Goal: Task Accomplishment & Management: Complete application form

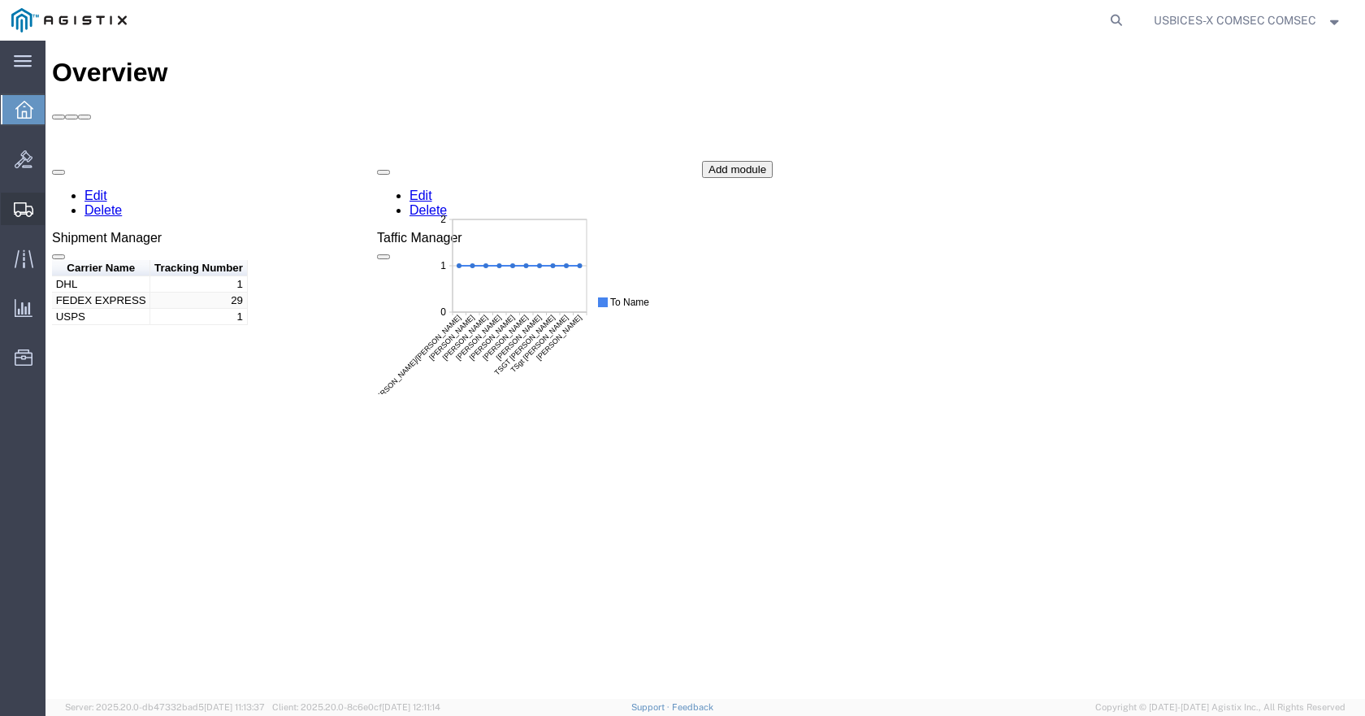
click at [0, 0] on span "Create Shipment" at bounding box center [0, 0] width 0 height 0
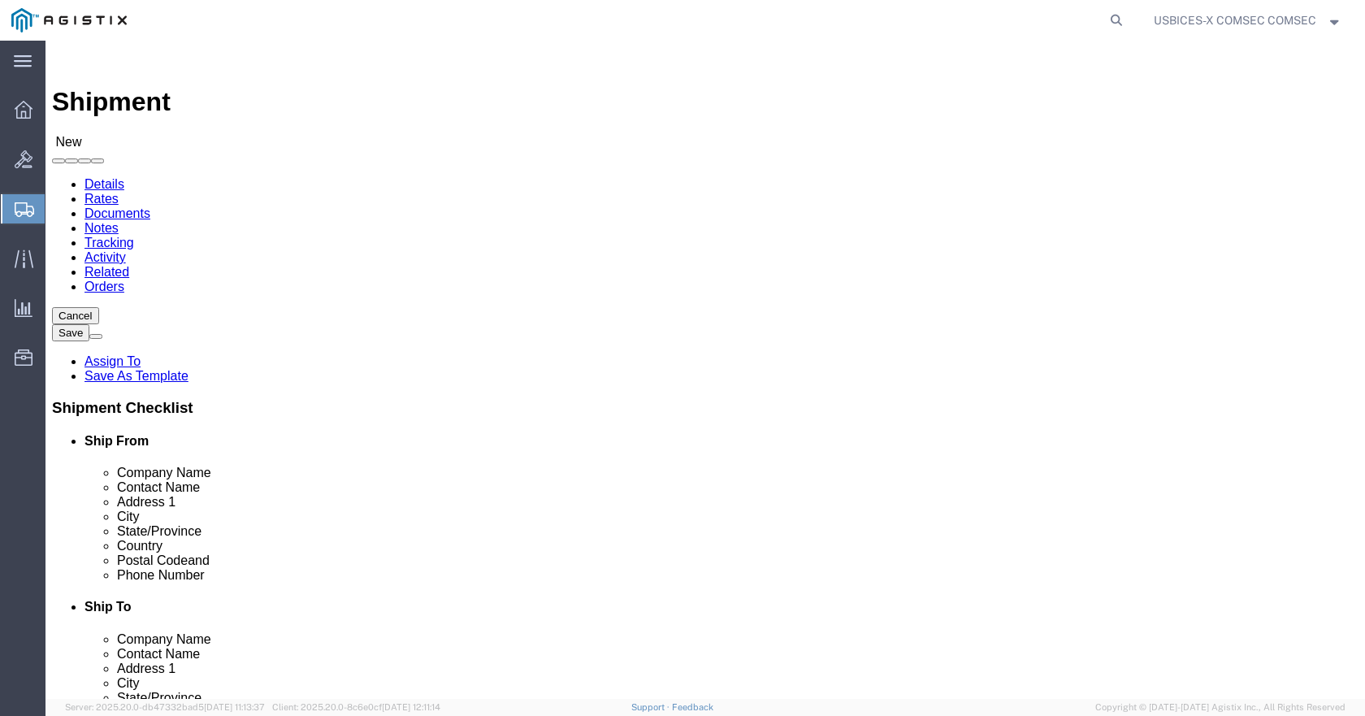
select select
click at [58, 211] on span "Shipments" at bounding box center [51, 209] width 13 height 33
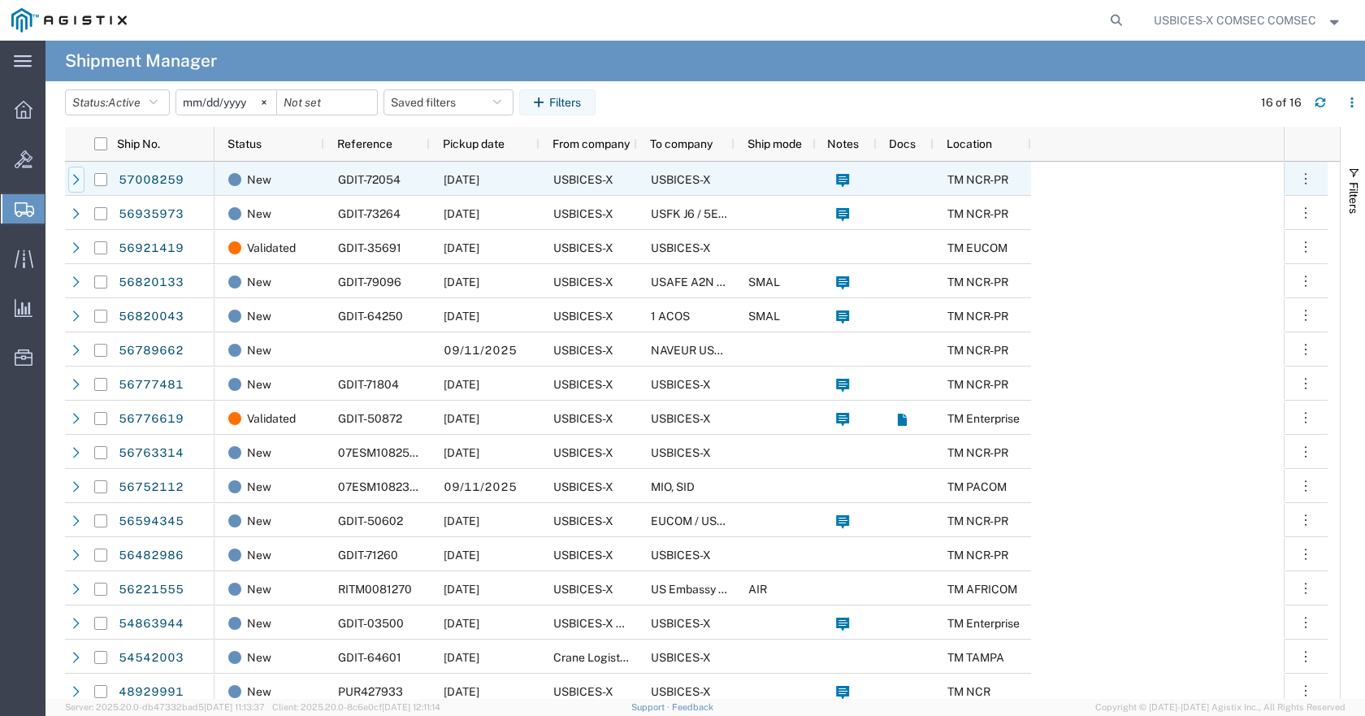
click at [72, 181] on icon at bounding box center [76, 179] width 11 height 11
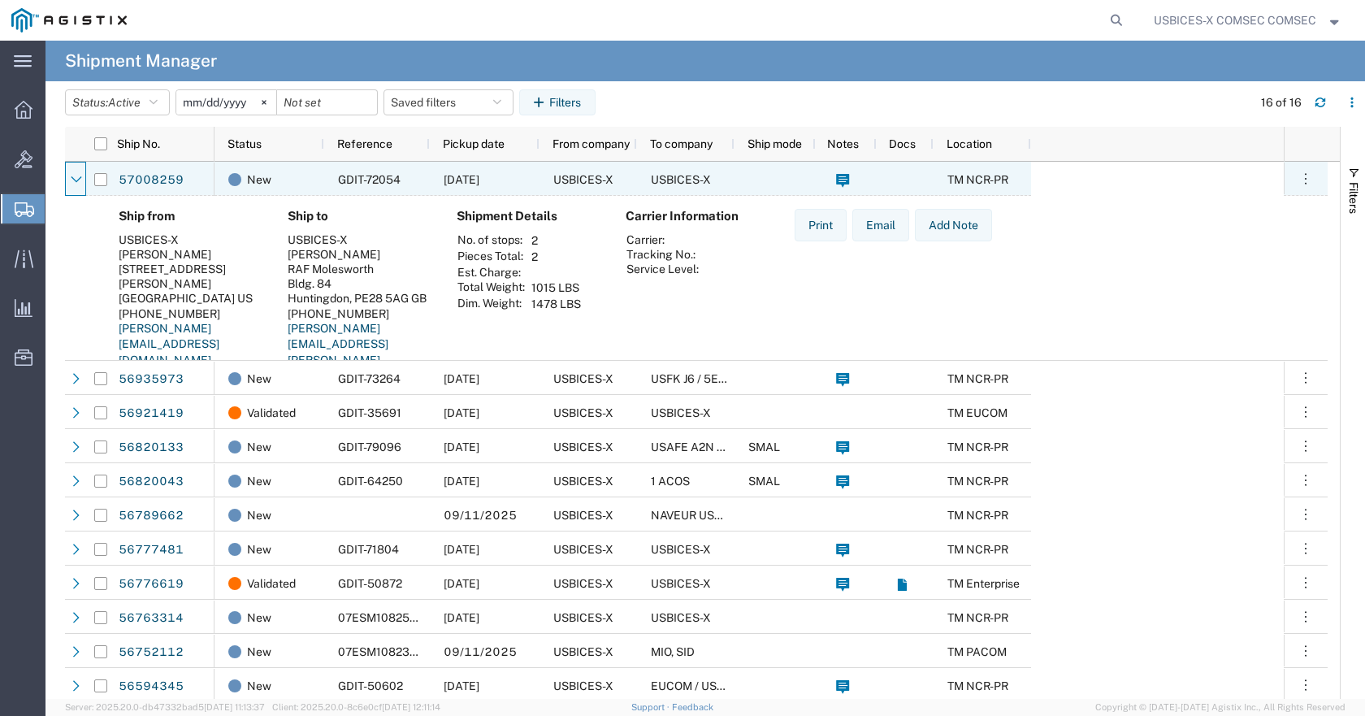
click at [72, 181] on icon at bounding box center [76, 179] width 11 height 11
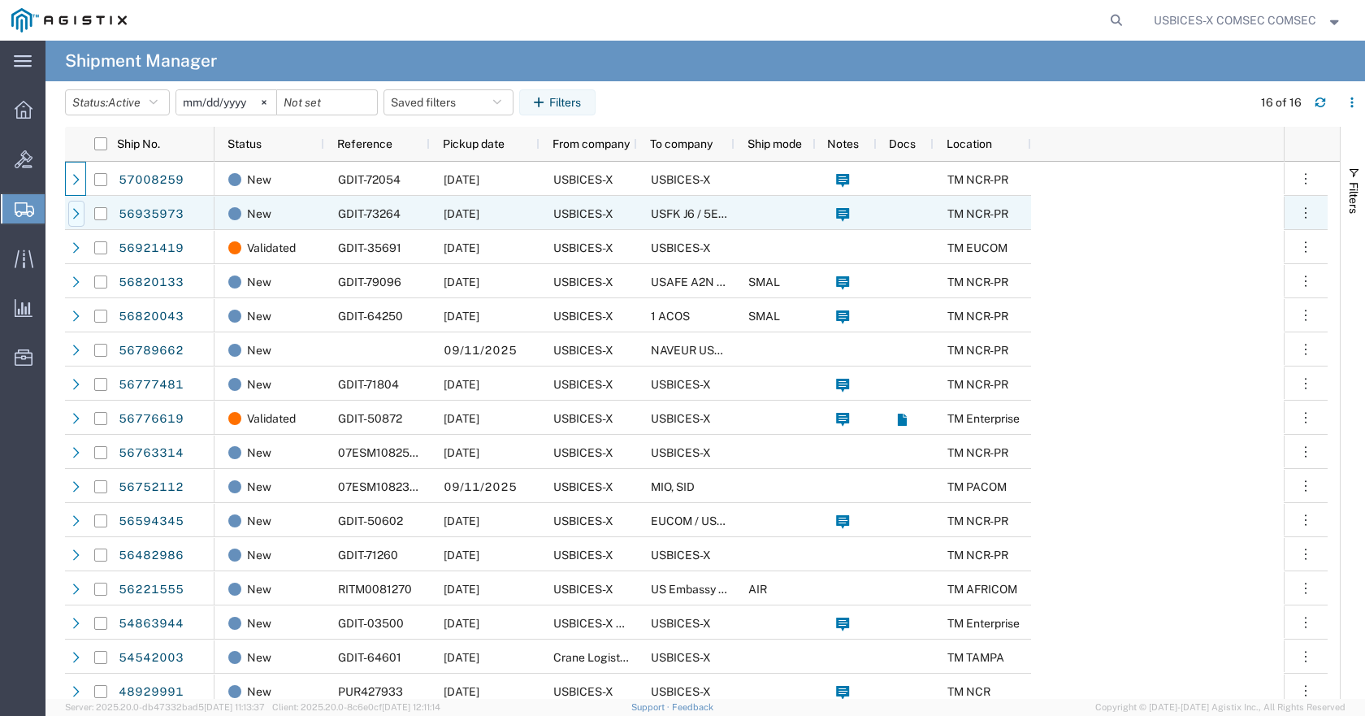
click at [83, 219] on div at bounding box center [76, 214] width 16 height 26
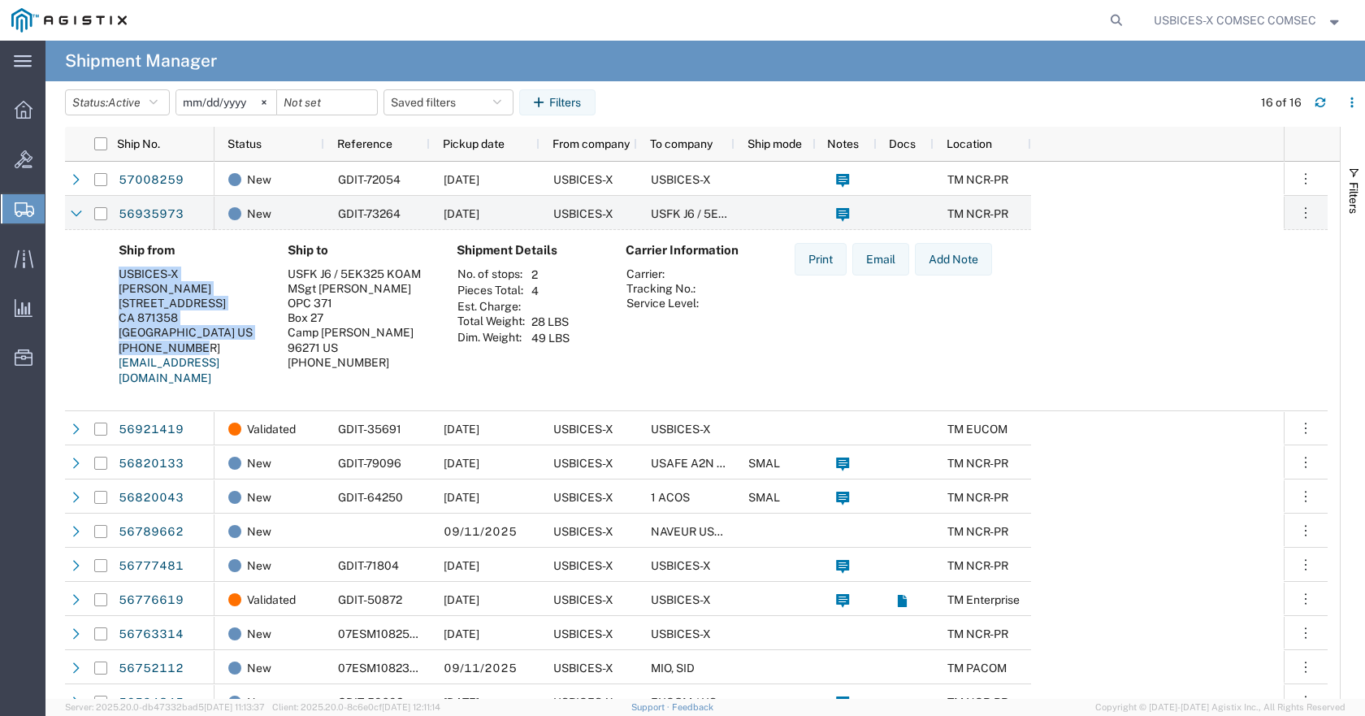
drag, startPoint x: 201, startPoint y: 346, endPoint x: 115, endPoint y: 271, distance: 114.1
click at [115, 271] on div "Ship from USBICES-X [PERSON_NAME] [STREET_ADDRESS] CA [GEOGRAPHIC_DATA] US [PHO…" at bounding box center [190, 320] width 169 height 155
copy address "USBICES-X [PERSON_NAME] [STREET_ADDRESS] [GEOGRAPHIC_DATA] US [PHONE_NUMBER]"
drag, startPoint x: 78, startPoint y: 265, endPoint x: 133, endPoint y: 223, distance: 69.1
click at [0, 0] on span "Create Shipment" at bounding box center [0, 0] width 0 height 0
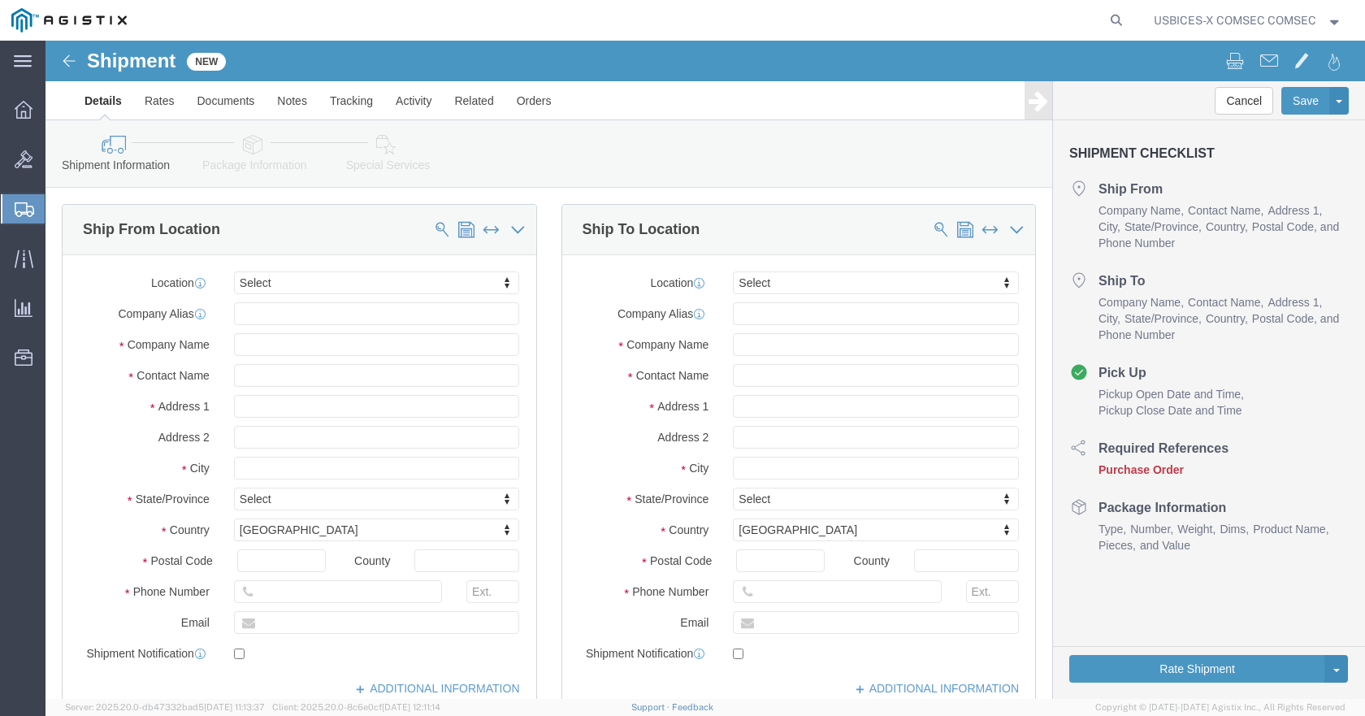
select select
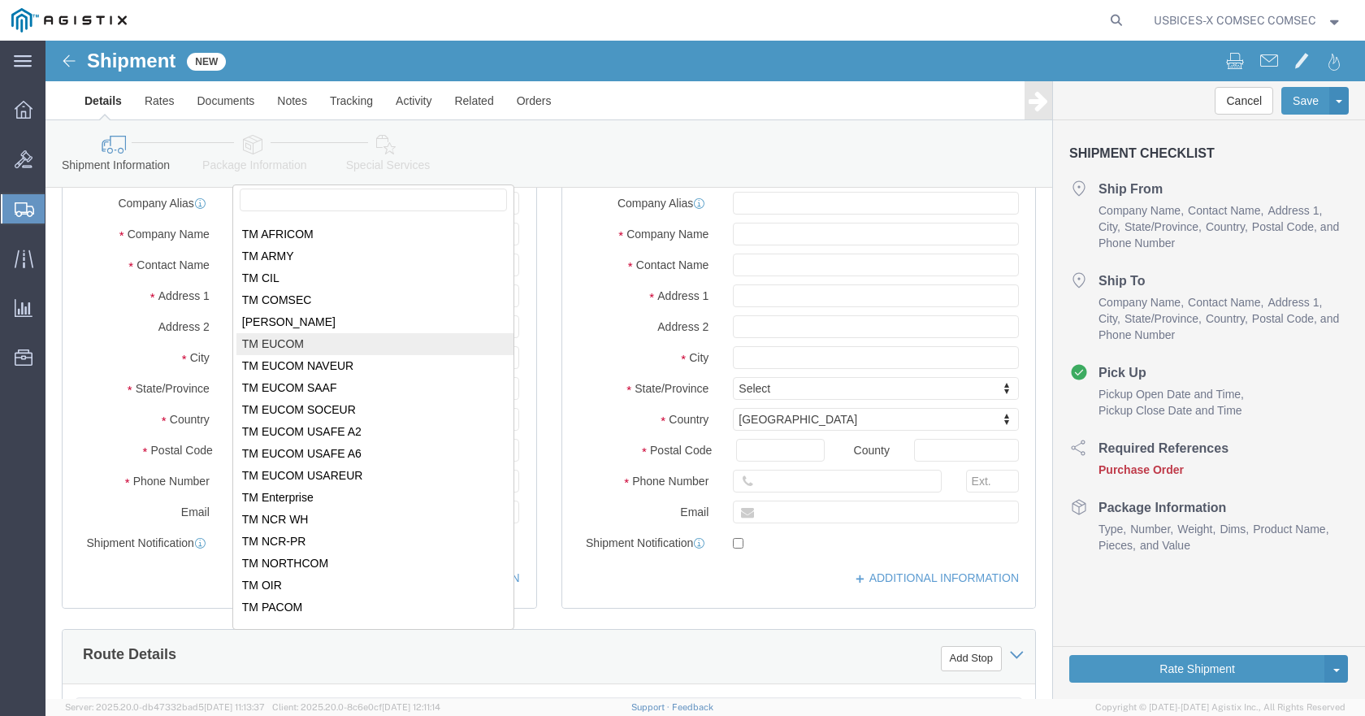
scroll to position [81, 0]
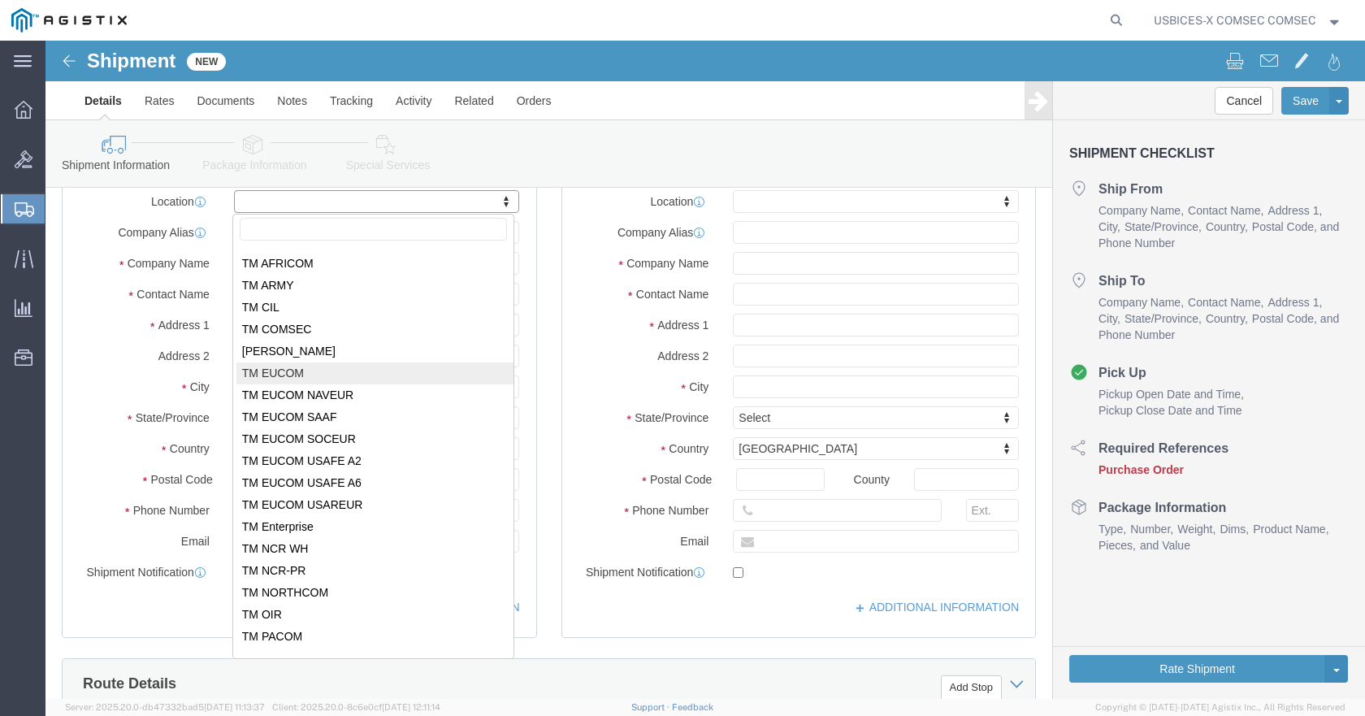
drag, startPoint x: 63, startPoint y: 212, endPoint x: 109, endPoint y: 206, distance: 46.0
click at [58, 212] on span "Shipments" at bounding box center [51, 209] width 13 height 33
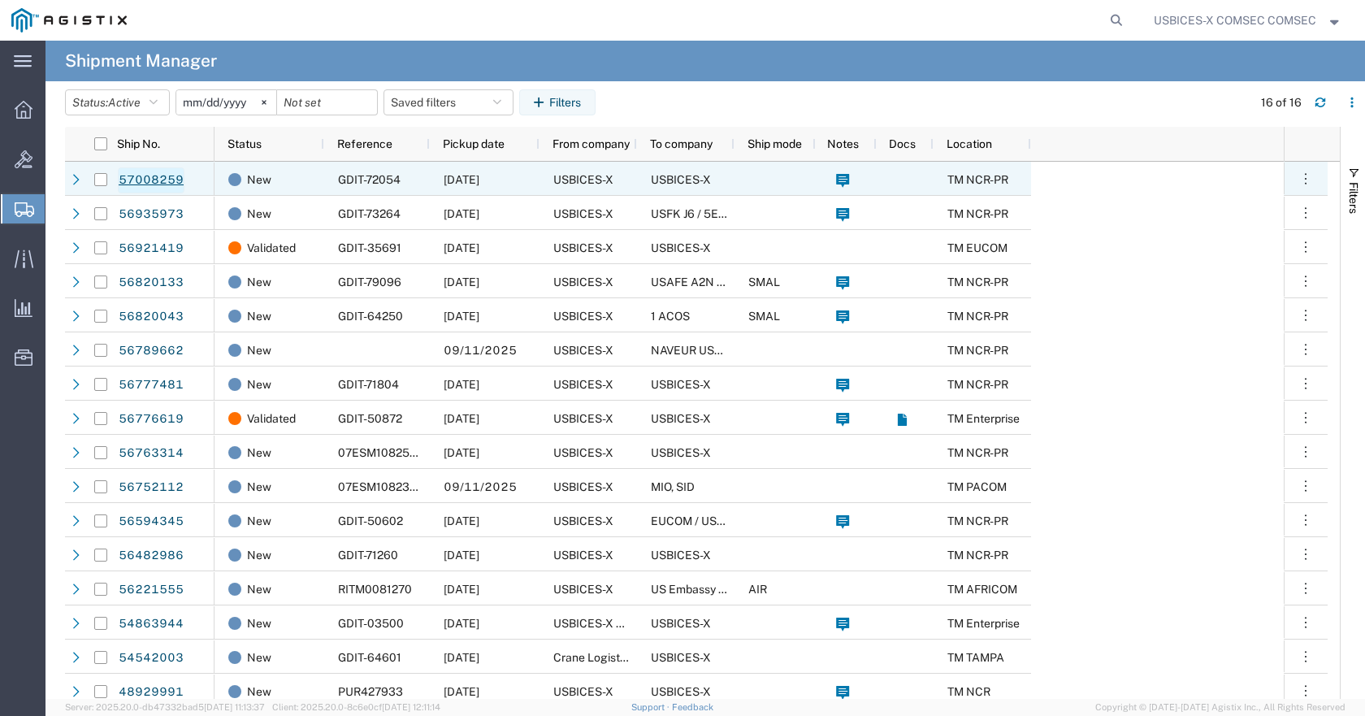
click at [161, 176] on link "57008259" at bounding box center [151, 180] width 67 height 26
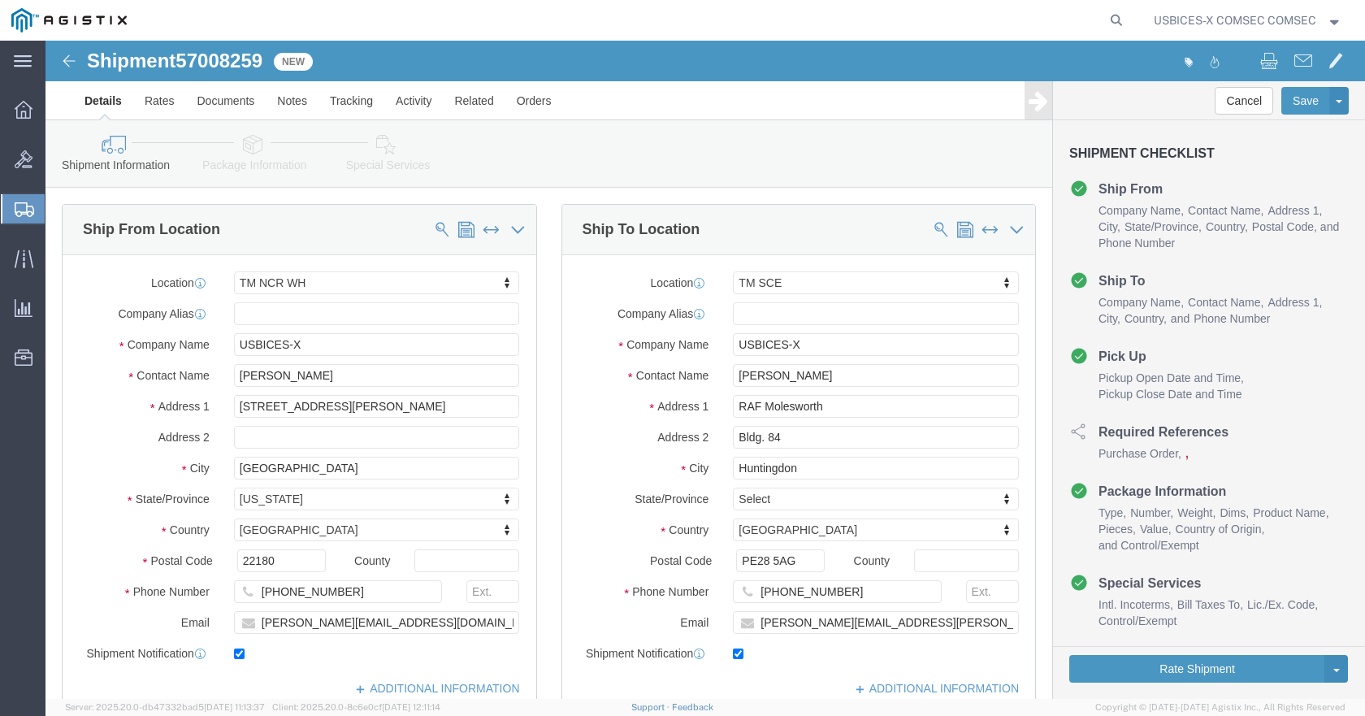
select select "69651"
select select "34240"
click at [28, 208] on icon at bounding box center [25, 209] width 20 height 15
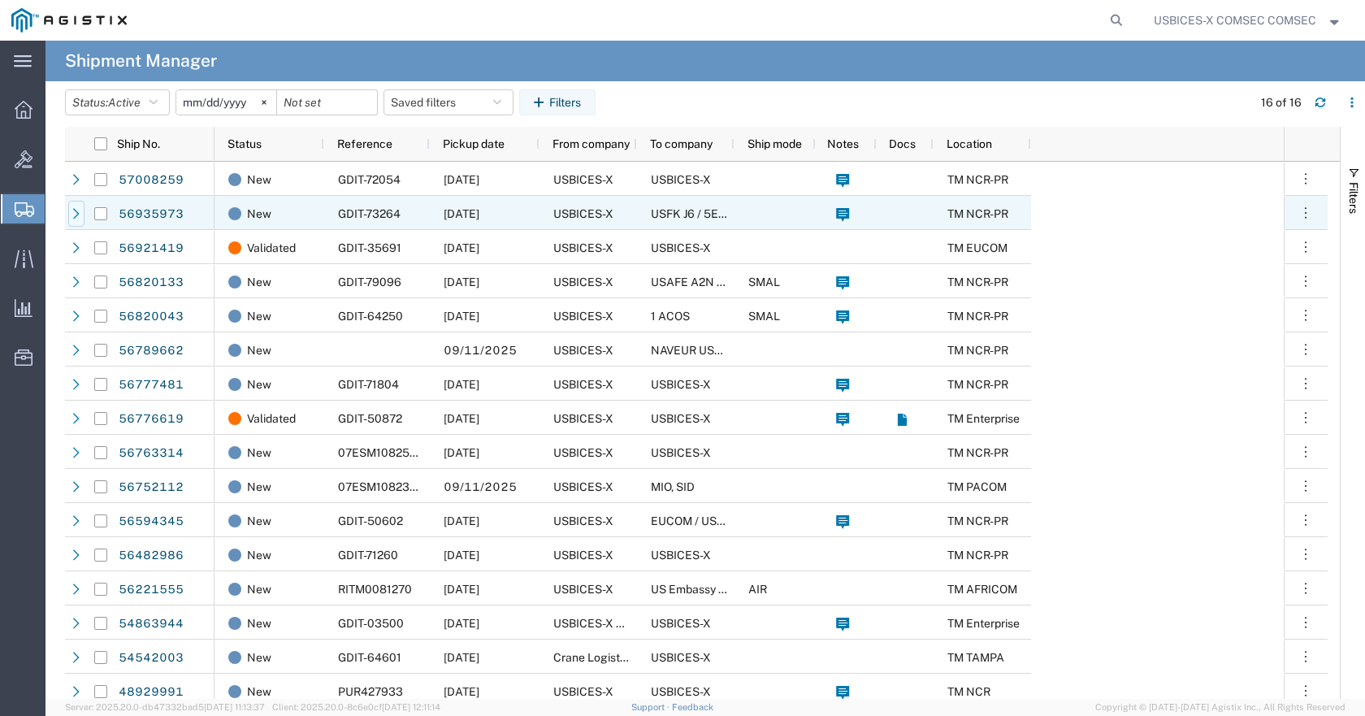
click at [79, 216] on icon at bounding box center [76, 213] width 11 height 11
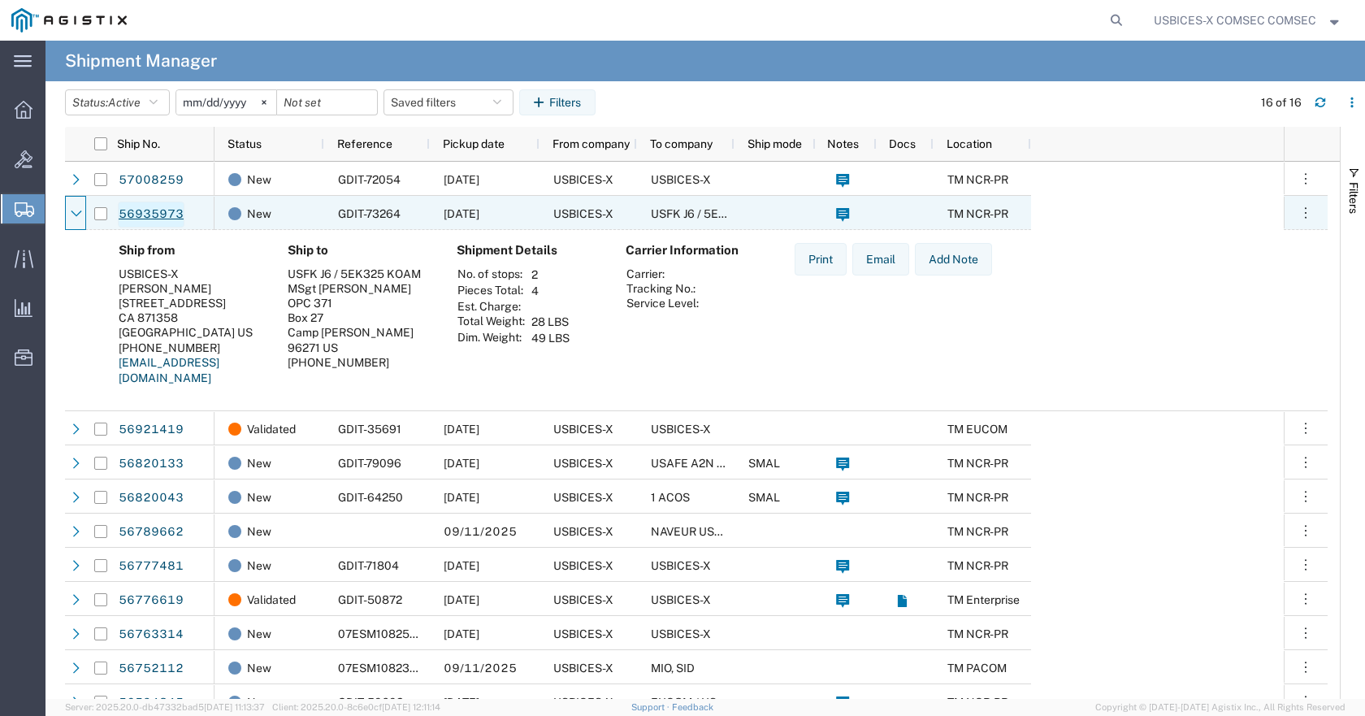
click at [150, 217] on link "56935973" at bounding box center [151, 215] width 67 height 26
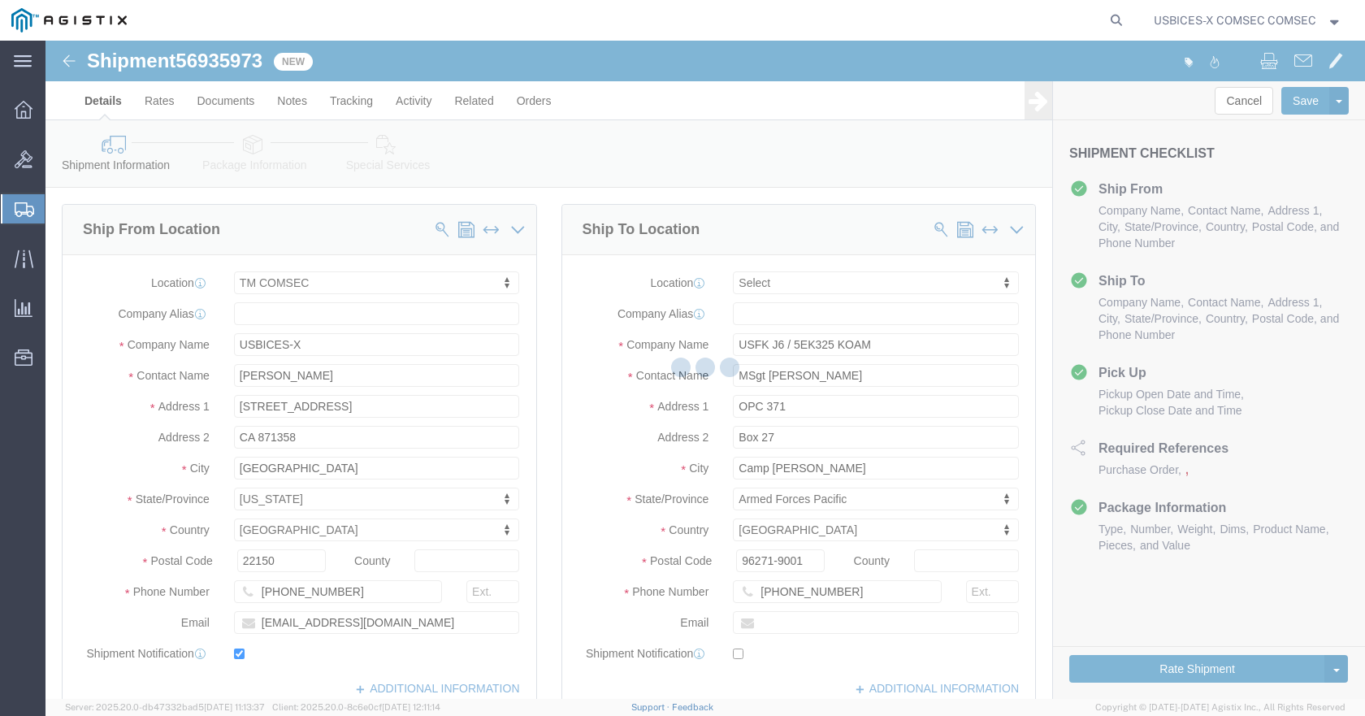
select select "59251"
select select
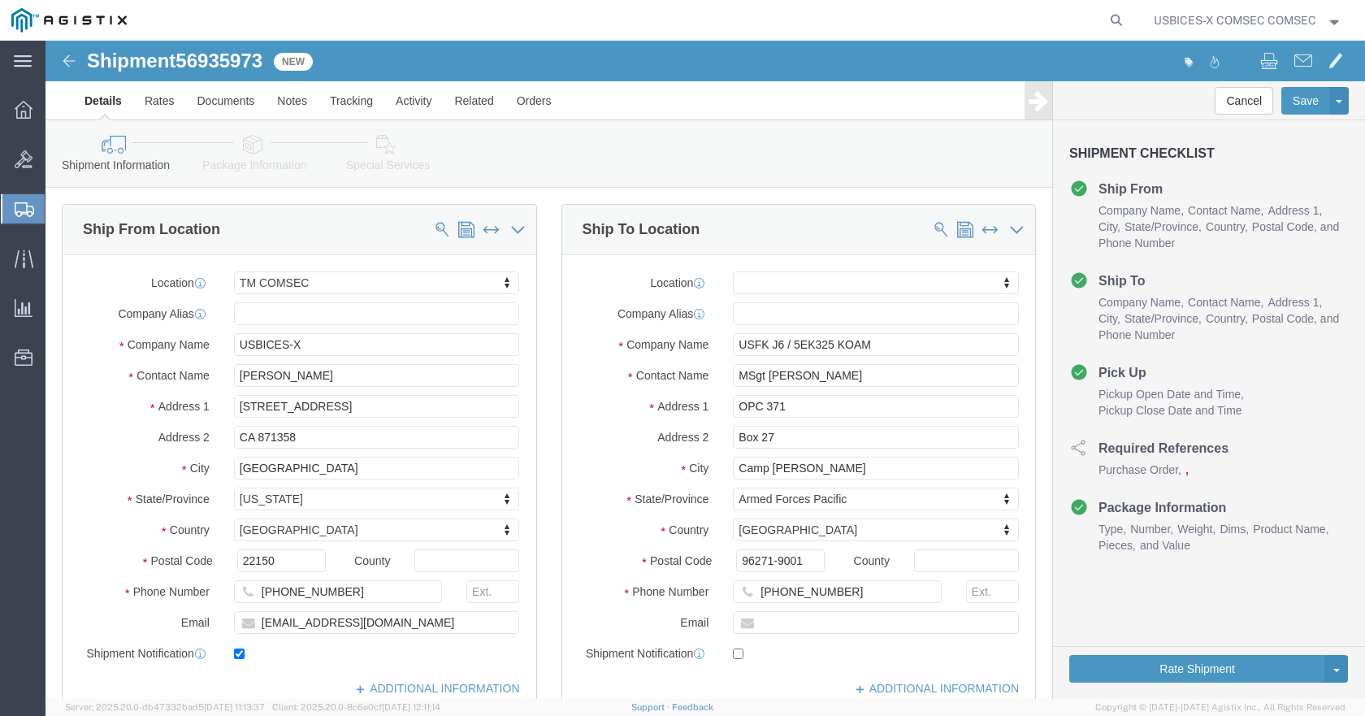
click at [0, 0] on span "Create Shipment" at bounding box center [0, 0] width 0 height 0
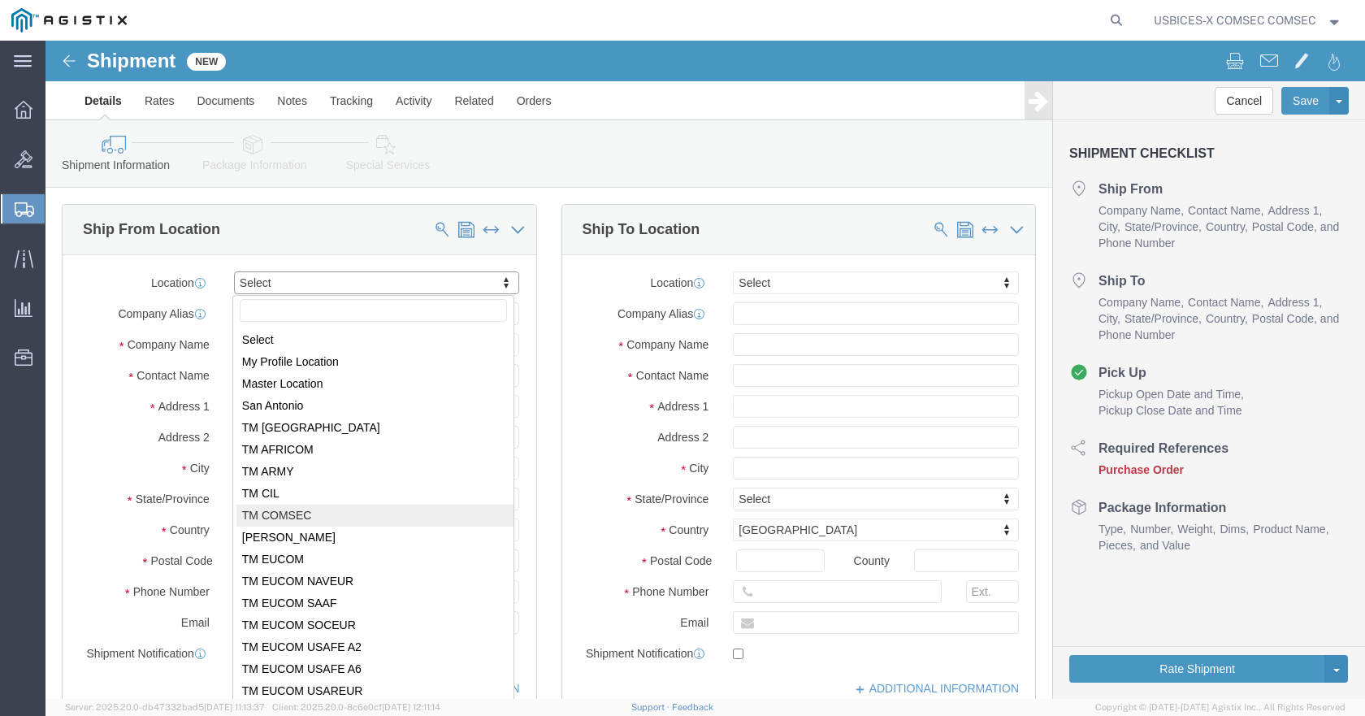
select select "59251"
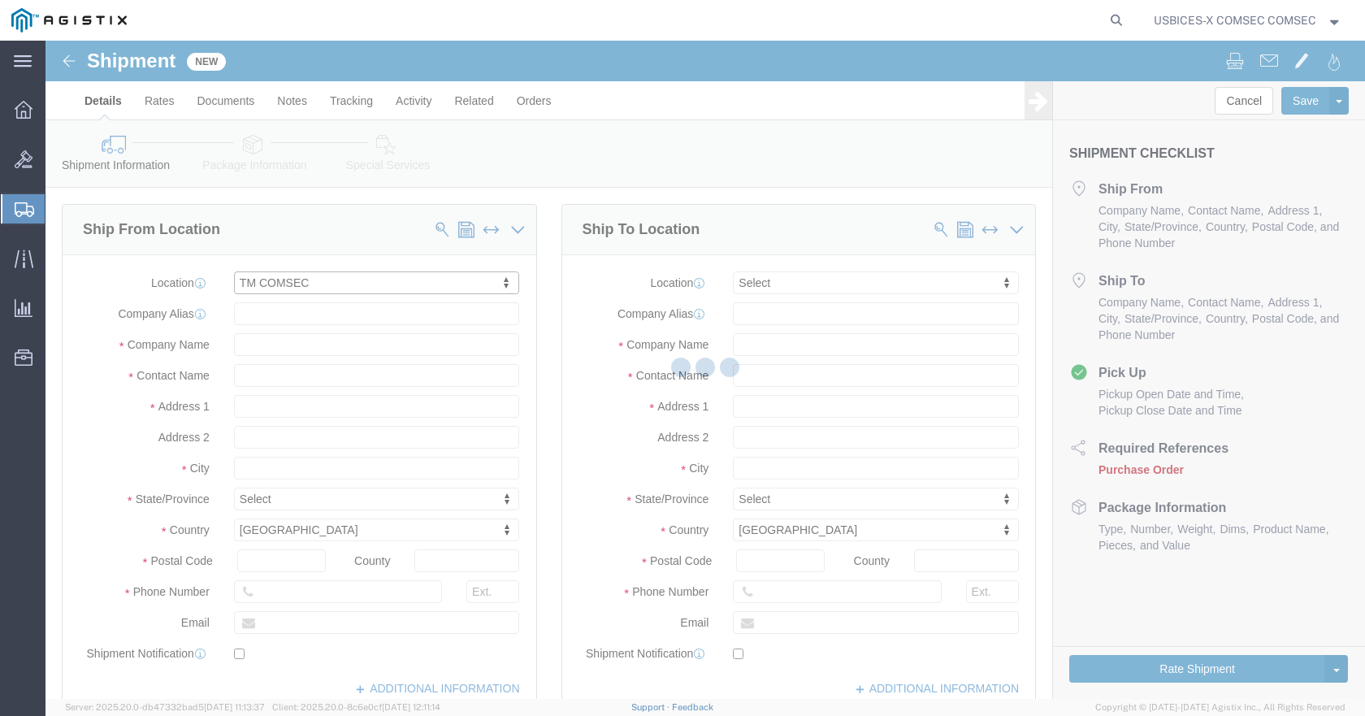
select select "VA"
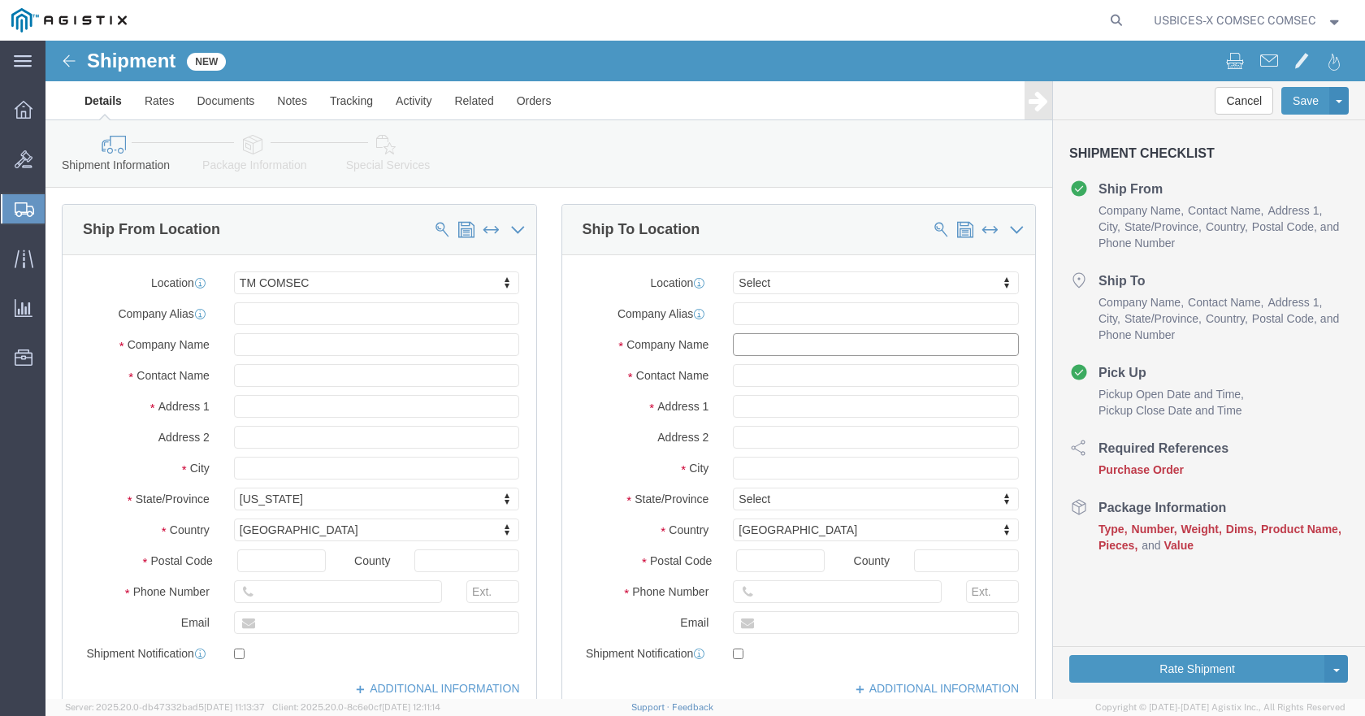
click input "text"
paste input "HQ USSOCOM"
type input "HQ USSOCOM"
click input "text"
type input "[PERSON_NAME]"
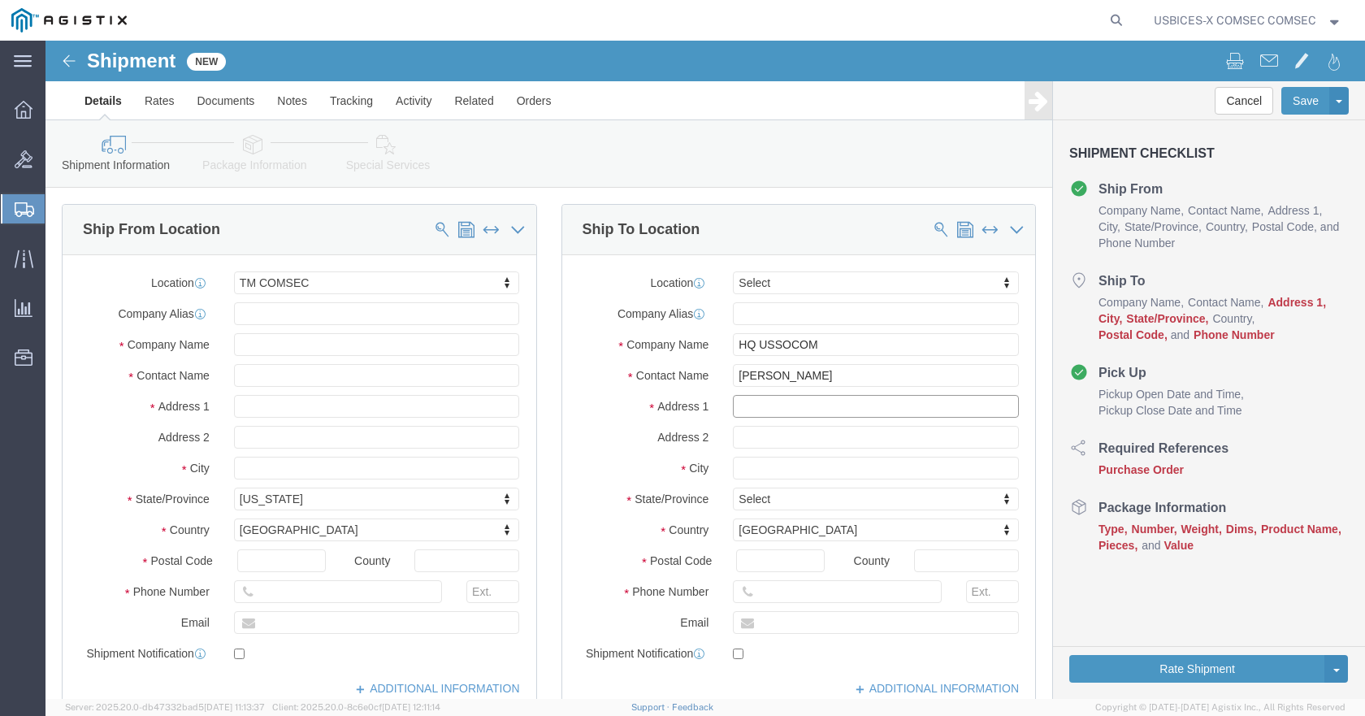
click input "text"
paste input "[STREET_ADDRESS]"
type input "[STREET_ADDRESS]"
click input "text"
paste input "[GEOGRAPHIC_DATA]"
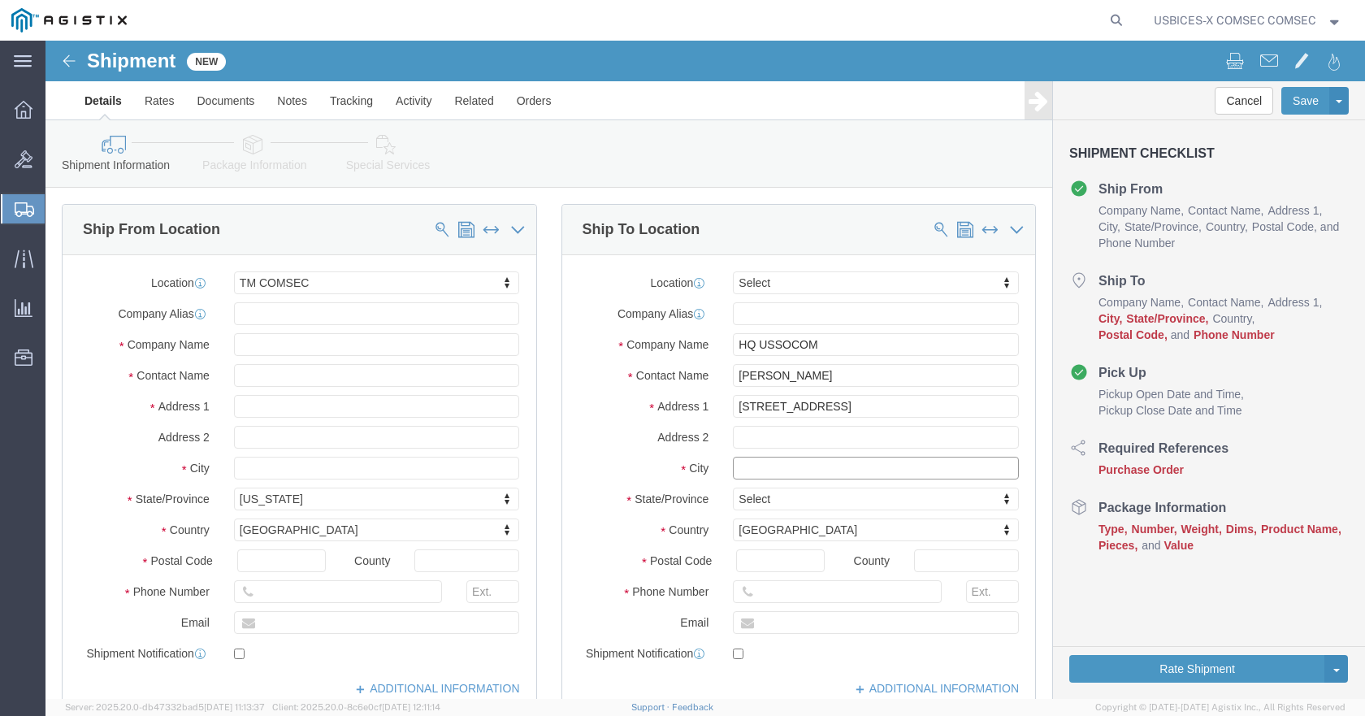
type input "[GEOGRAPHIC_DATA]"
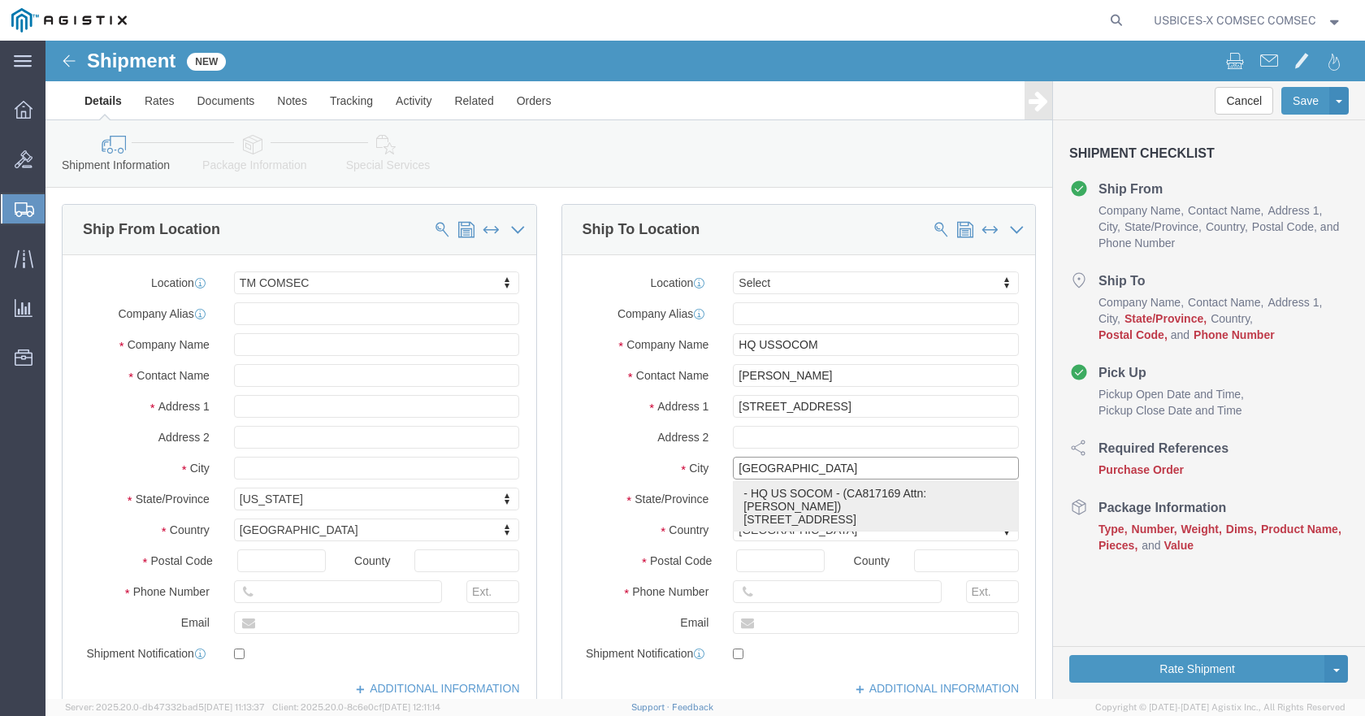
click p "- HQ US SOCOM - (CA817169 Attn: [PERSON_NAME]) [STREET_ADDRESS]"
select select "FL"
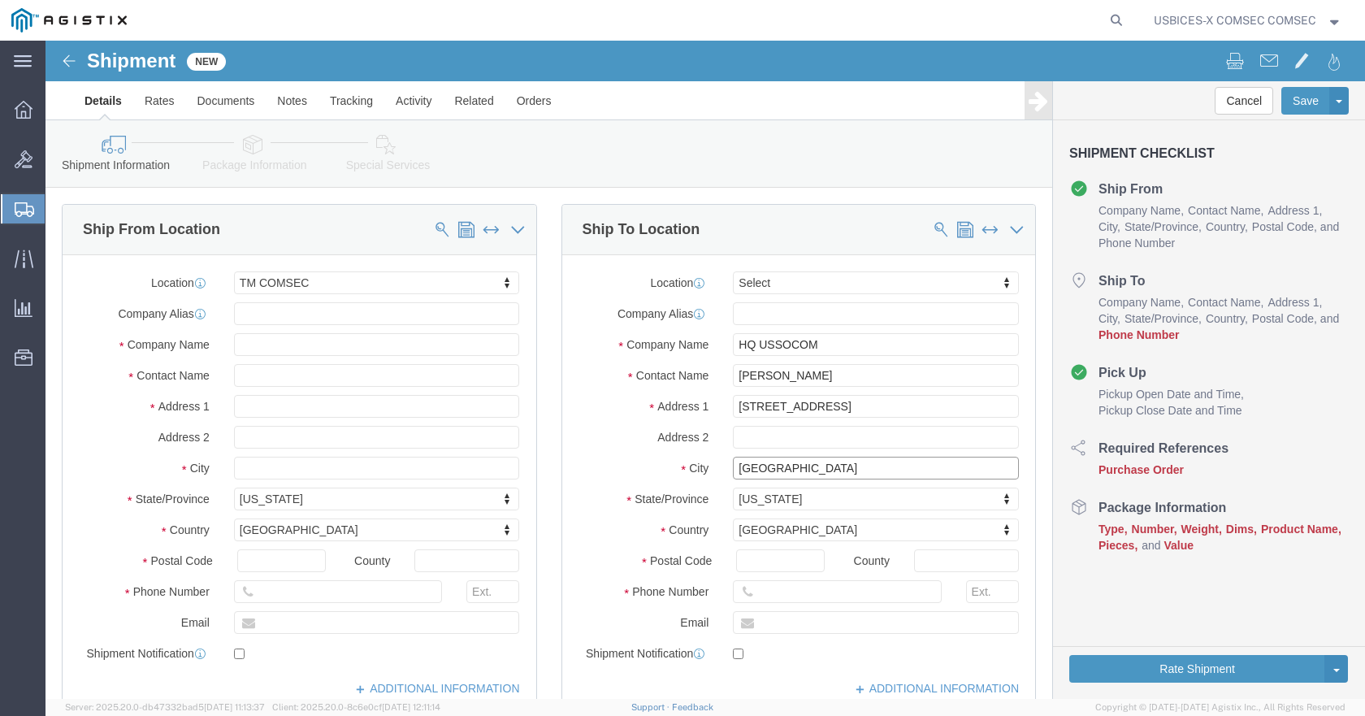
type input "[GEOGRAPHIC_DATA]"
click input "text"
type input "[GEOGRAPHIC_DATA]"
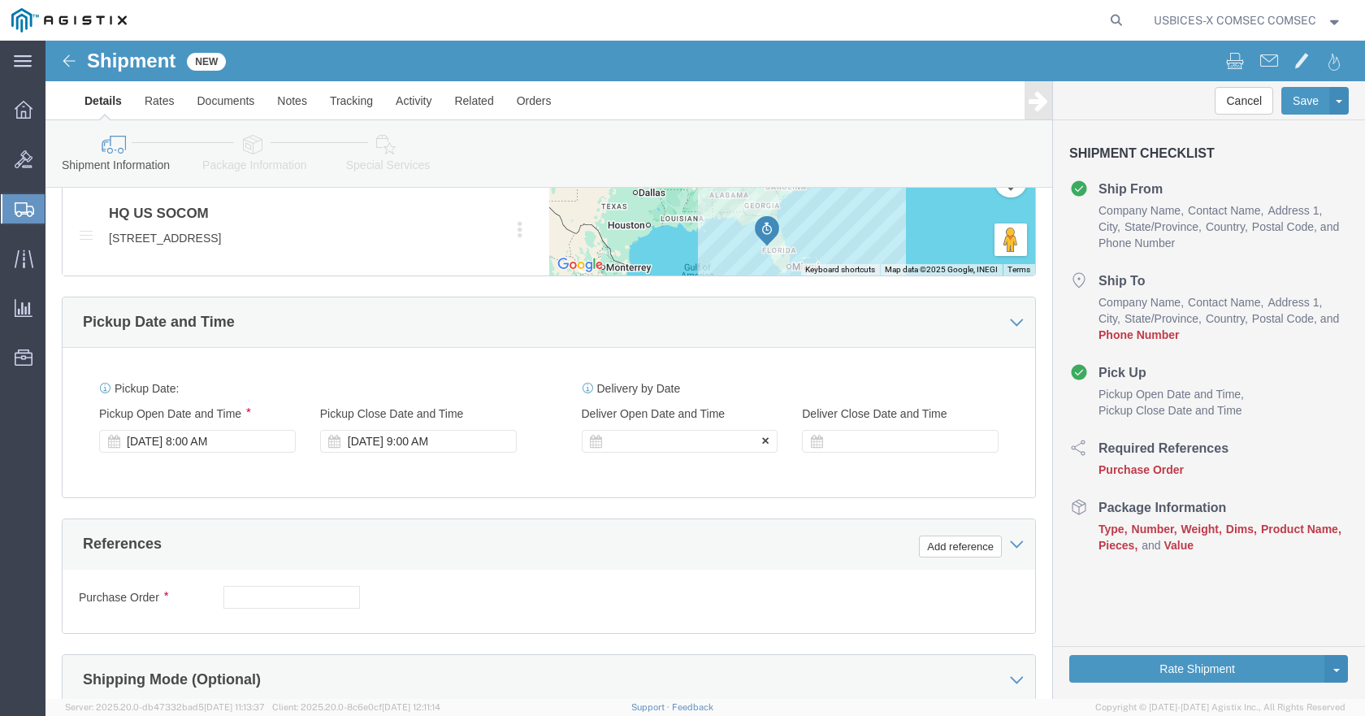
scroll to position [813, 0]
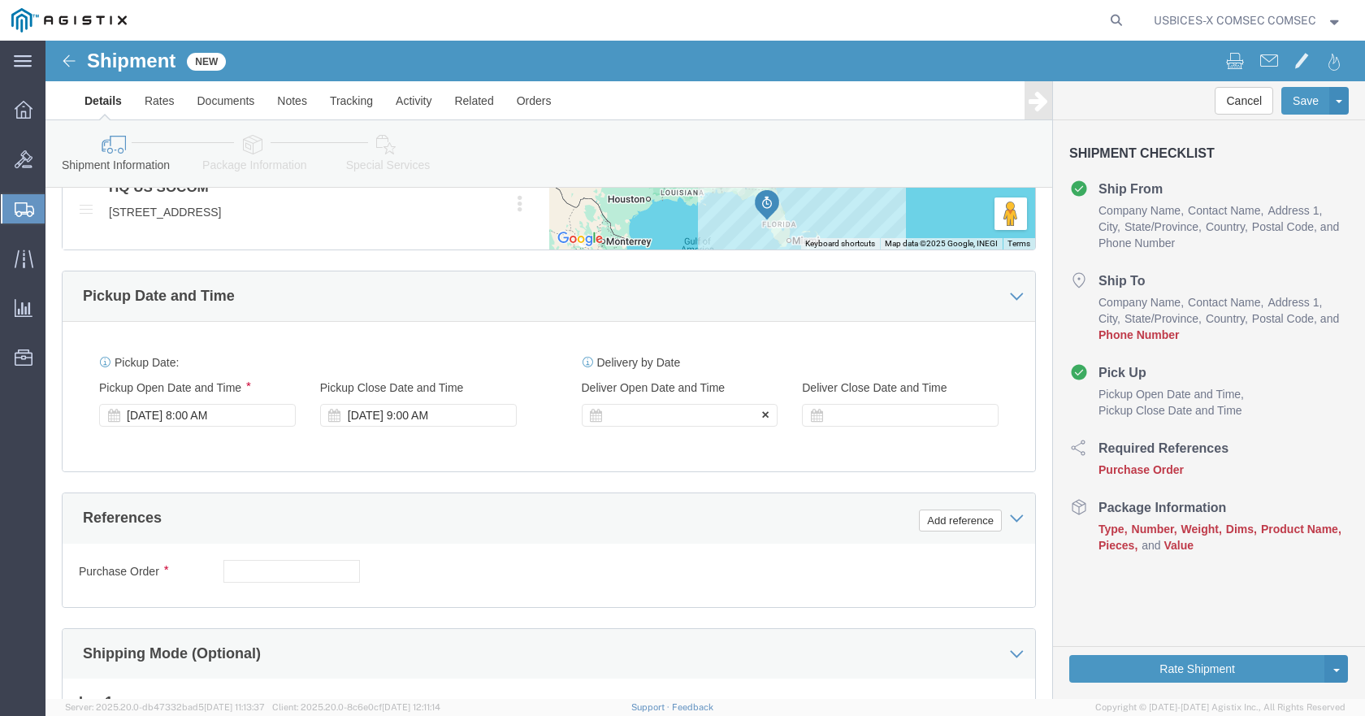
click div
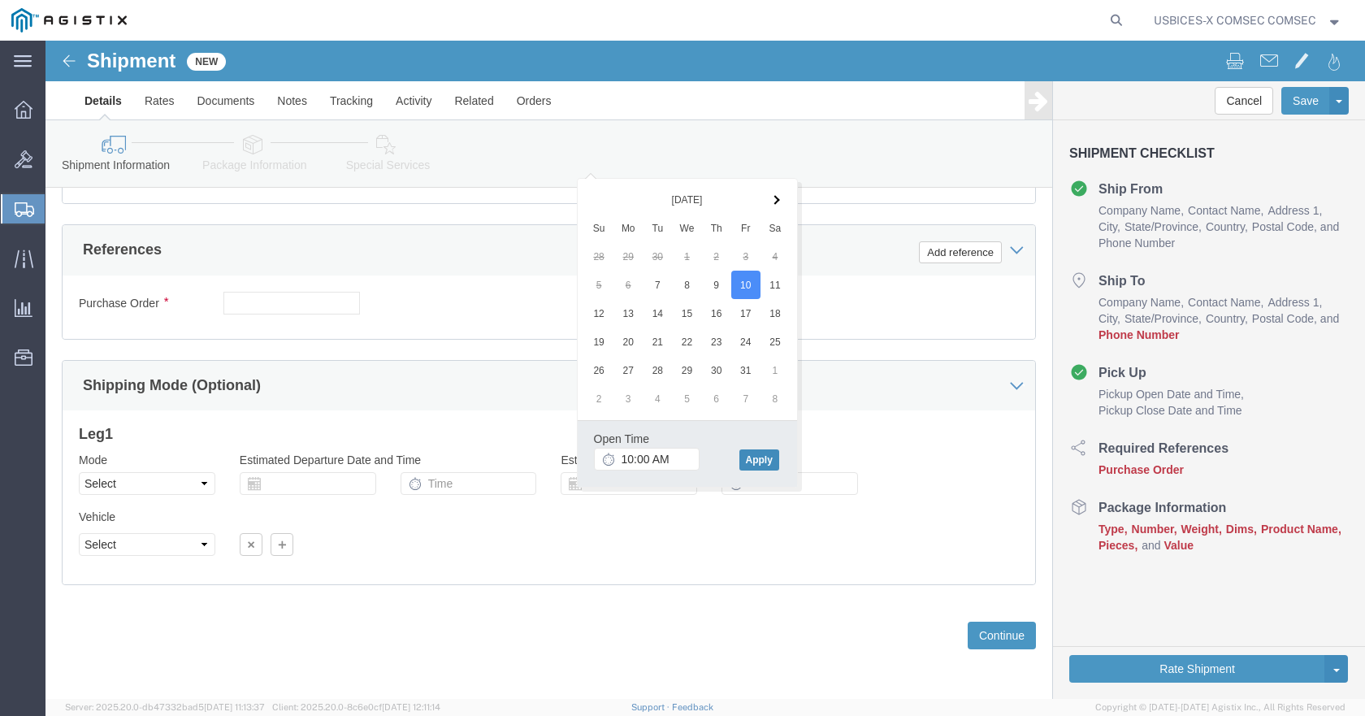
click button "Apply"
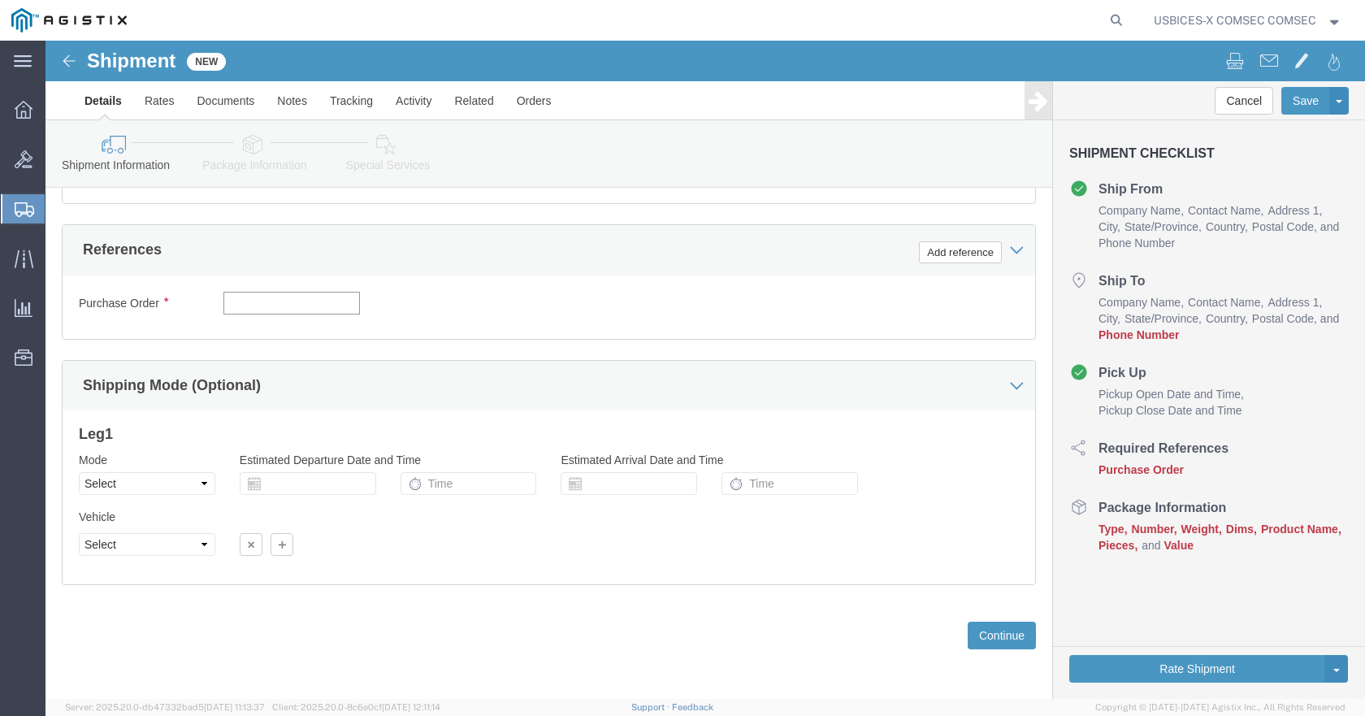
click input "text"
type input "MAIN 25"
click button "Continue"
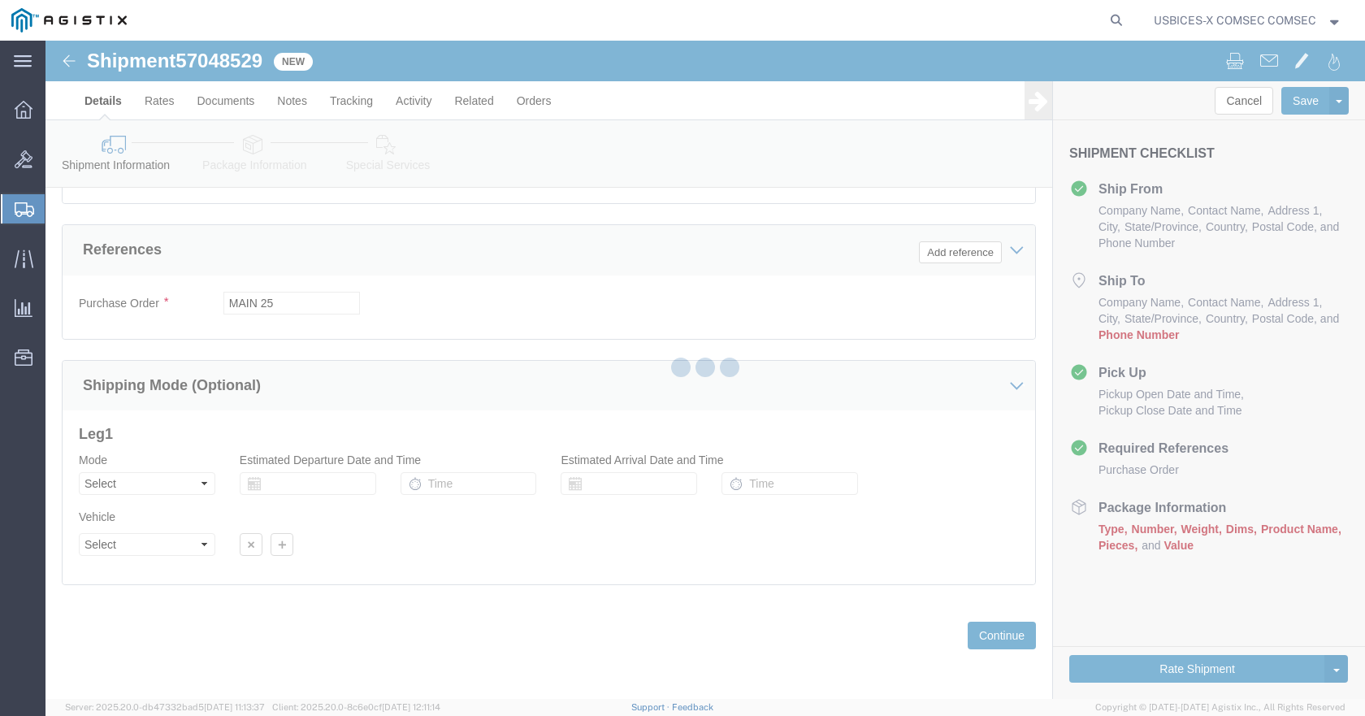
select select "59251"
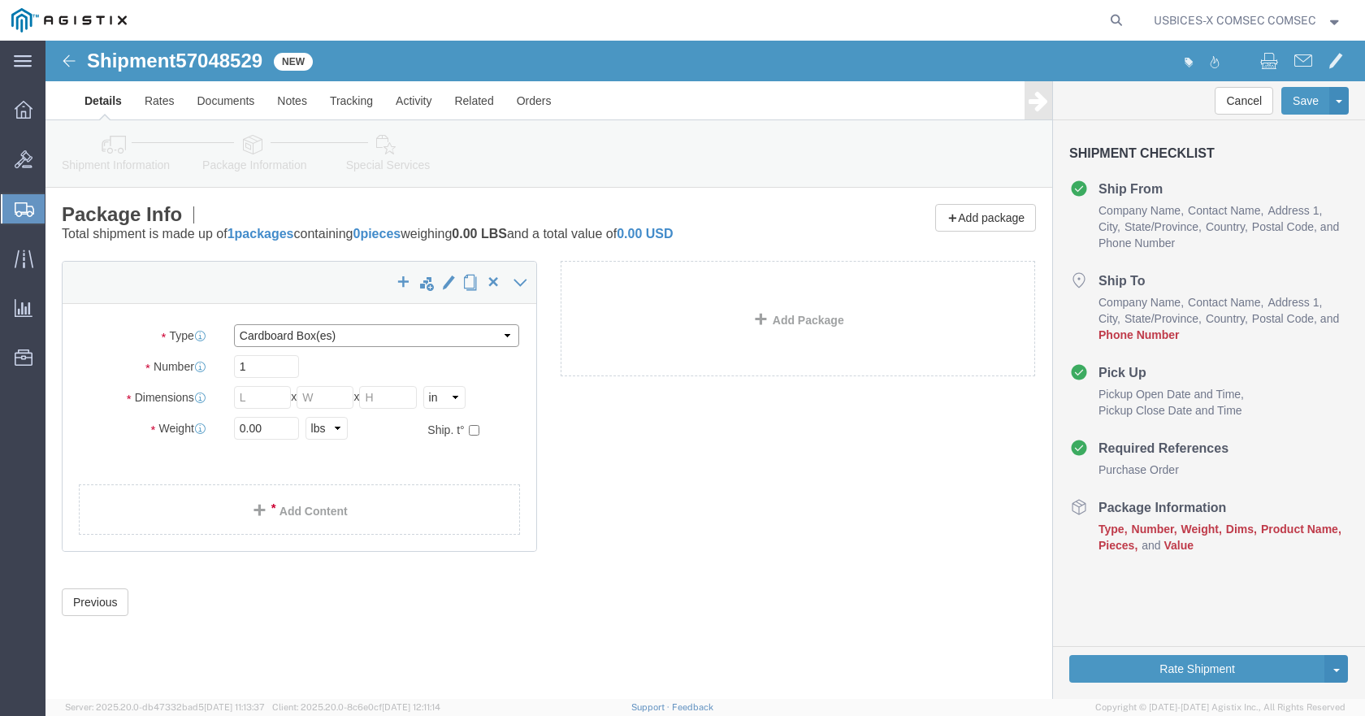
click select "Select Bale(s) Basket(s) Bolt(s) Bottle(s) Buckets Bulk Bundle(s) Can(s) Cardbo…"
select select "YRPK"
click select "Select Bale(s) Basket(s) Bolt(s) Bottle(s) Buckets Bulk Bundle(s) Can(s) Cardbo…"
click input "text"
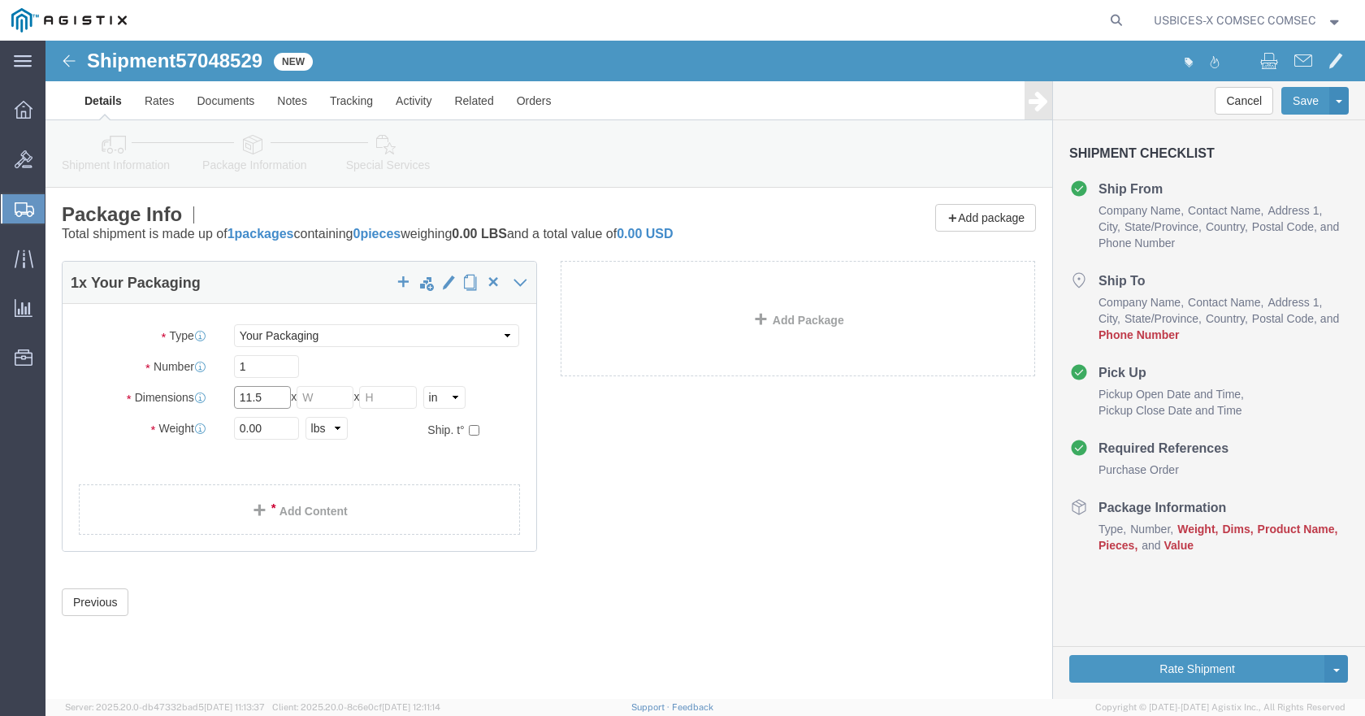
type input "11.5"
type input "2.375"
type input "13.4"
drag, startPoint x: 219, startPoint y: 384, endPoint x: 254, endPoint y: 393, distance: 35.3
click input "0.00"
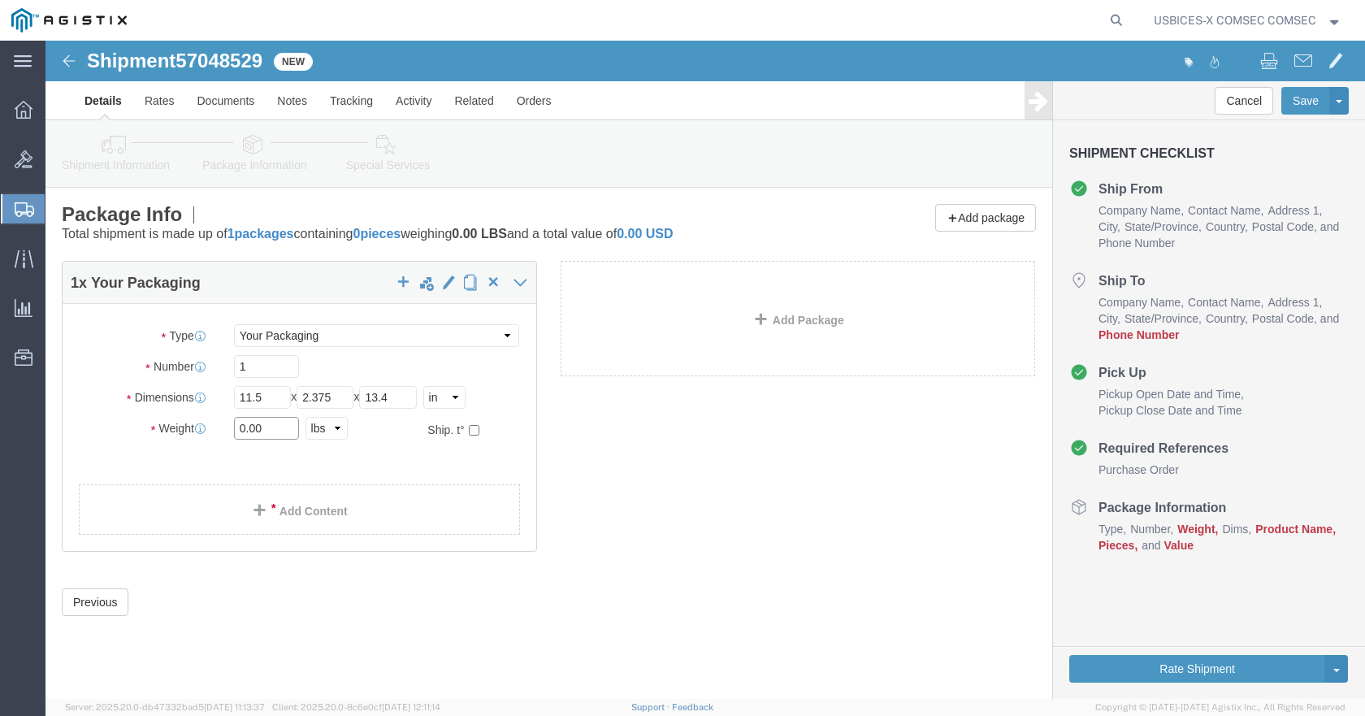
drag, startPoint x: 224, startPoint y: 384, endPoint x: 138, endPoint y: 396, distance: 86.9
click div "Weight 0.00 Select kgs lbs Ship. t°"
type input "1"
click ul
click link "Add Content"
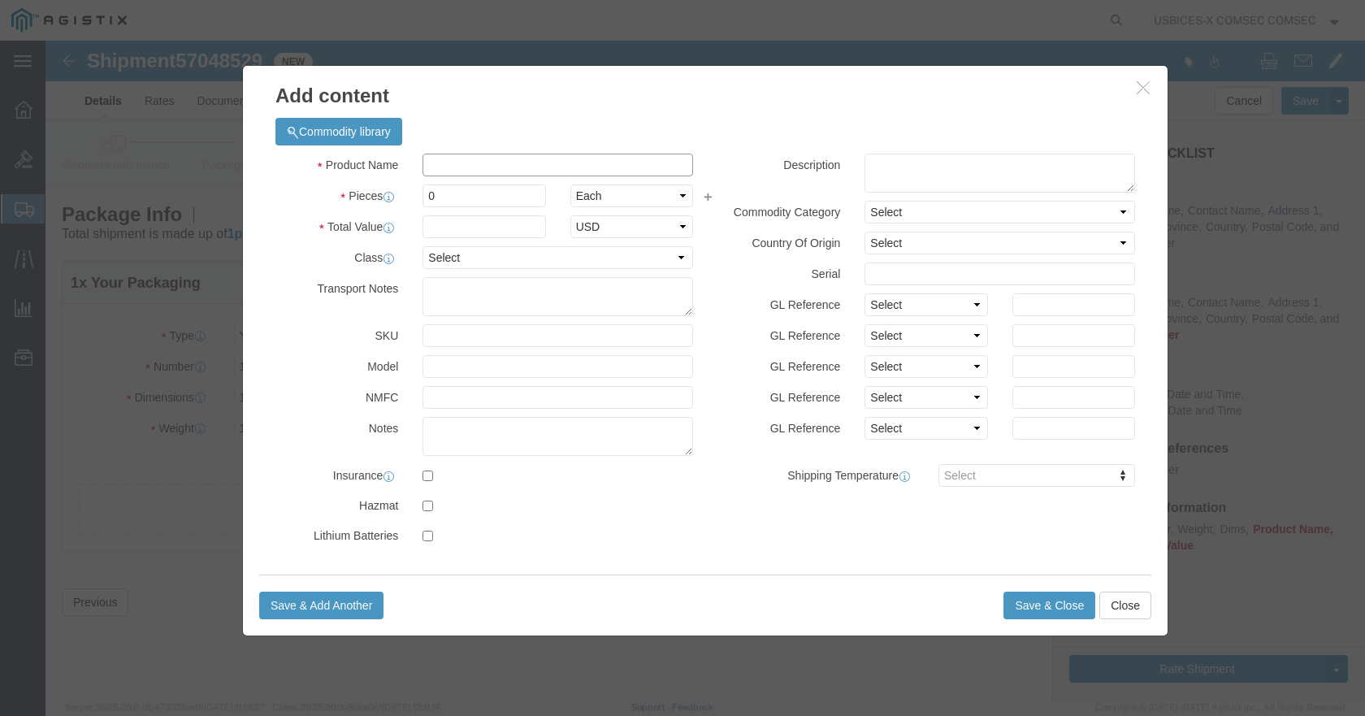
click input "text"
type input "CIK"
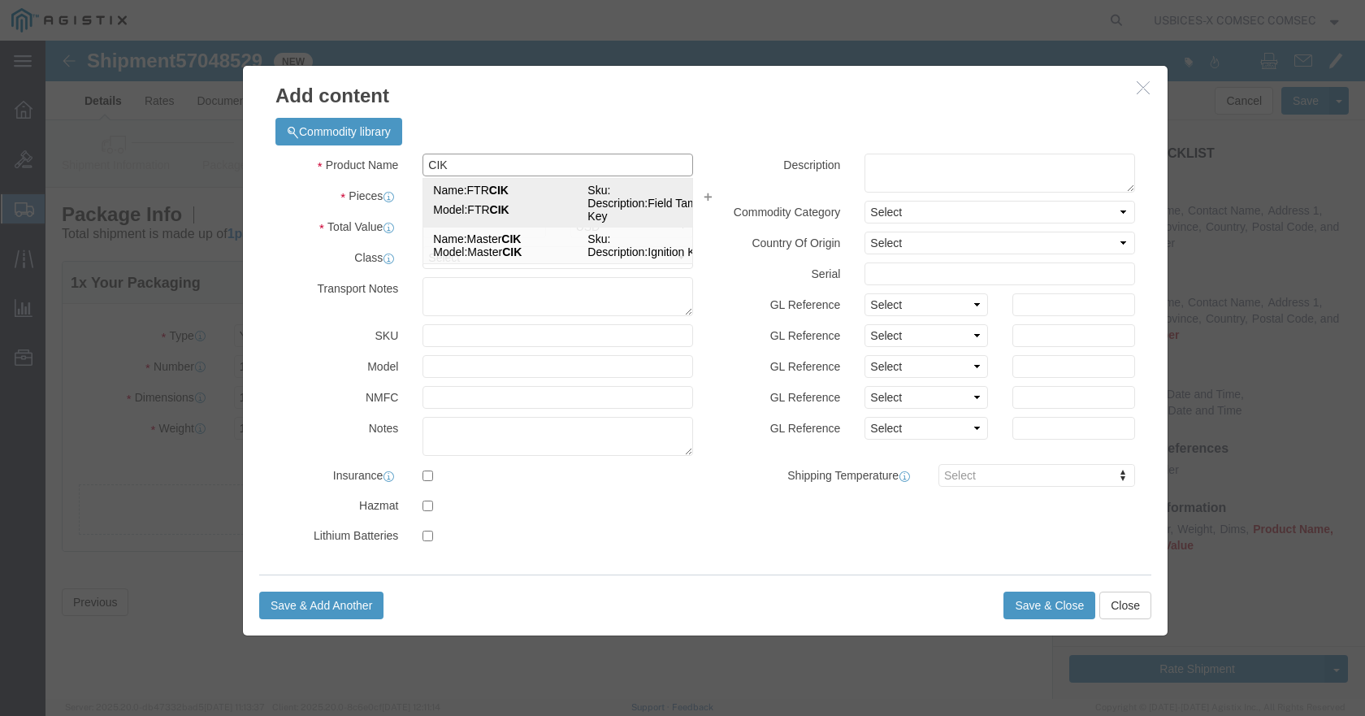
click strong "CIK"
type input "2000"
select select "USD"
select select "92.5"
select select "US"
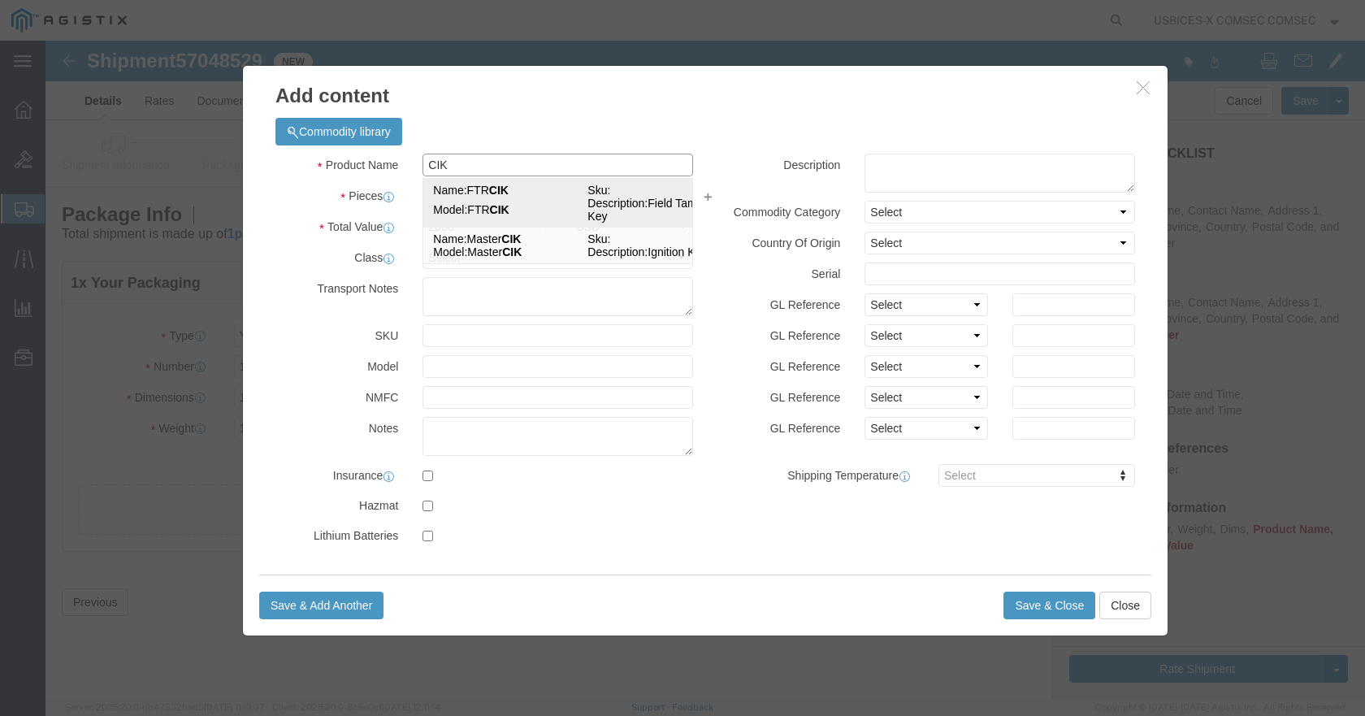
type input "FTR CIK"
type textarea "Field Tamper Key"
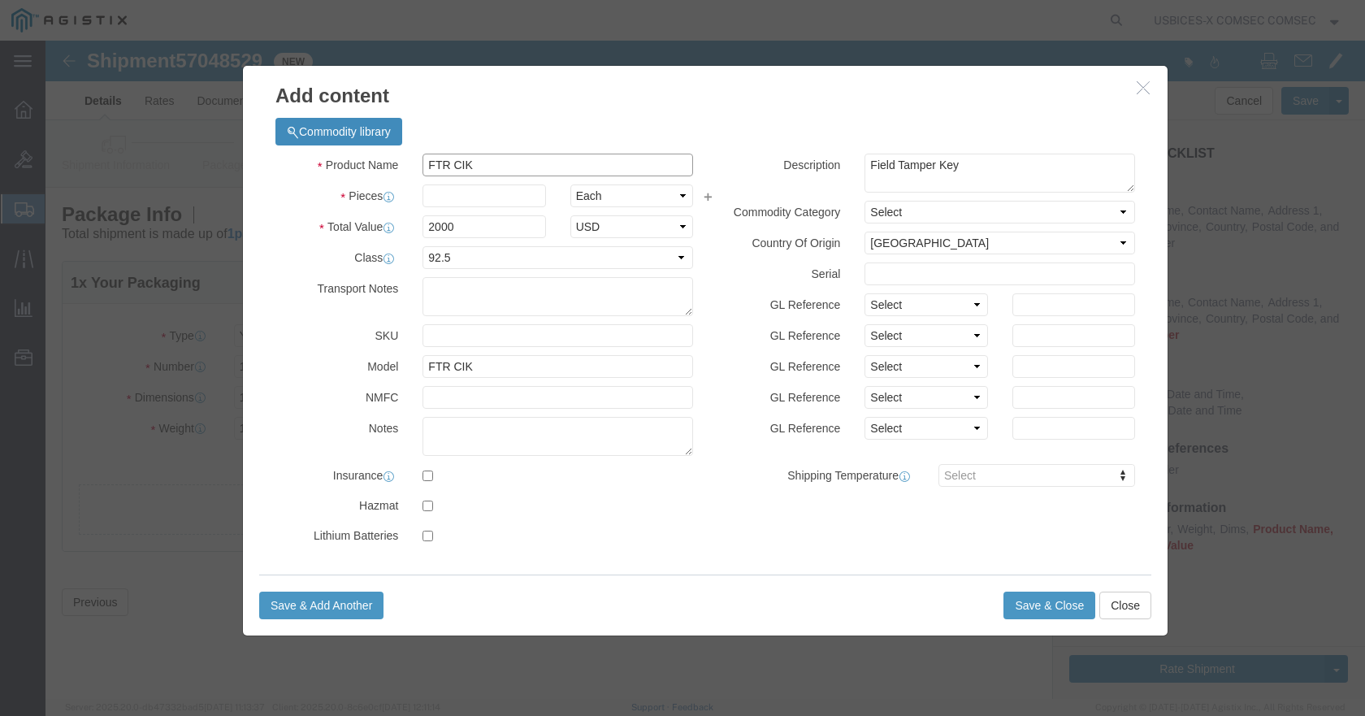
drag, startPoint x: 452, startPoint y: 122, endPoint x: 230, endPoint y: 95, distance: 223.5
click div "Commodity library Product Name FTR CIK CIK Pieces Select Bag Barrels 100Board F…"
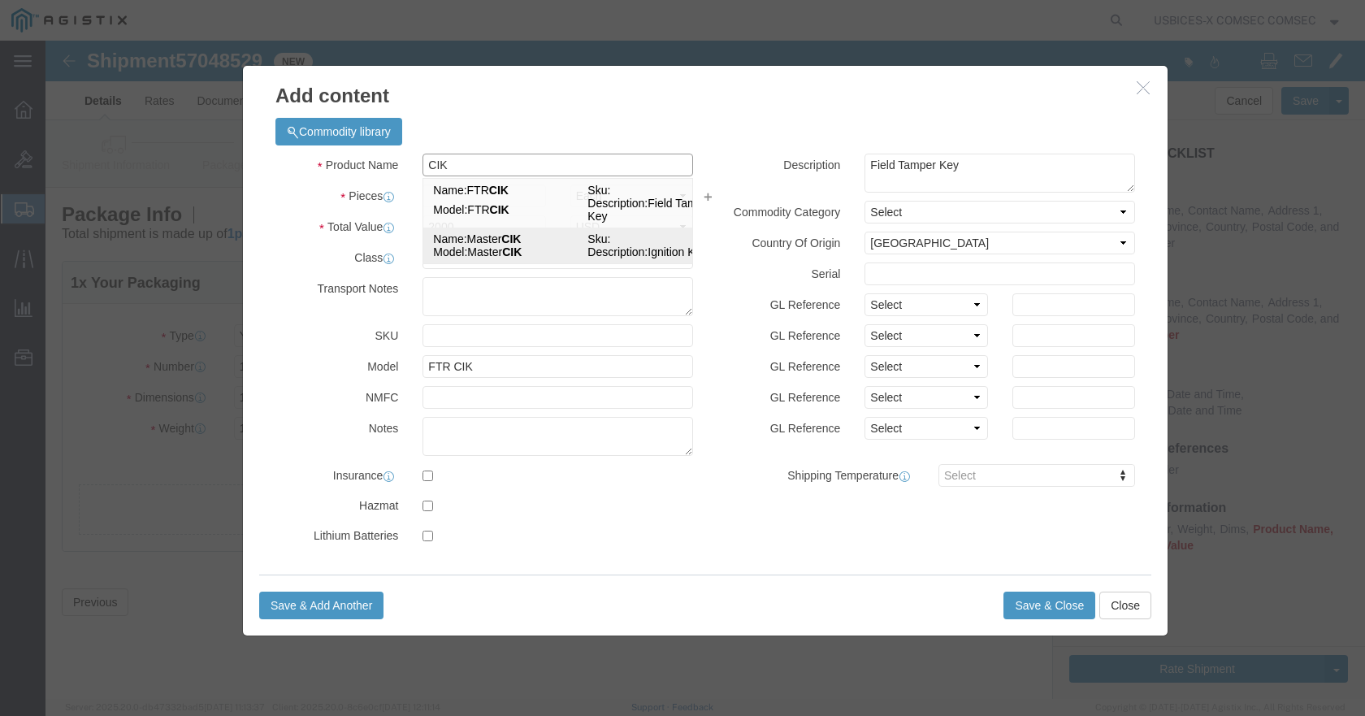
click strong "CIK"
type input "Master CIK"
type textarea "Ignition Key"
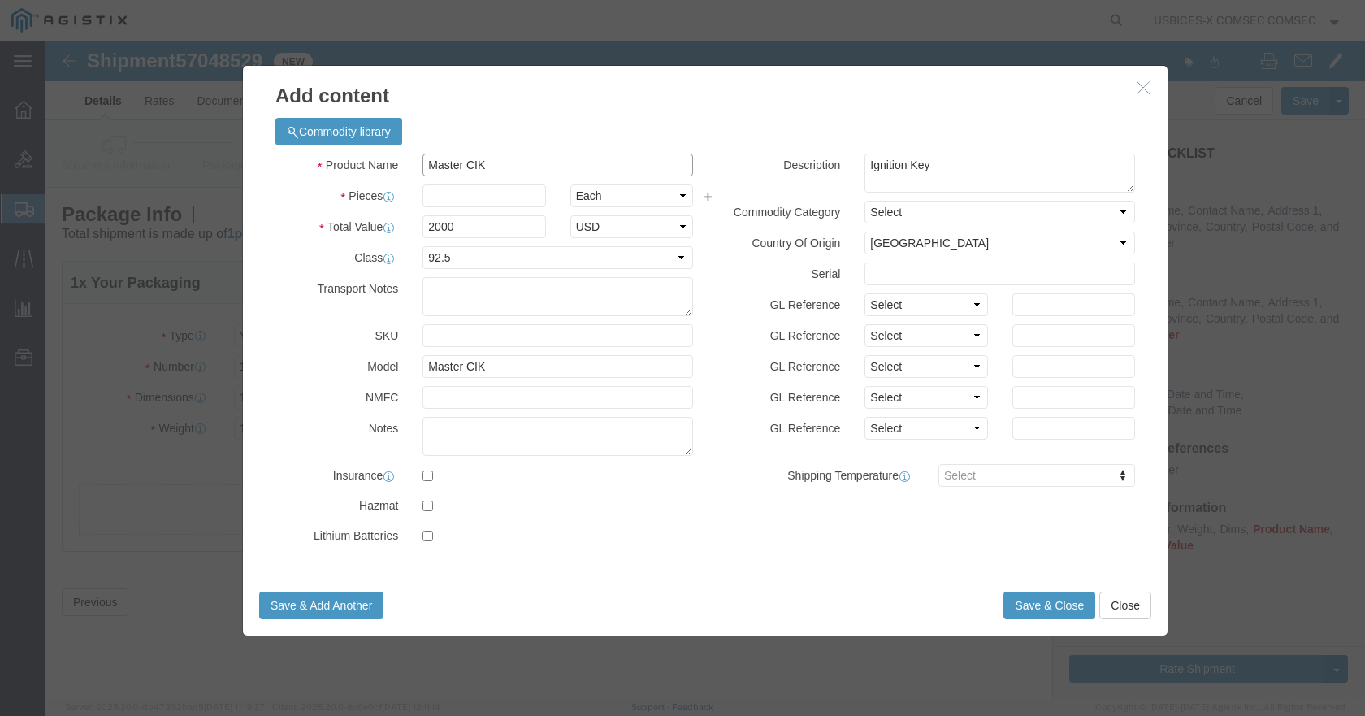
type input "Master CIK"
click input "text"
type input "1"
click button "Save & Close"
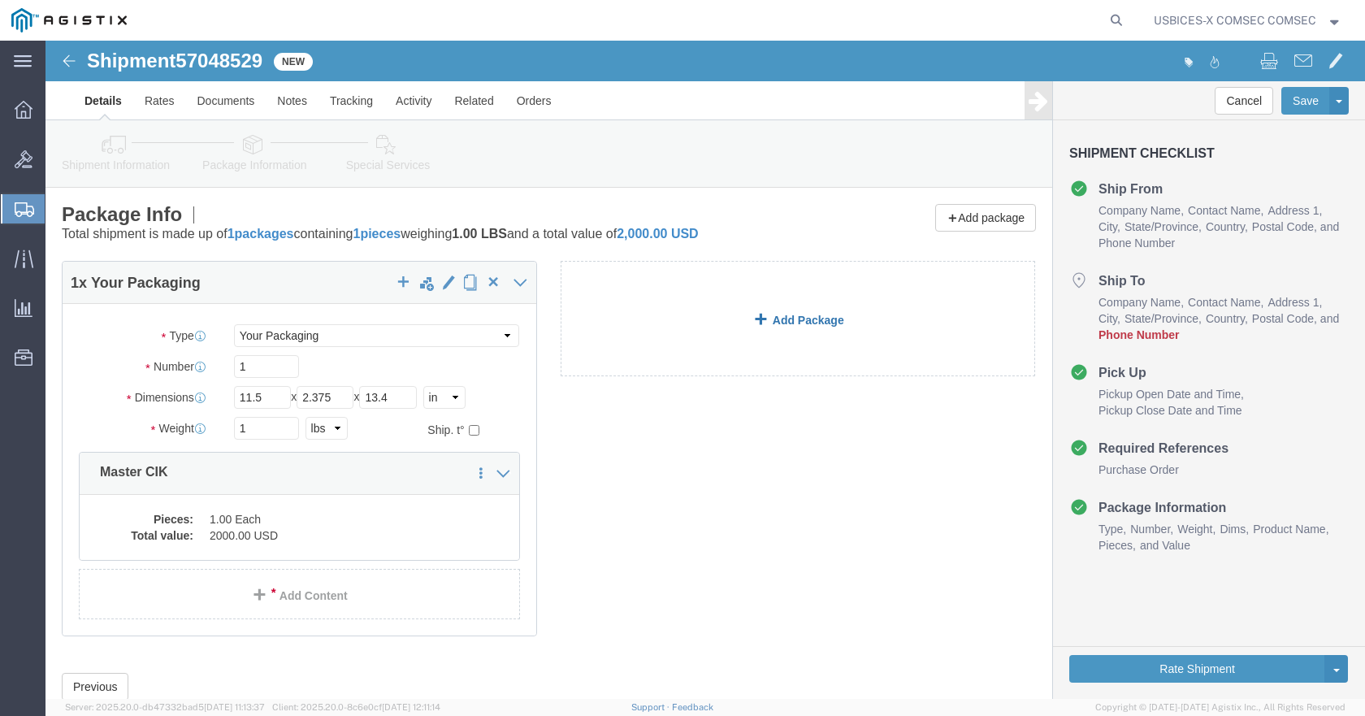
click link "Add Package"
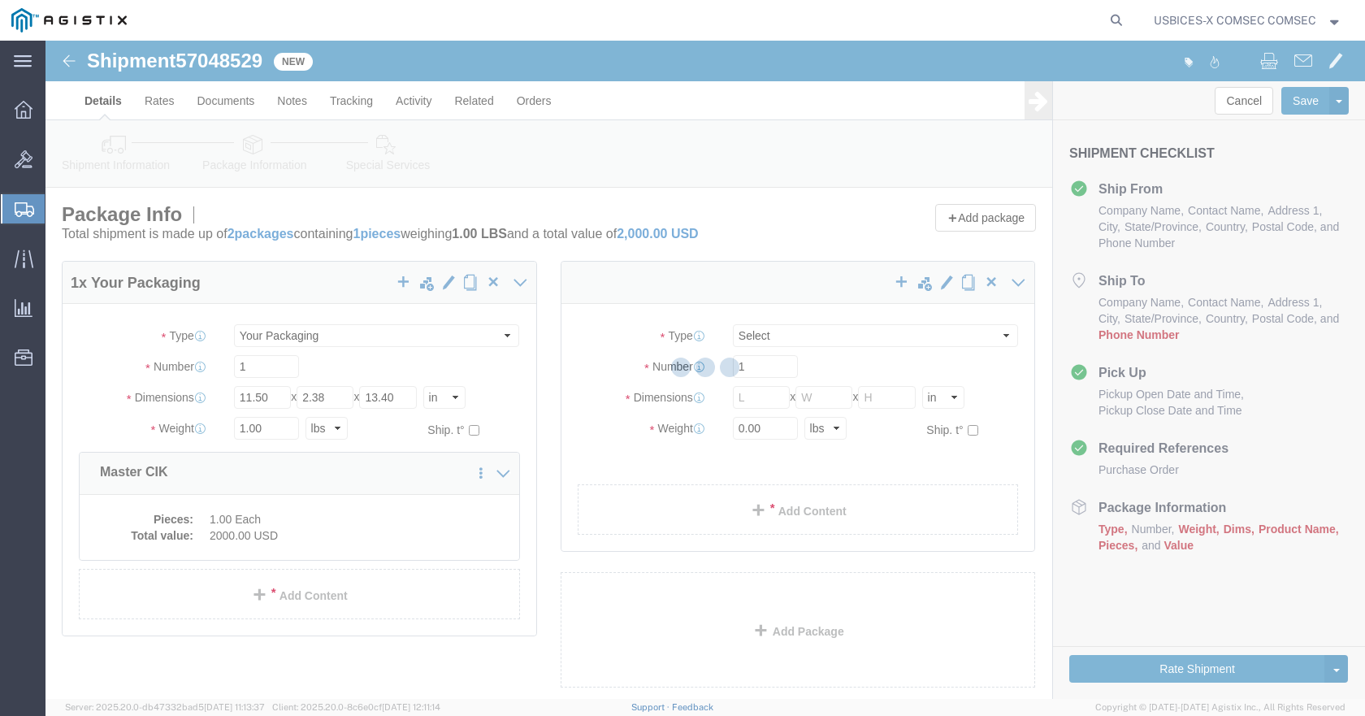
select select "CBOX"
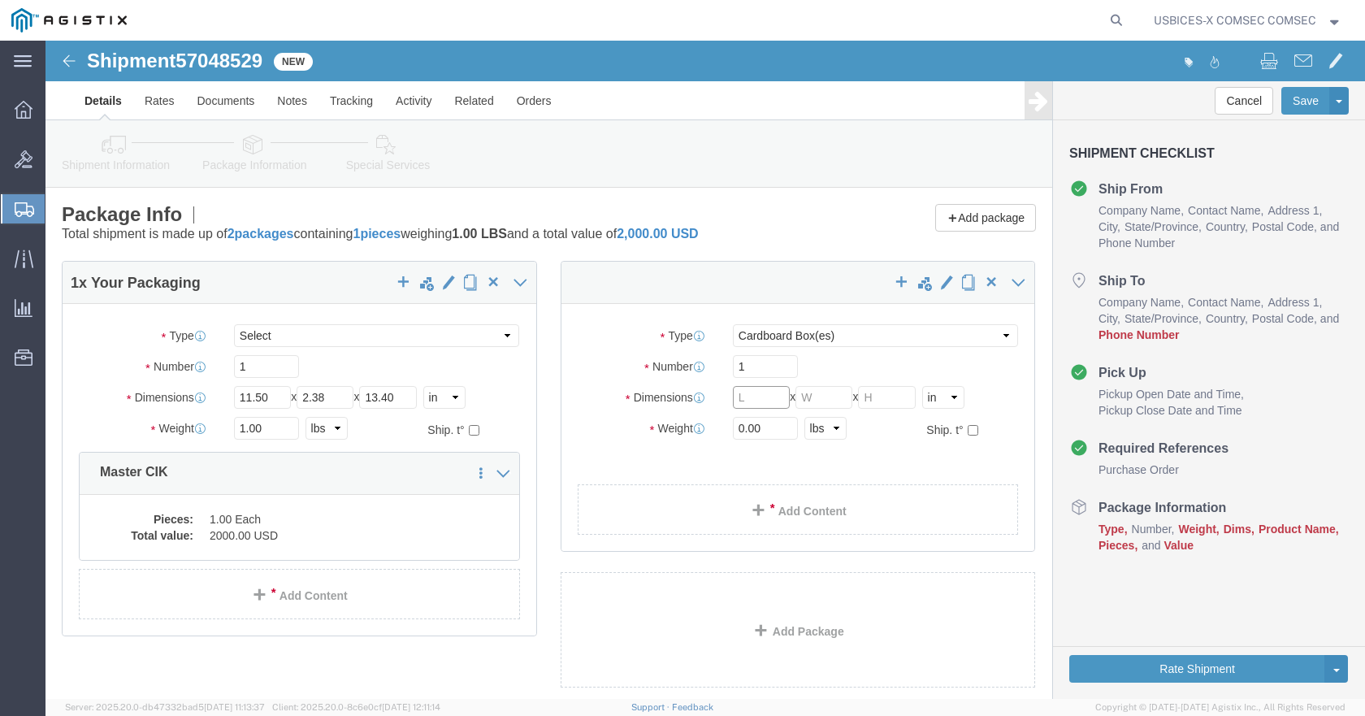
click input "text"
type input "11.5"
type input "2.38"
click input "13.4"
type input "13.25"
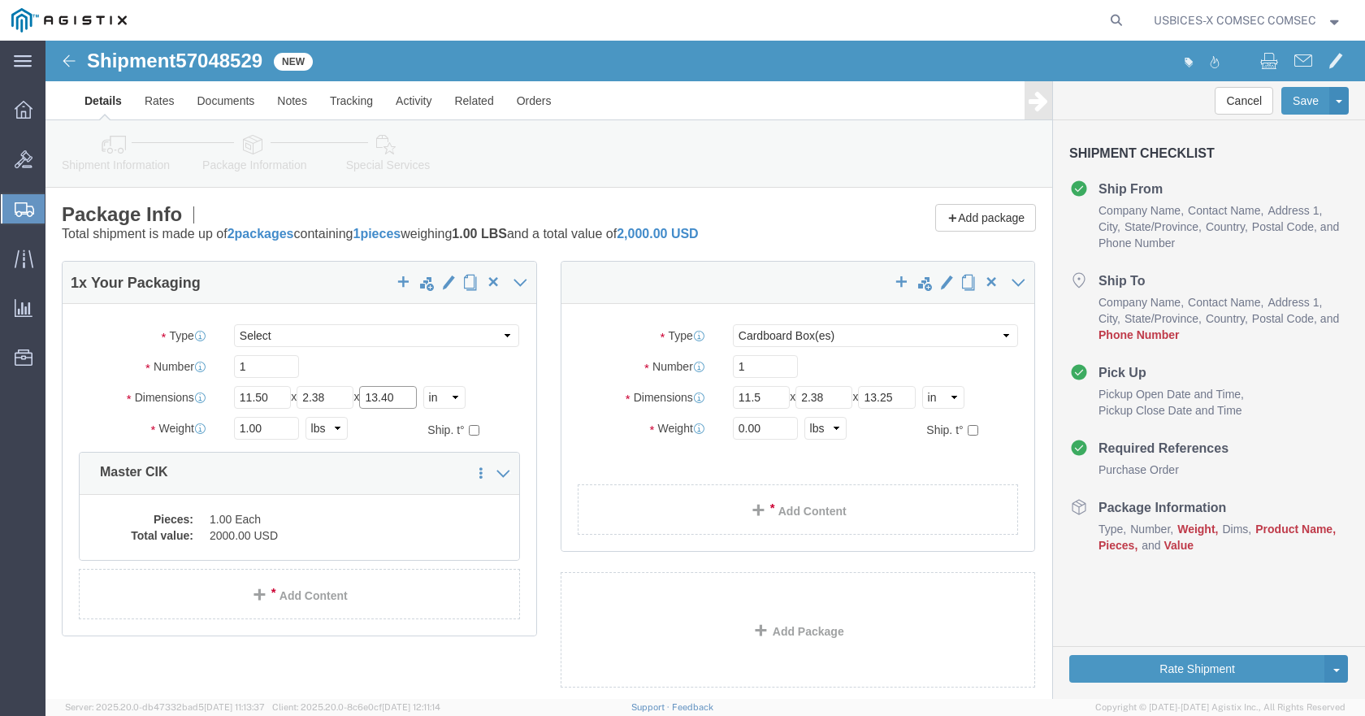
click input "13.40"
type input "13.25"
drag, startPoint x: 239, startPoint y: 388, endPoint x: 119, endPoint y: 386, distance: 120.3
click div "Weight 1.00 Select kgs lbs Ship. t°"
type input ".5"
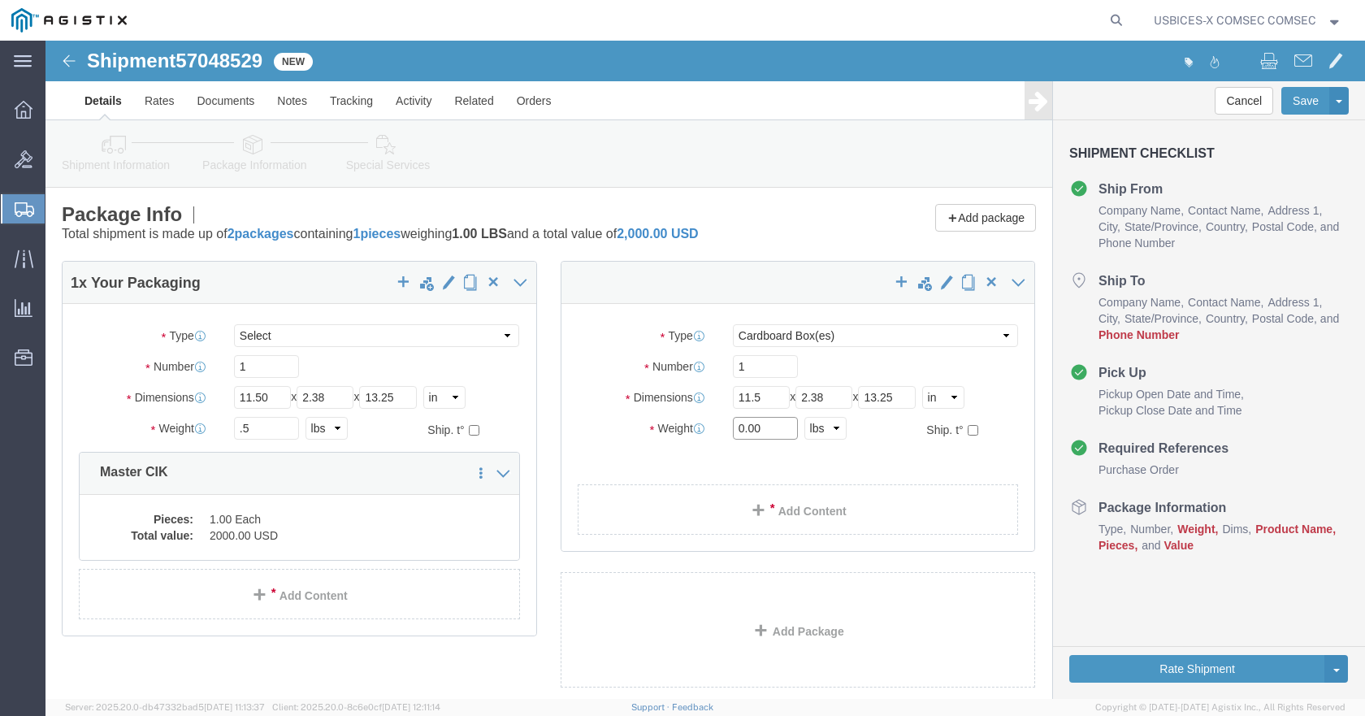
click input "0.00"
drag, startPoint x: 720, startPoint y: 394, endPoint x: 619, endPoint y: 390, distance: 100.9
click div "Weight 0.00 Select kgs lbs Ship. t°"
type input ".5"
click link "Add Content"
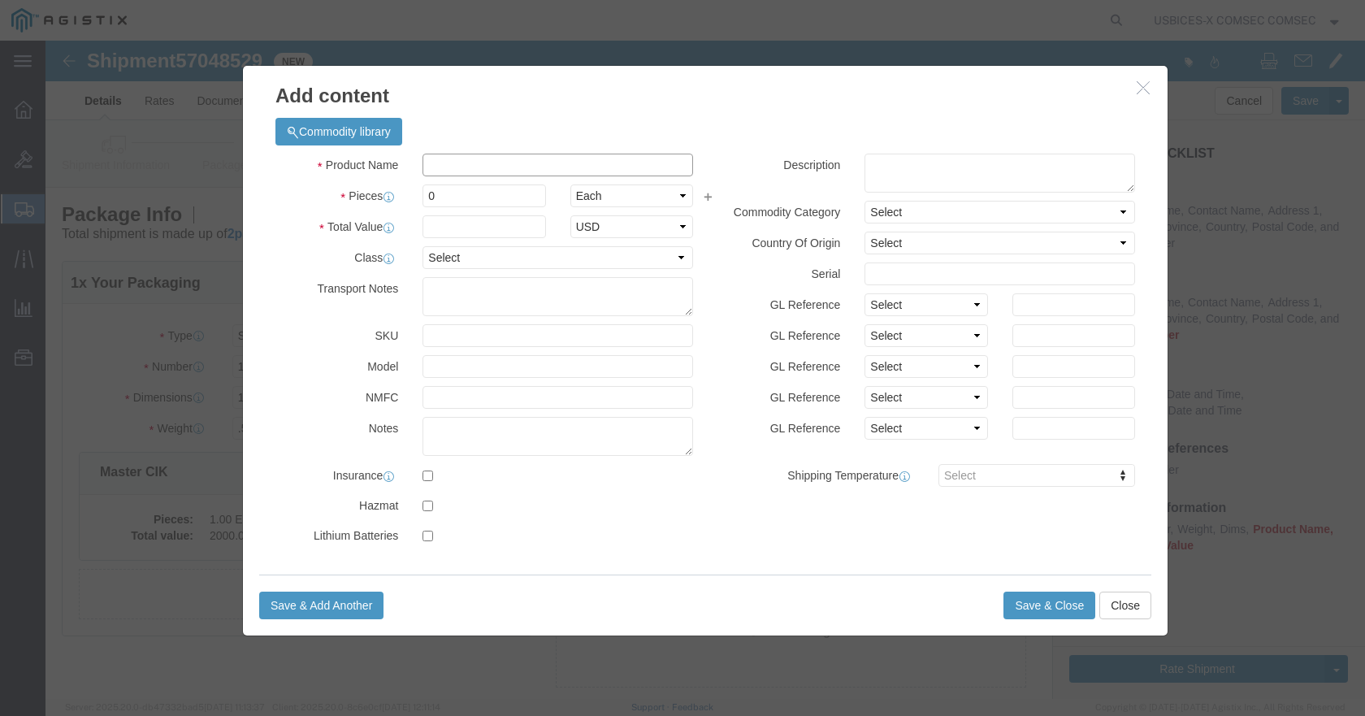
click input "text"
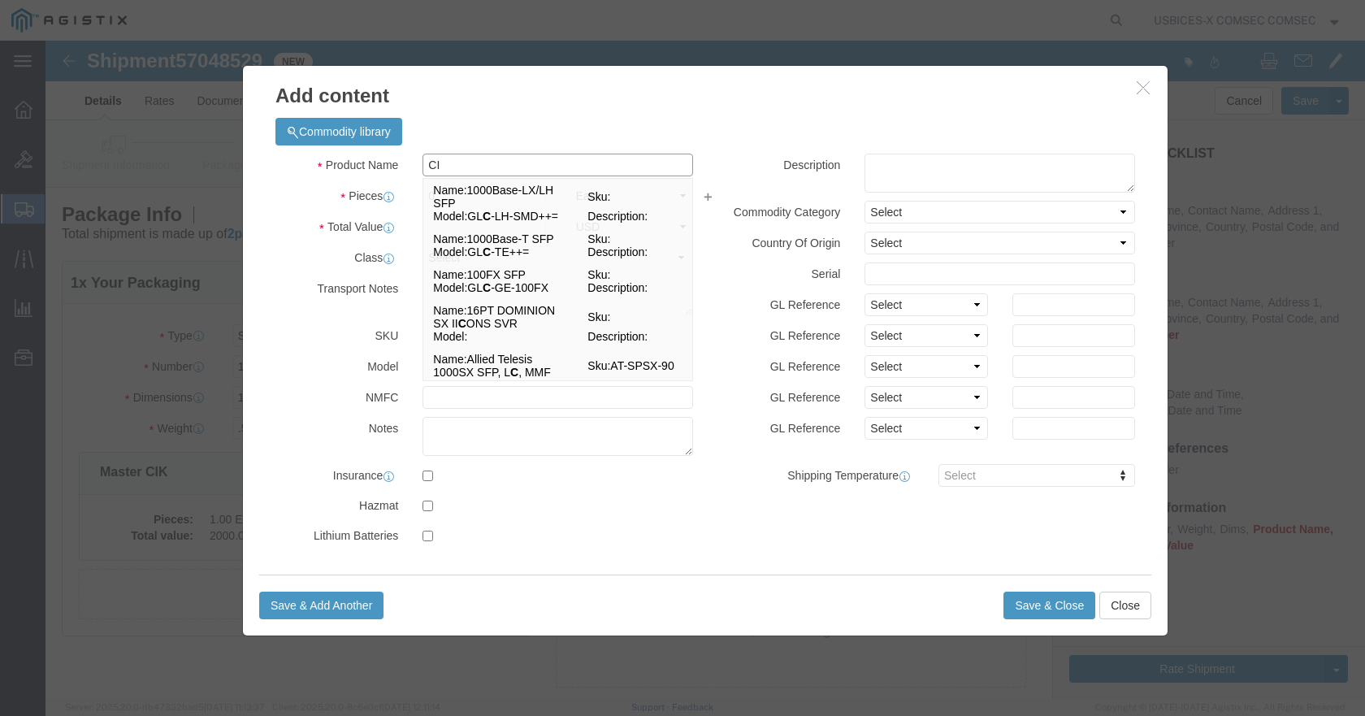
type input "CIK"
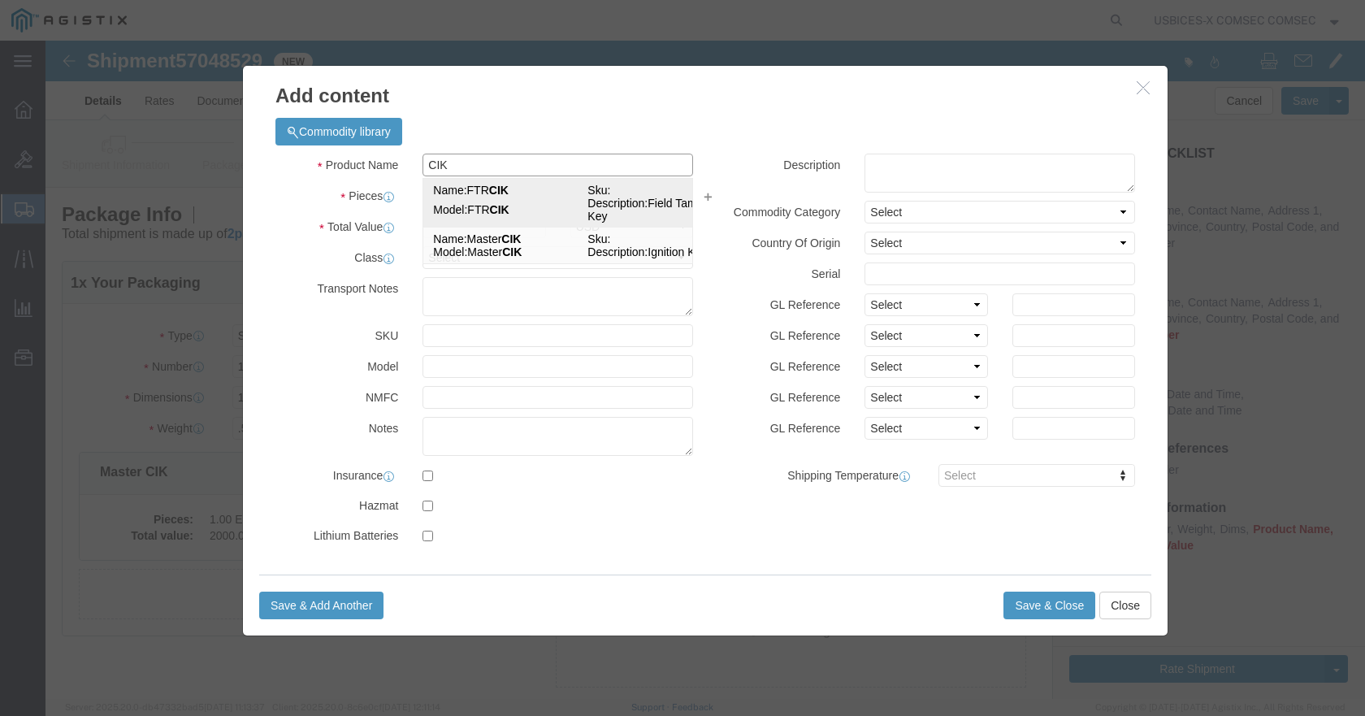
click td "Name: FTR CIK"
type input "2000"
select select "USD"
select select "92.5"
select select "US"
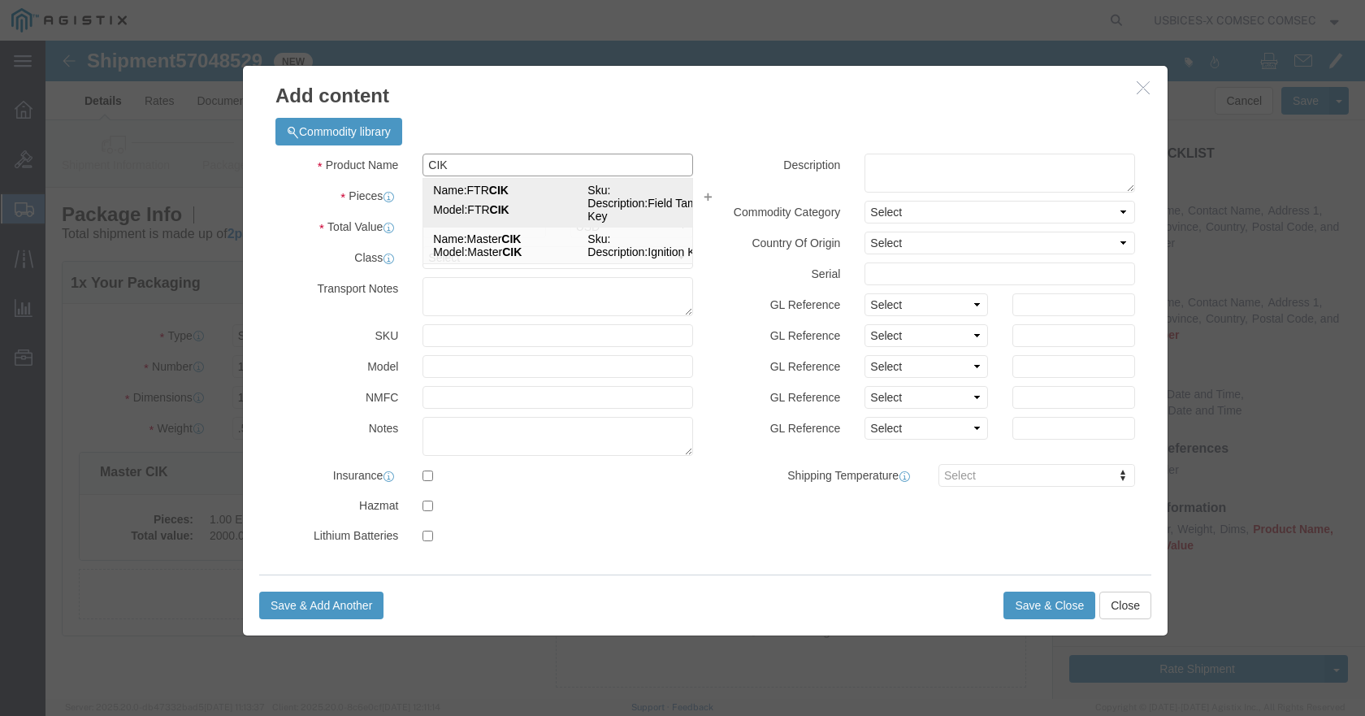
type input "FTR CIK"
type textarea "Field Tamper Key"
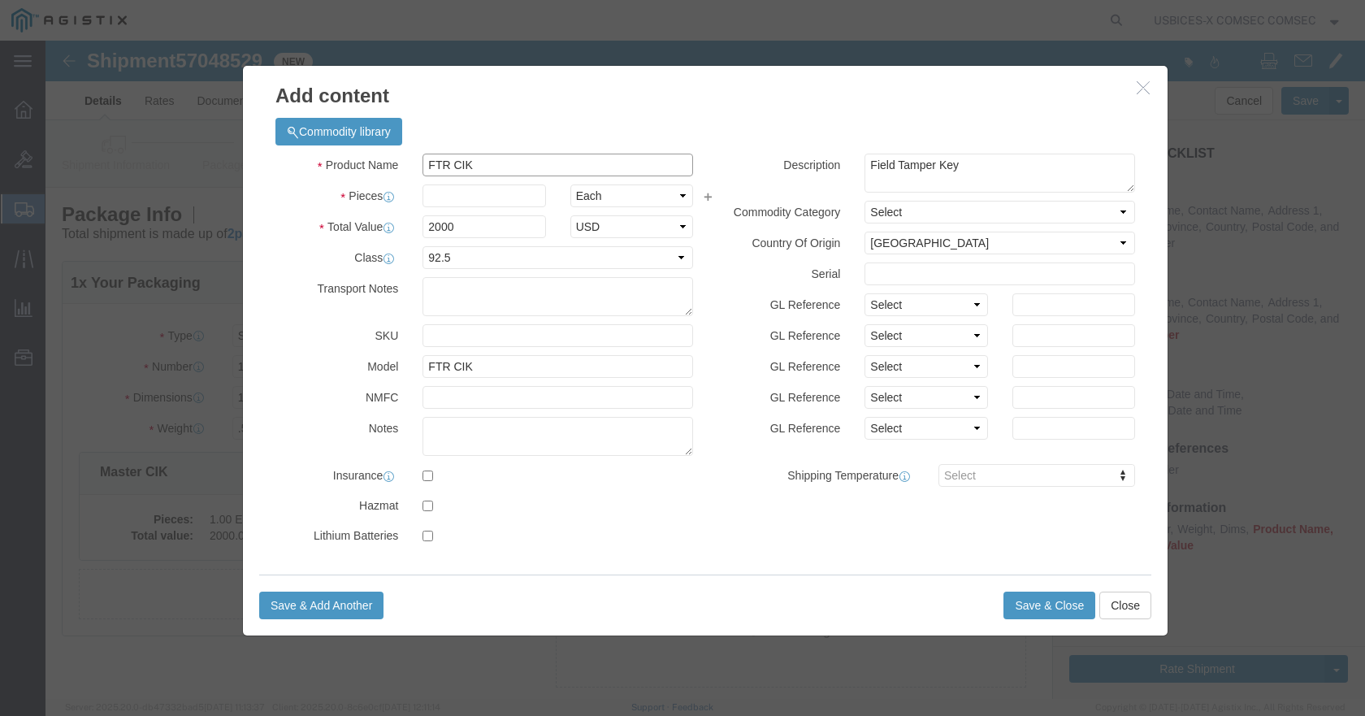
type input "FTR CIK"
click input "text"
type input "1"
click button "Save & Close"
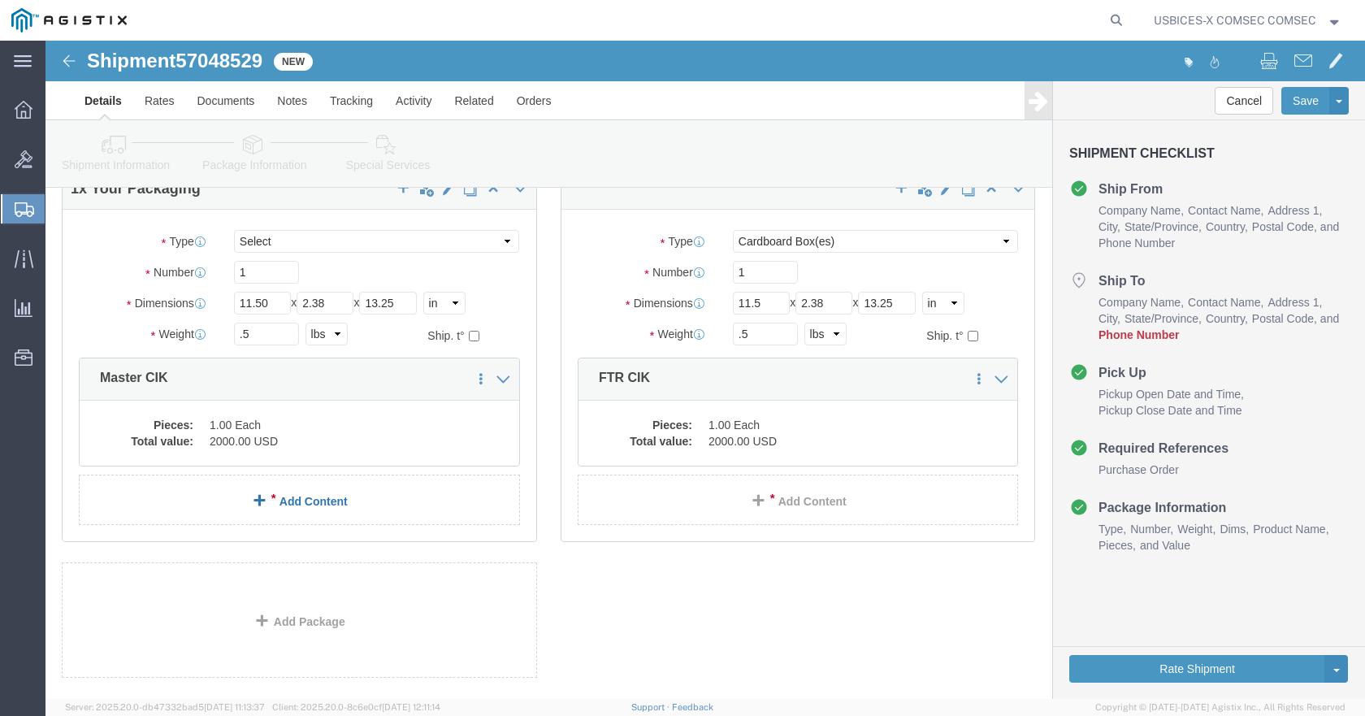
scroll to position [179, 0]
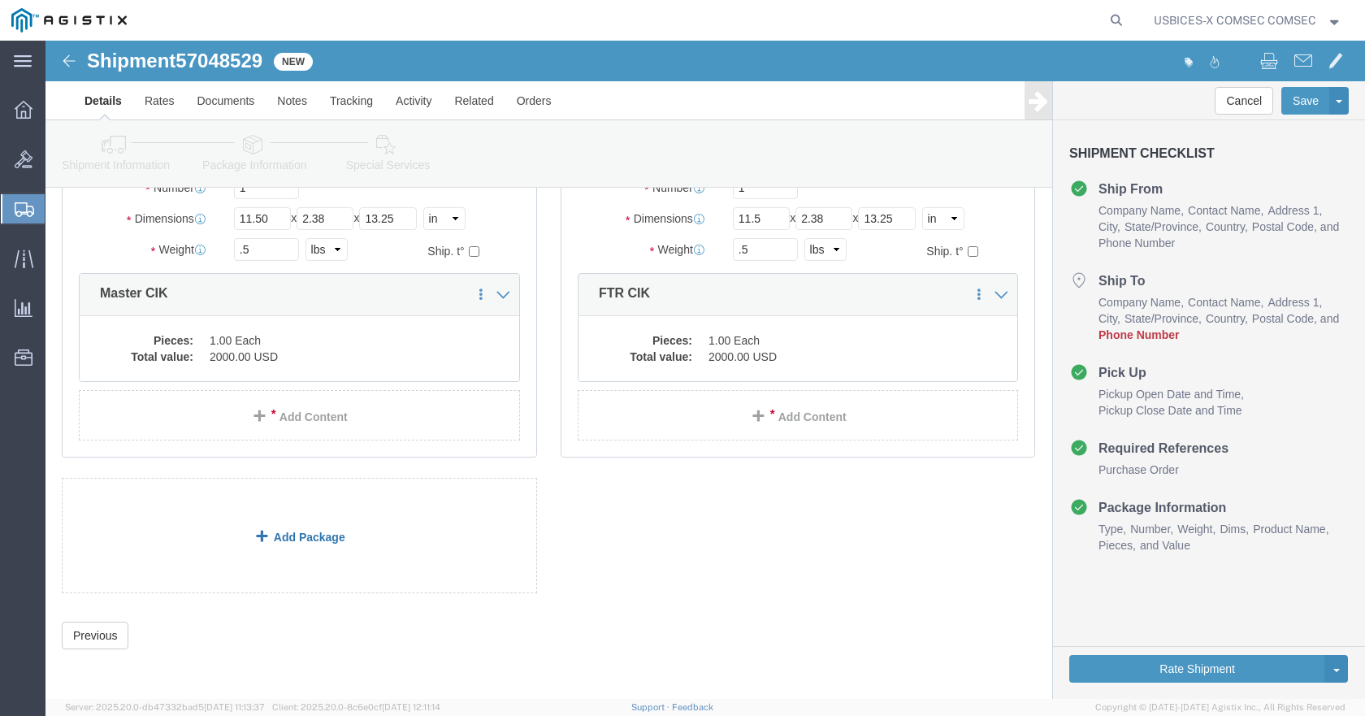
click link "Add Package"
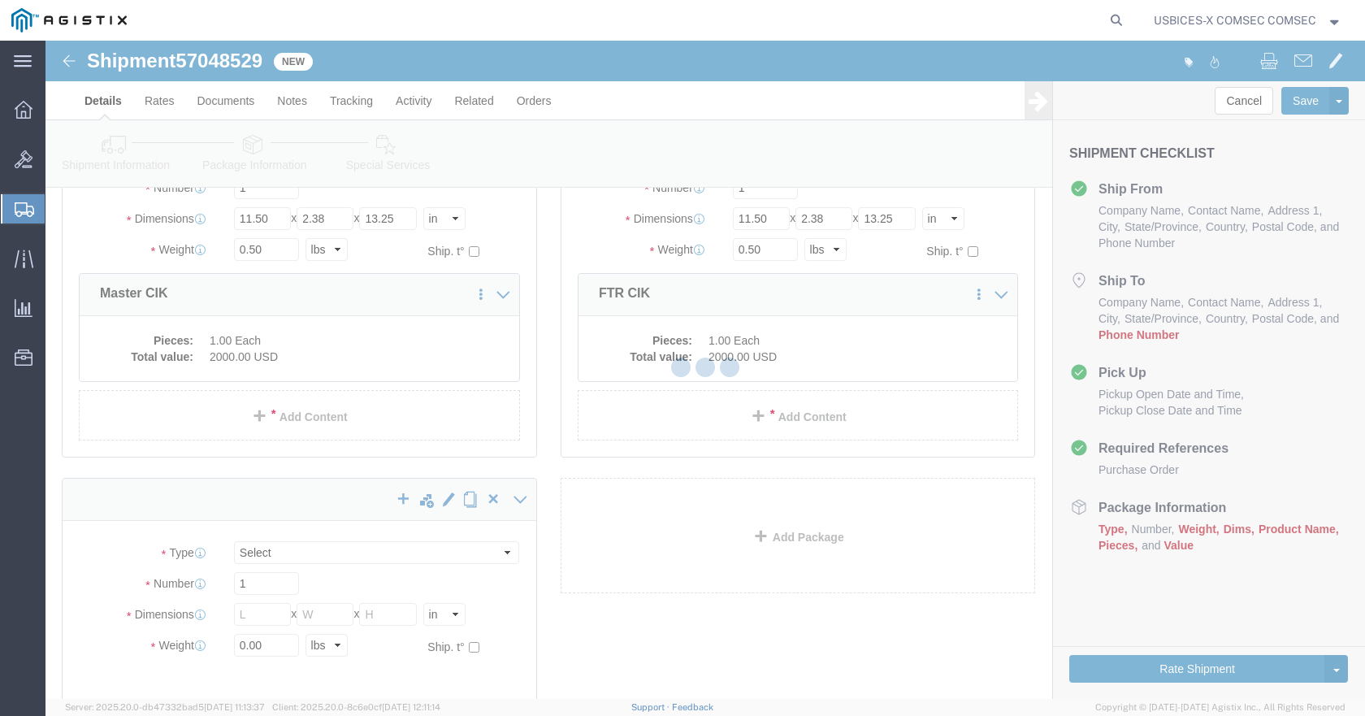
scroll to position [0, 0]
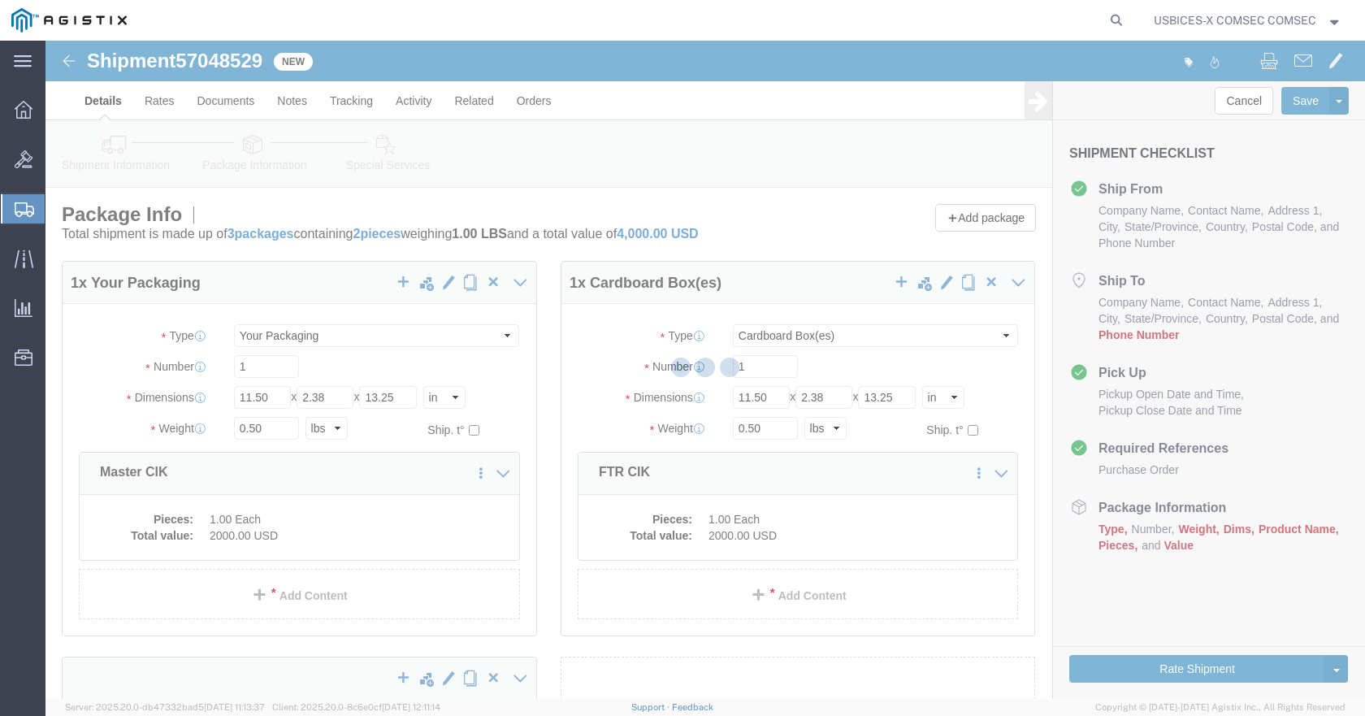
select select "CBOX"
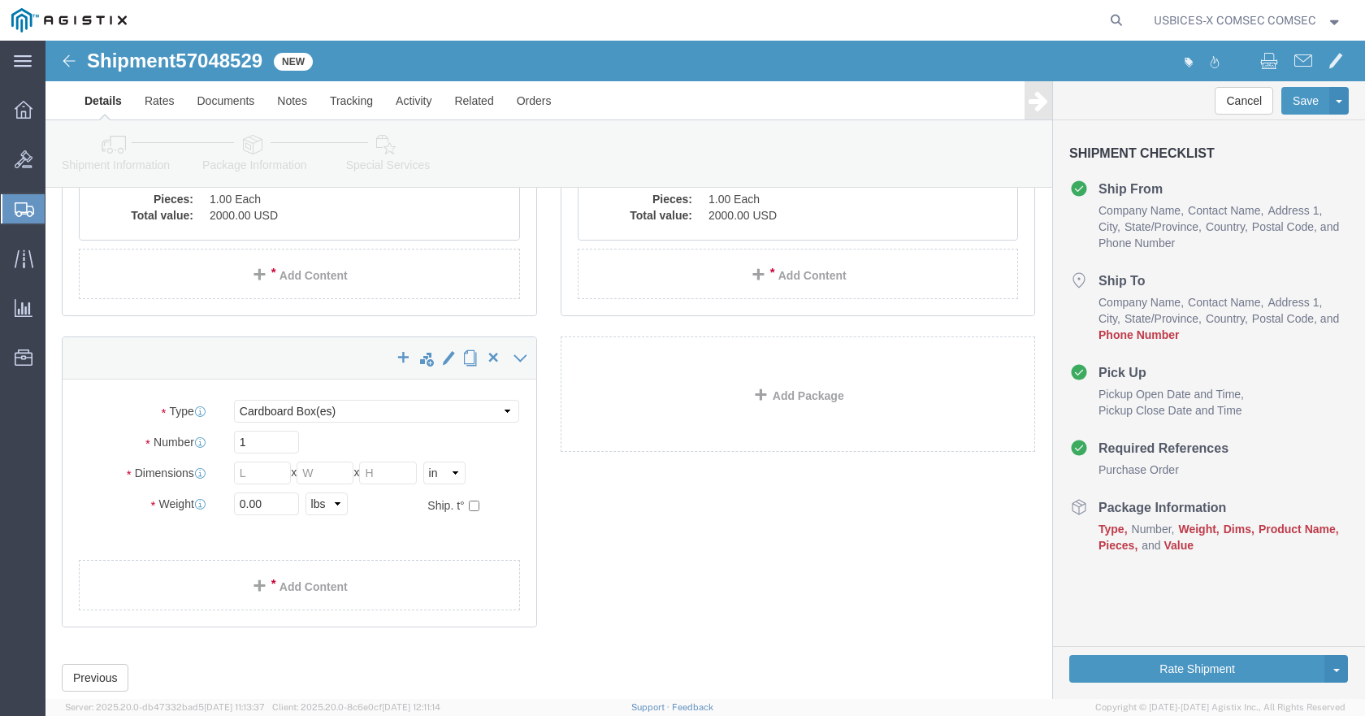
scroll to position [325, 0]
click select "Select Bale(s) Basket(s) Bolt(s) Bottle(s) Buckets Bulk Bundle(s) Can(s) Cardbo…"
select select "YRPK"
click select "Select Bale(s) Basket(s) Bolt(s) Bottle(s) Buckets Bulk Bundle(s) Can(s) Cardbo…"
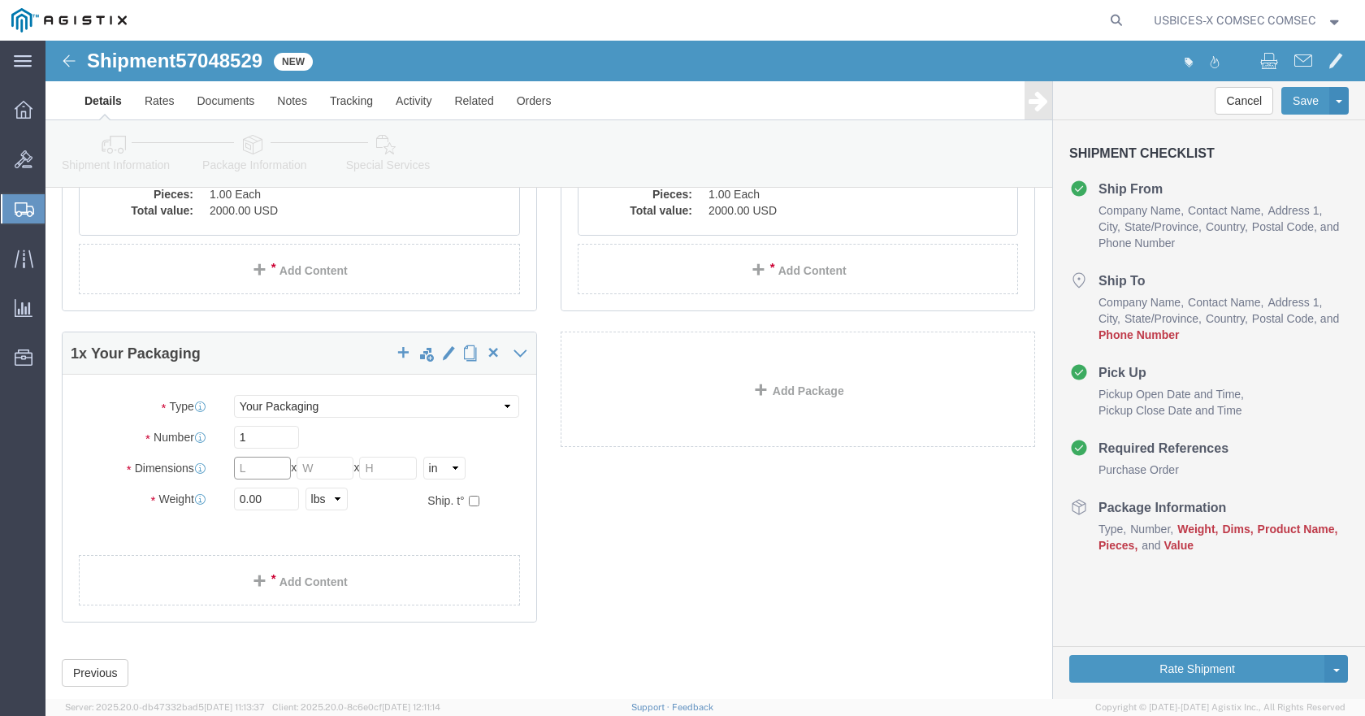
click input "text"
type input "16"
type input "10"
type input "12"
drag, startPoint x: 215, startPoint y: 458, endPoint x: 90, endPoint y: 474, distance: 126.2
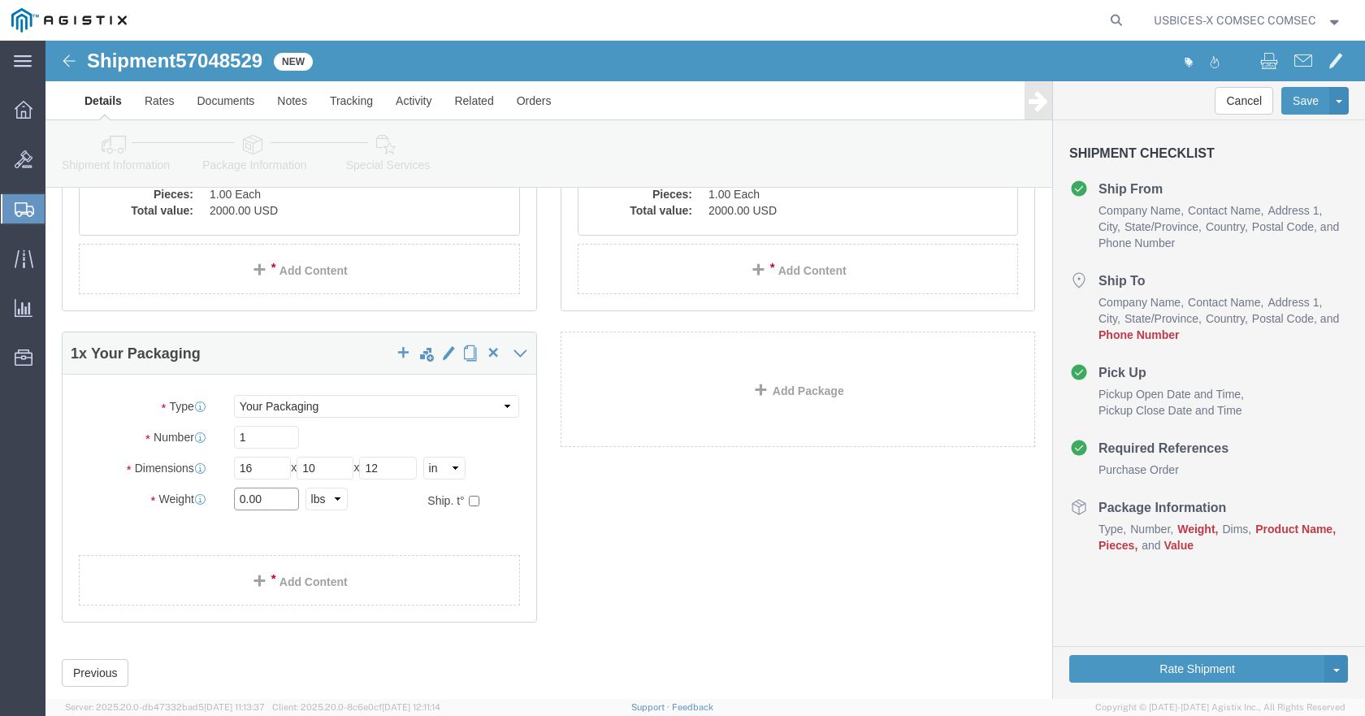
click div "Package Type Select Bale(s) Basket(s) Bolt(s) Bottle(s) Buckets Bulk Bundle(s) …"
type input "11"
click link "Add Package"
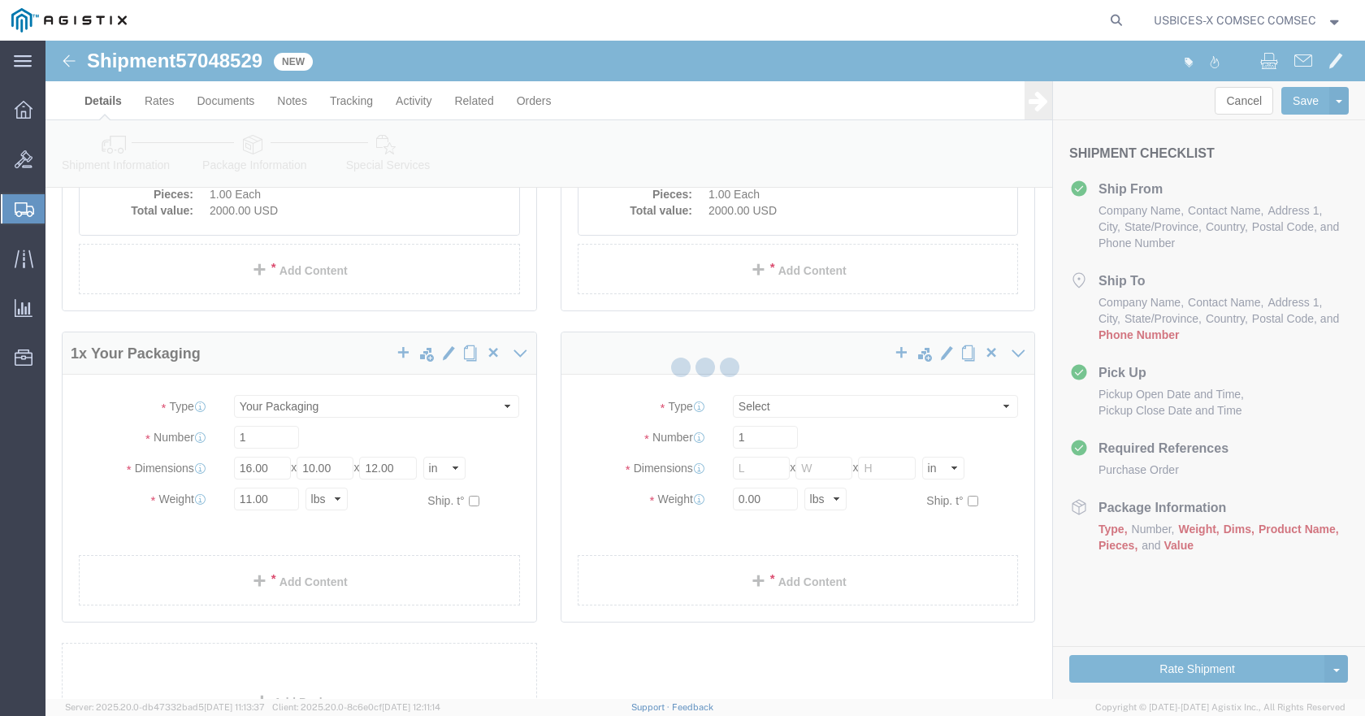
scroll to position [0, 0]
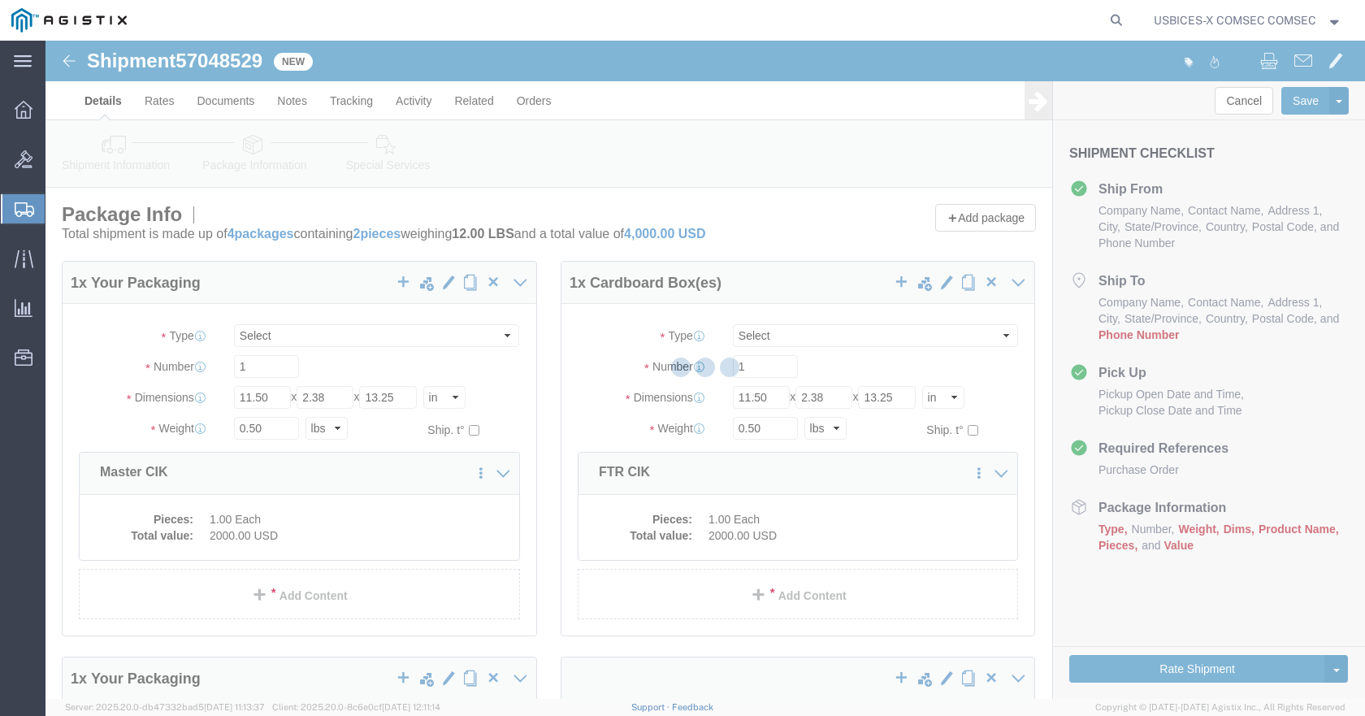
select select "CBOX"
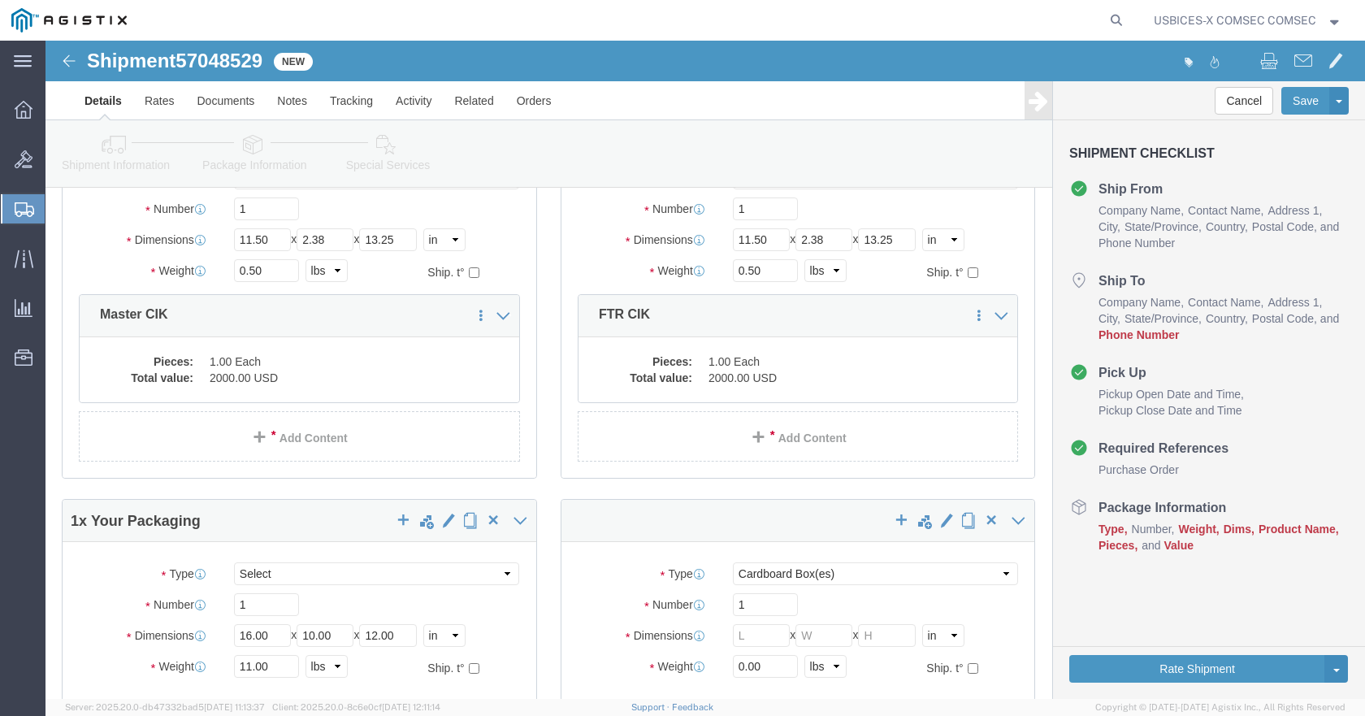
scroll to position [325, 0]
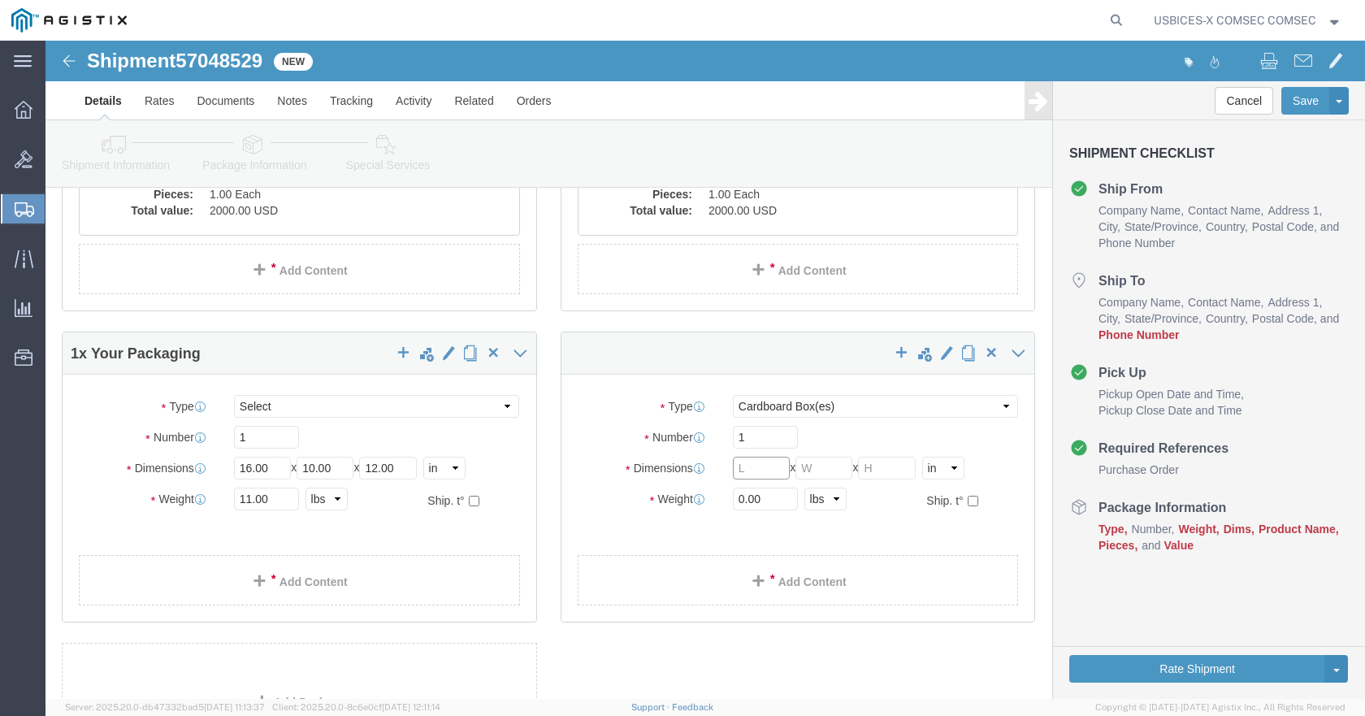
click input "text"
click select "Select Bale(s) Basket(s) Bolt(s) Bottle(s) Buckets Bulk Bundle(s) Can(s) Cardbo…"
select select "YRPK"
click select "Select Bale(s) Basket(s) Bolt(s) Bottle(s) Buckets Bulk Bundle(s) Can(s) Cardbo…"
click input "text"
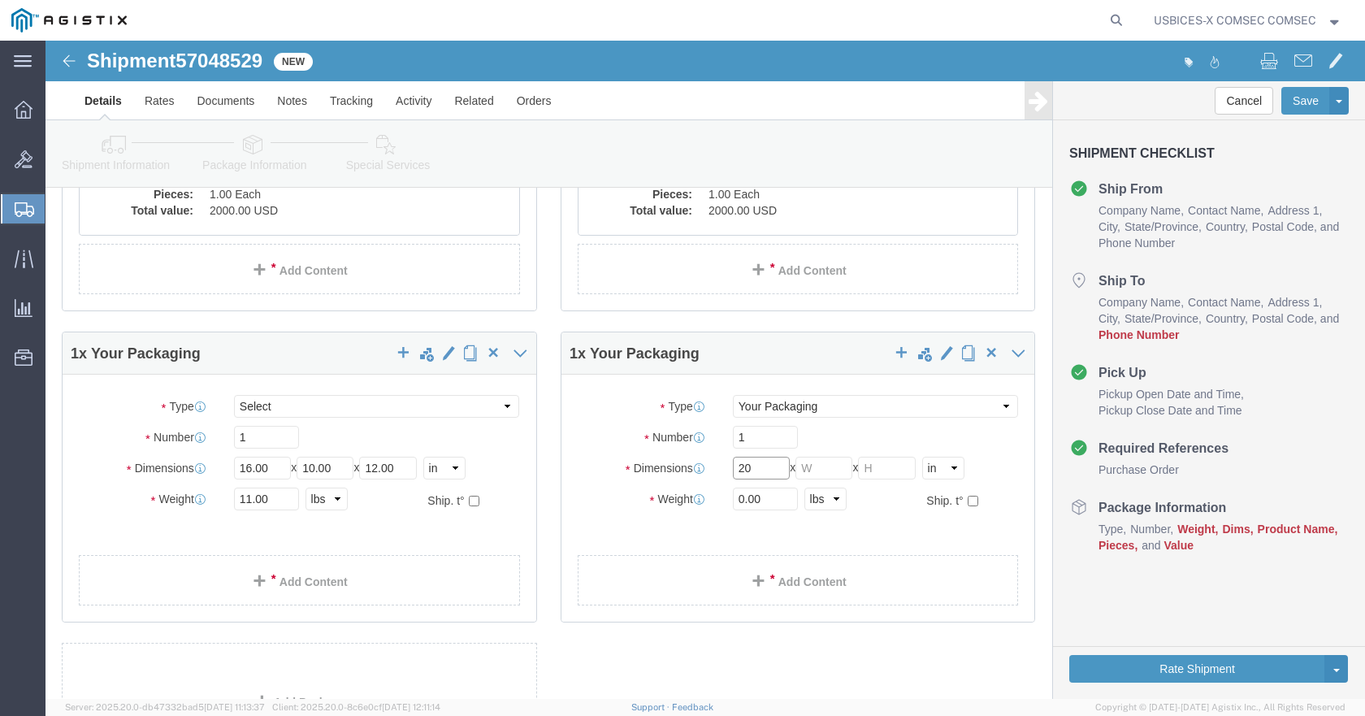
type input "20"
type input "16"
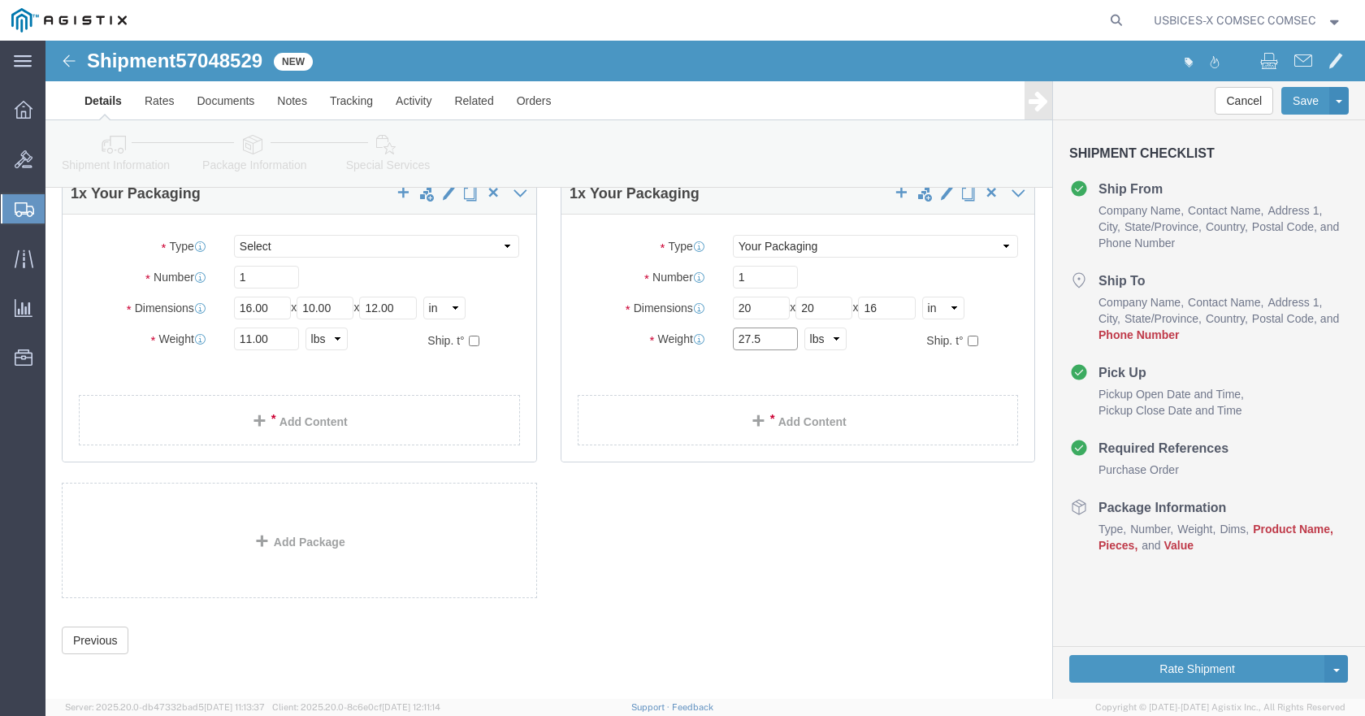
scroll to position [490, 0]
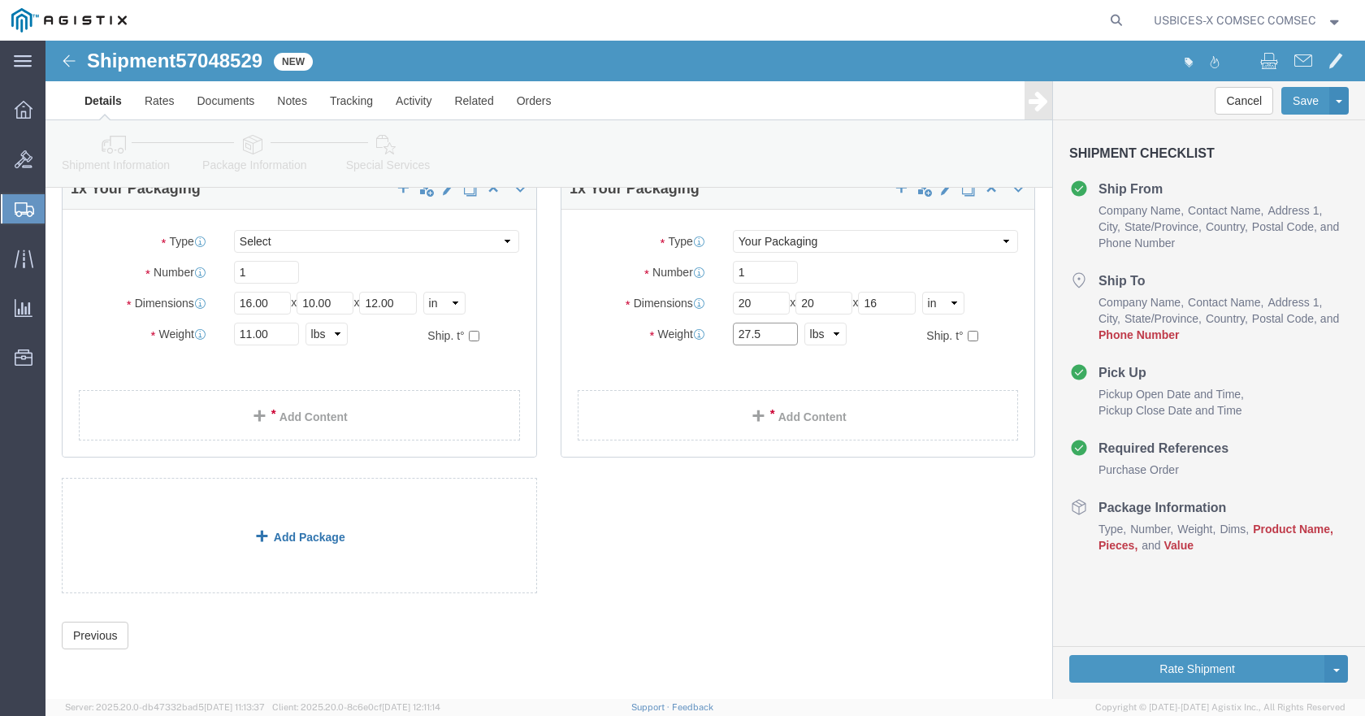
type input "27.5"
click link "Add Package"
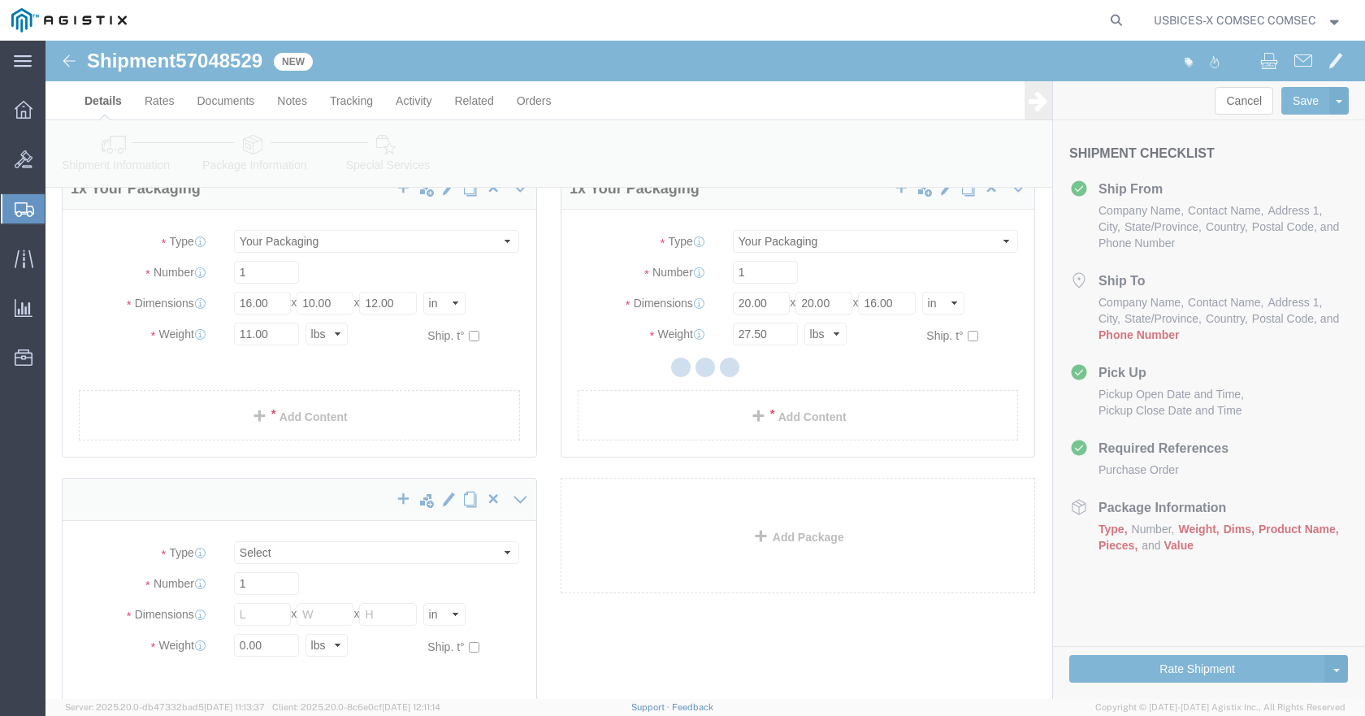
scroll to position [0, 0]
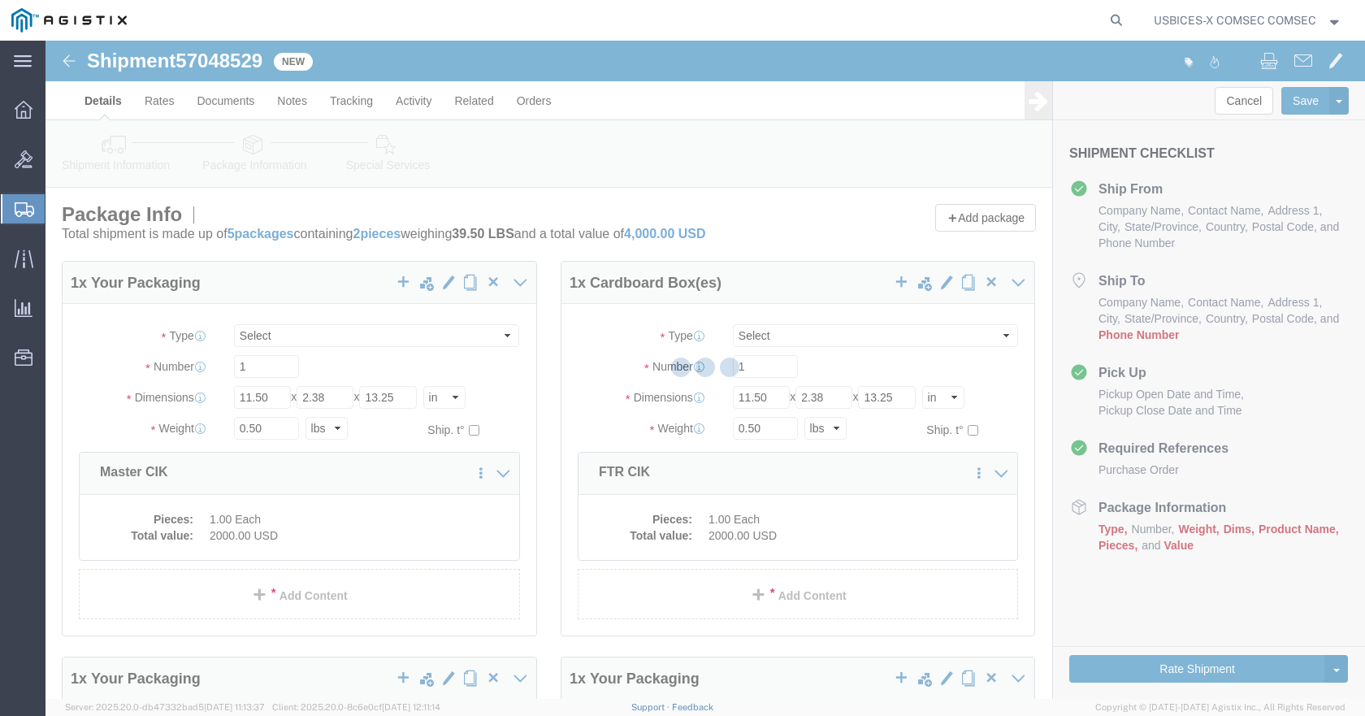
select select "CBOX"
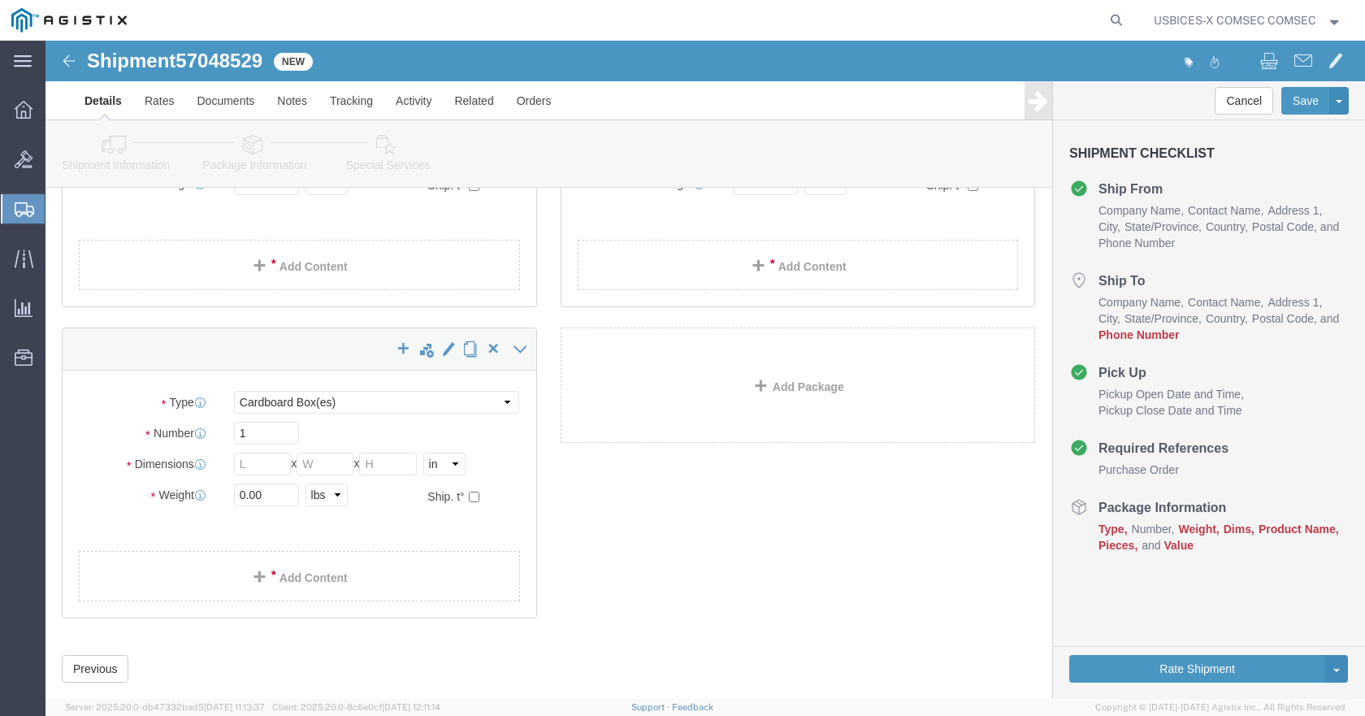
scroll to position [650, 0]
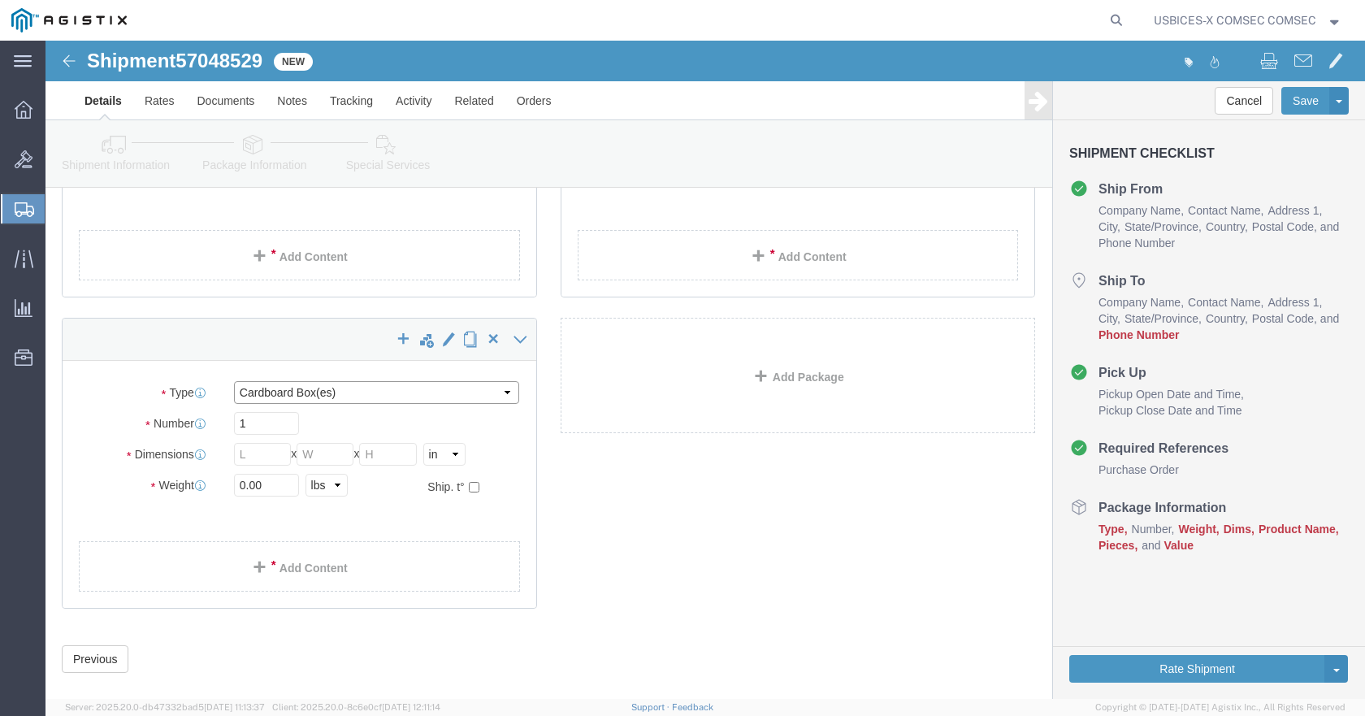
click select "Select Bale(s) Basket(s) Bolt(s) Bottle(s) Buckets Bulk Bundle(s) Can(s) Cardbo…"
select select "YRPK"
click select "Select Bale(s) Basket(s) Bolt(s) Bottle(s) Buckets Bulk Bundle(s) Can(s) Cardbo…"
click input "text"
type input "22"
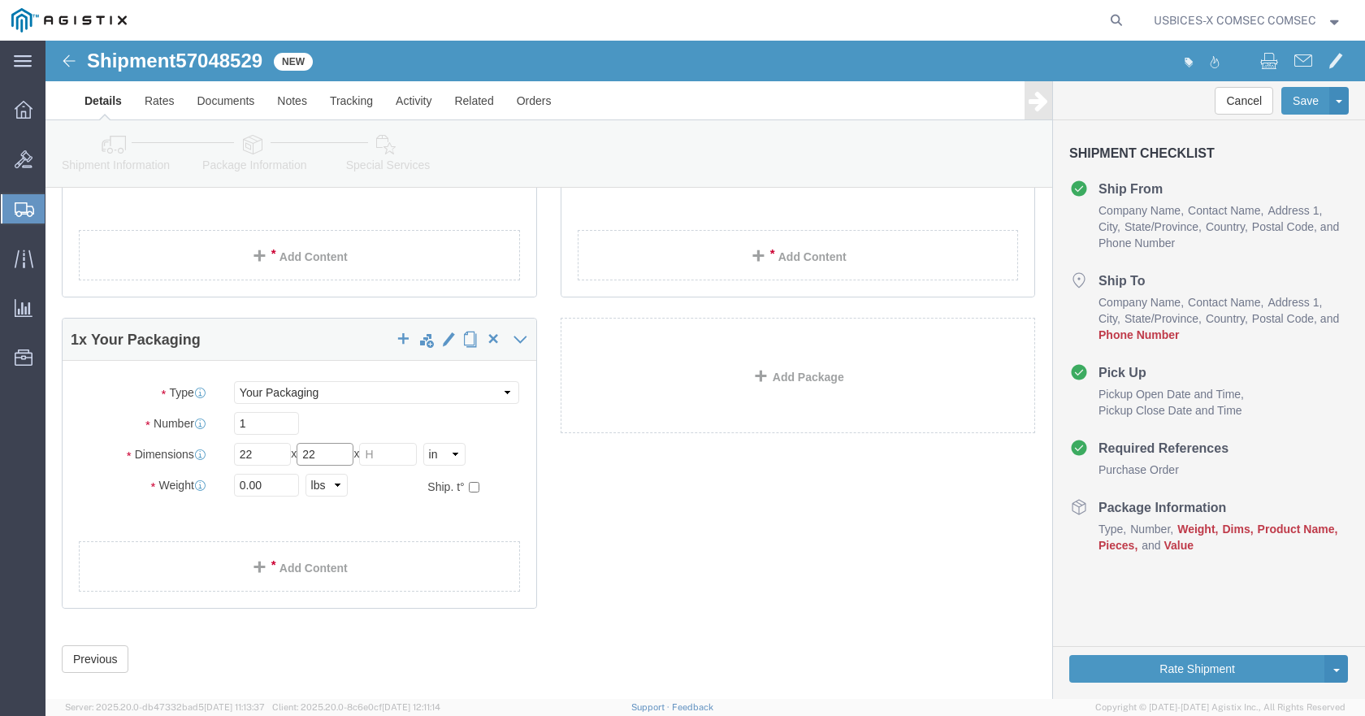
type input "22"
type input "12"
type input "43.5"
click div "1 x Your Packaging Package Type Select Bale(s) Basket(s) Bolt(s) Bottle(s) Buck…"
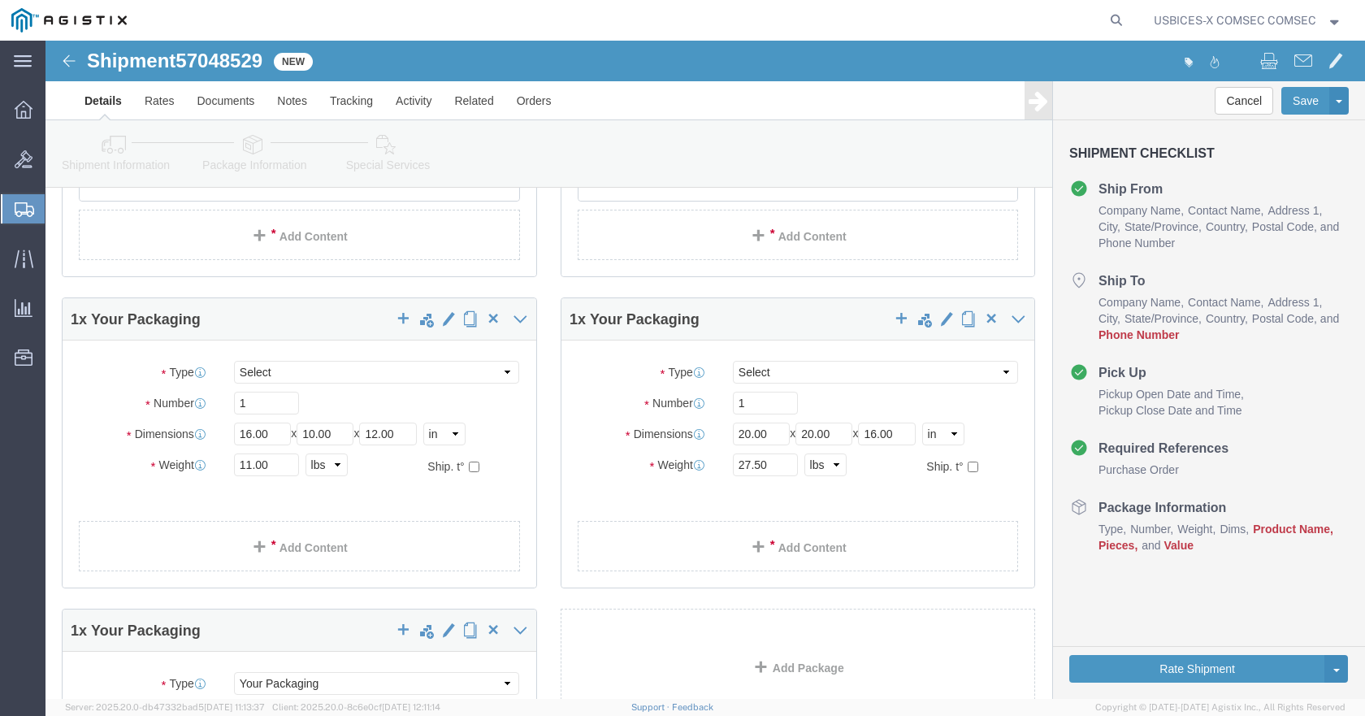
scroll to position [406, 0]
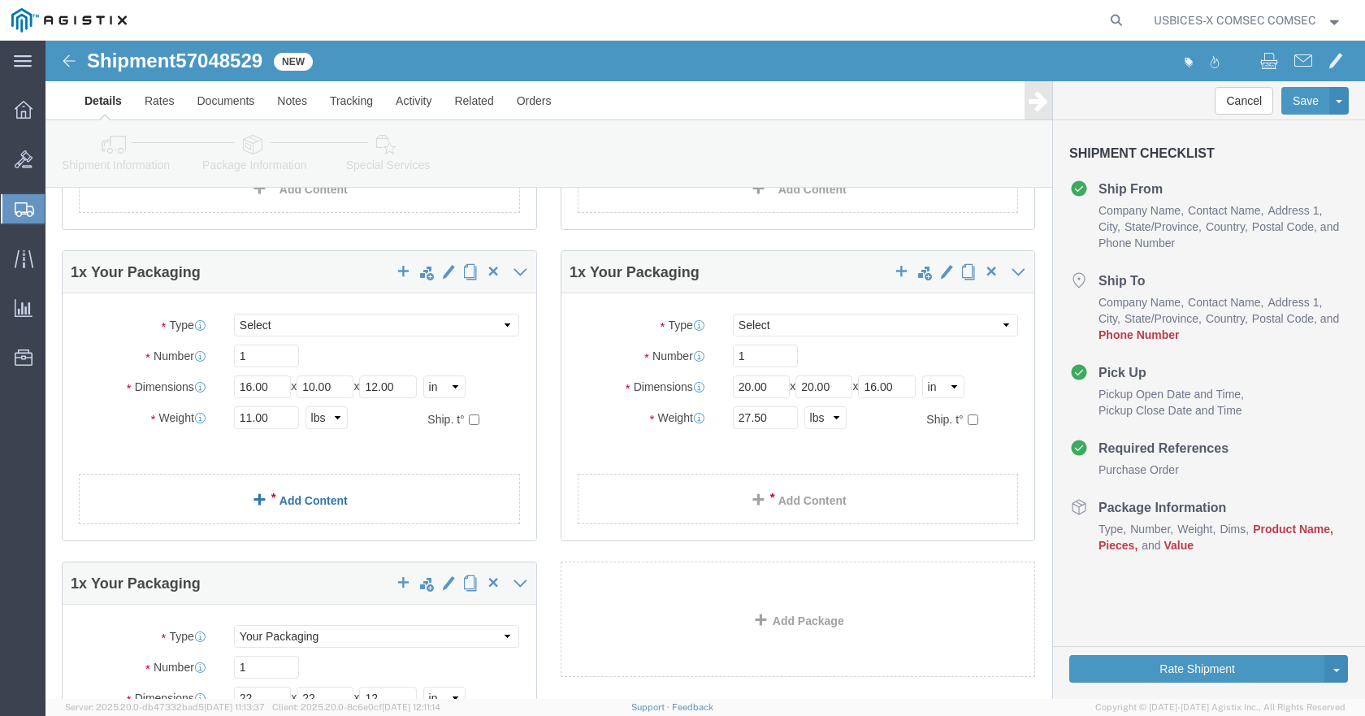
click span
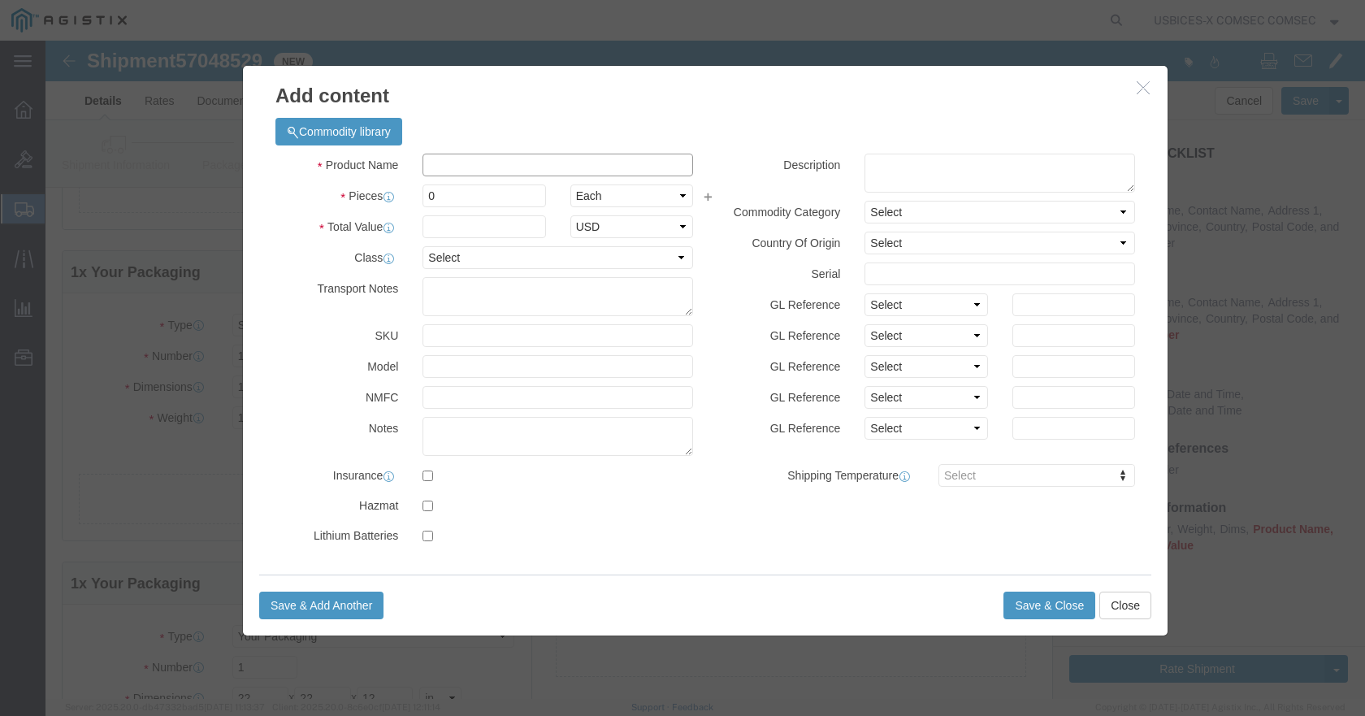
click input "text"
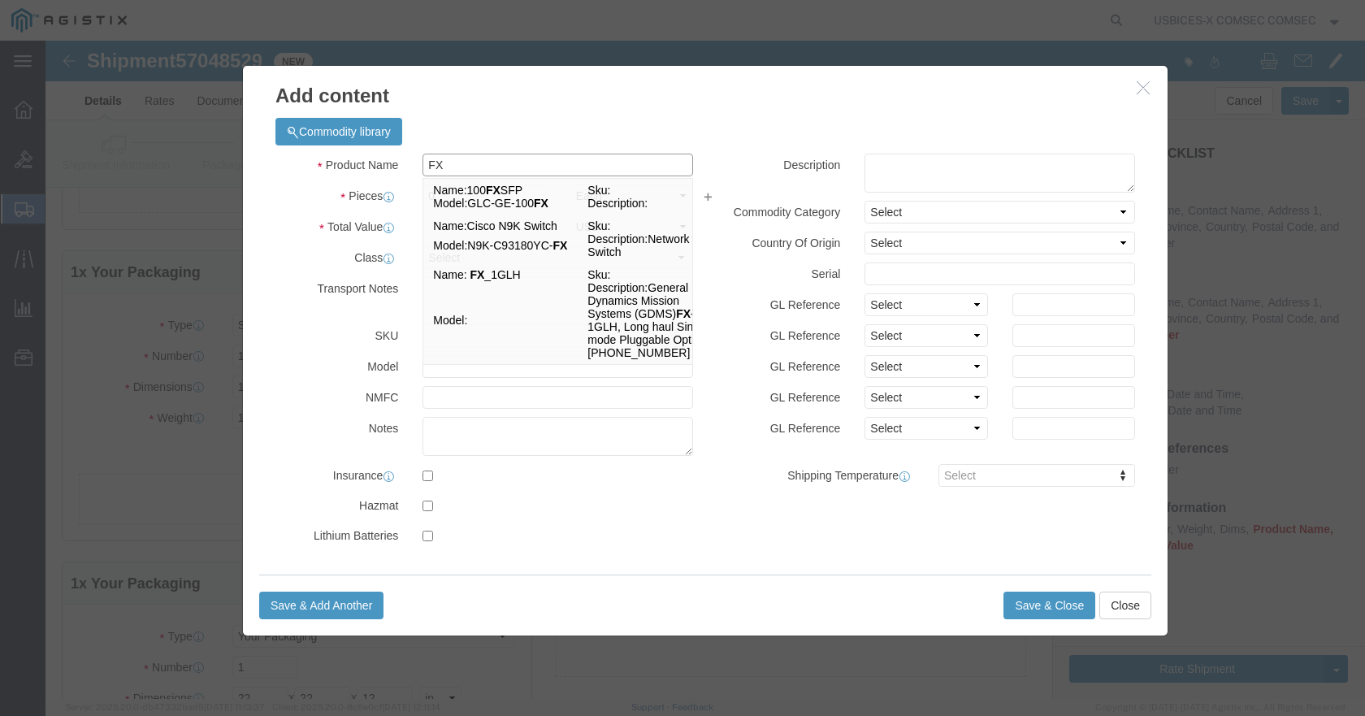
type input "F"
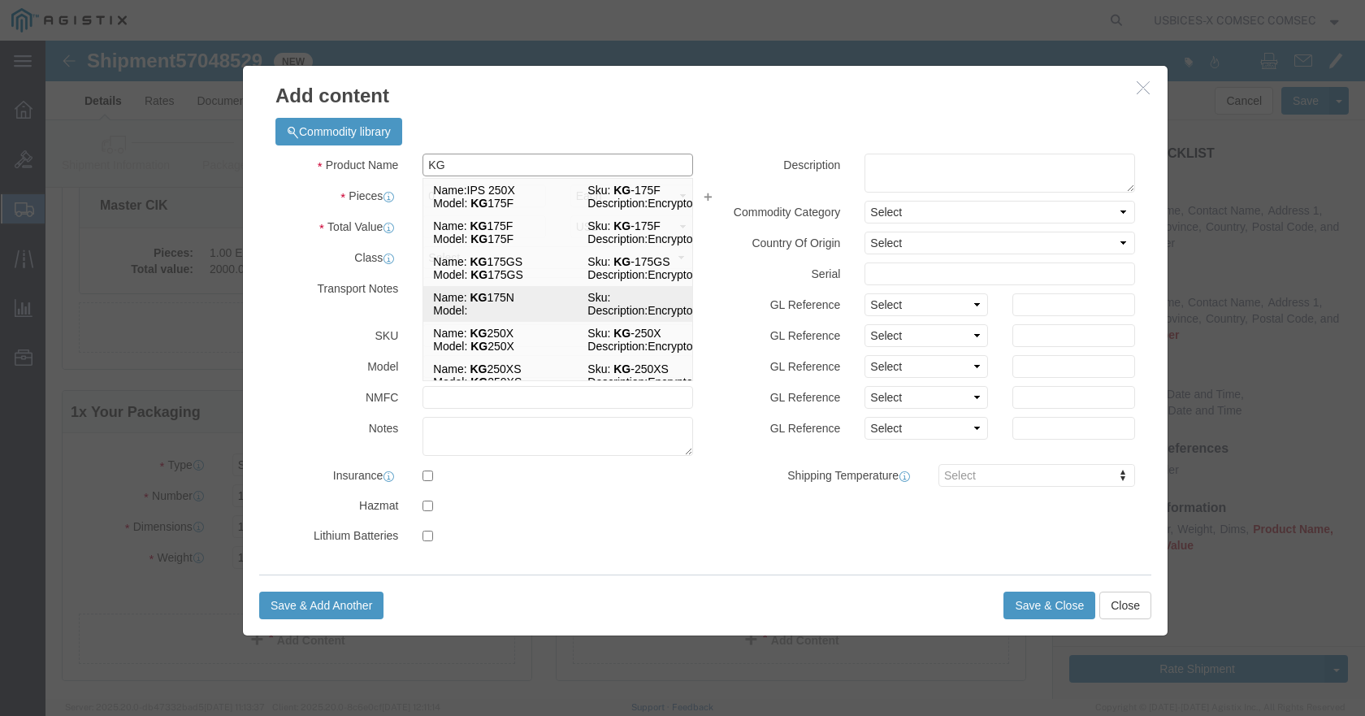
scroll to position [244, 0]
type input "KG"
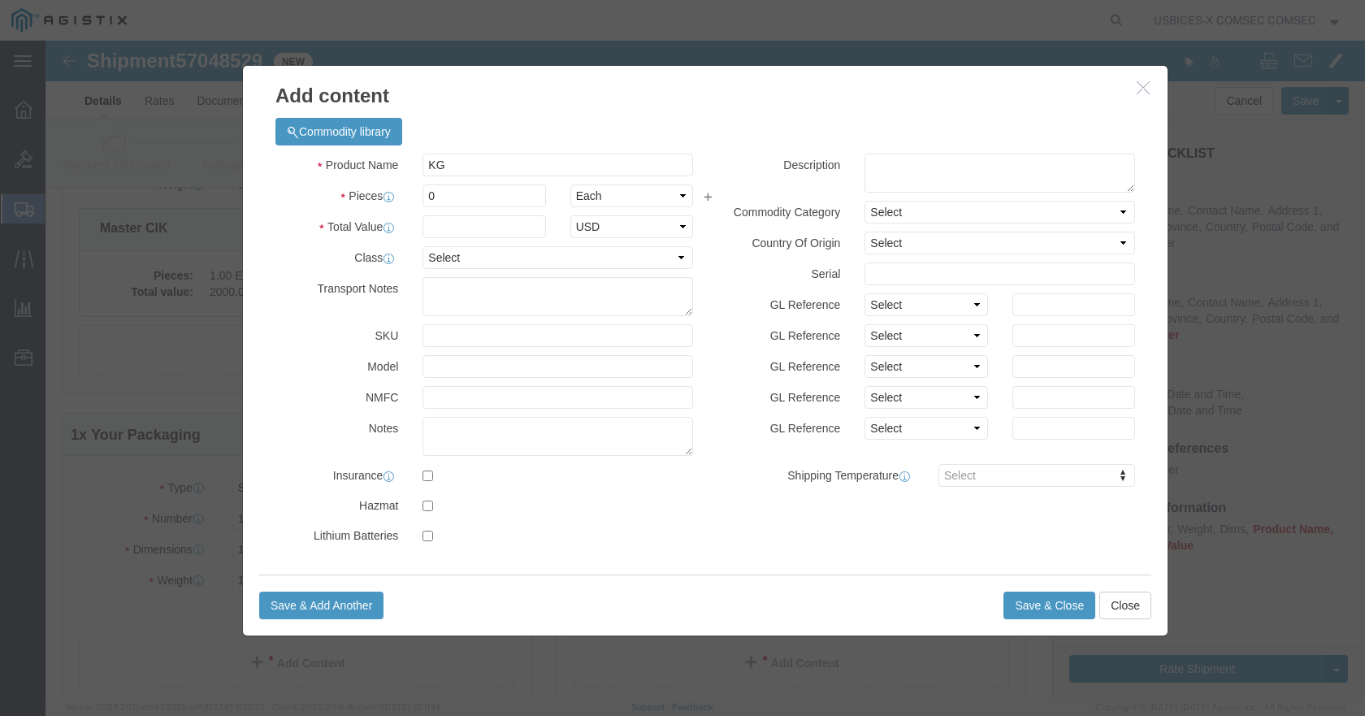
click h3 "Add content"
click icon "button"
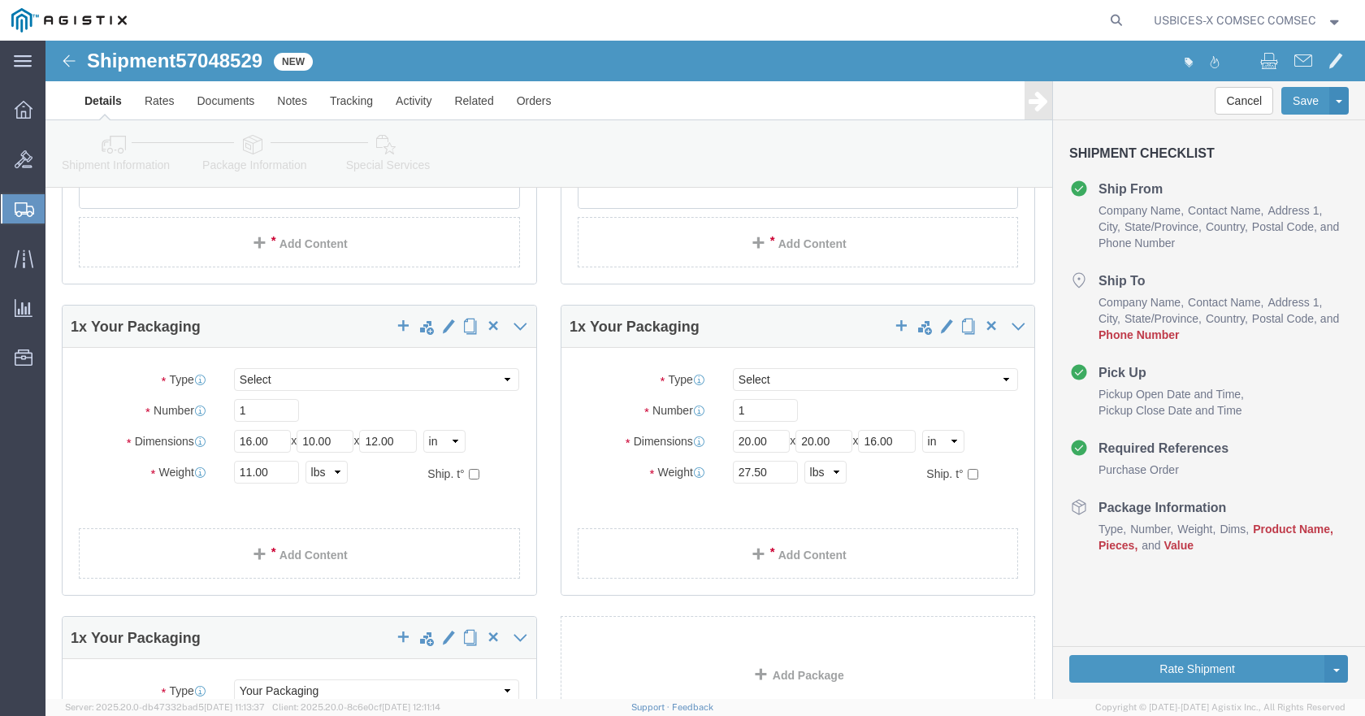
scroll to position [406, 0]
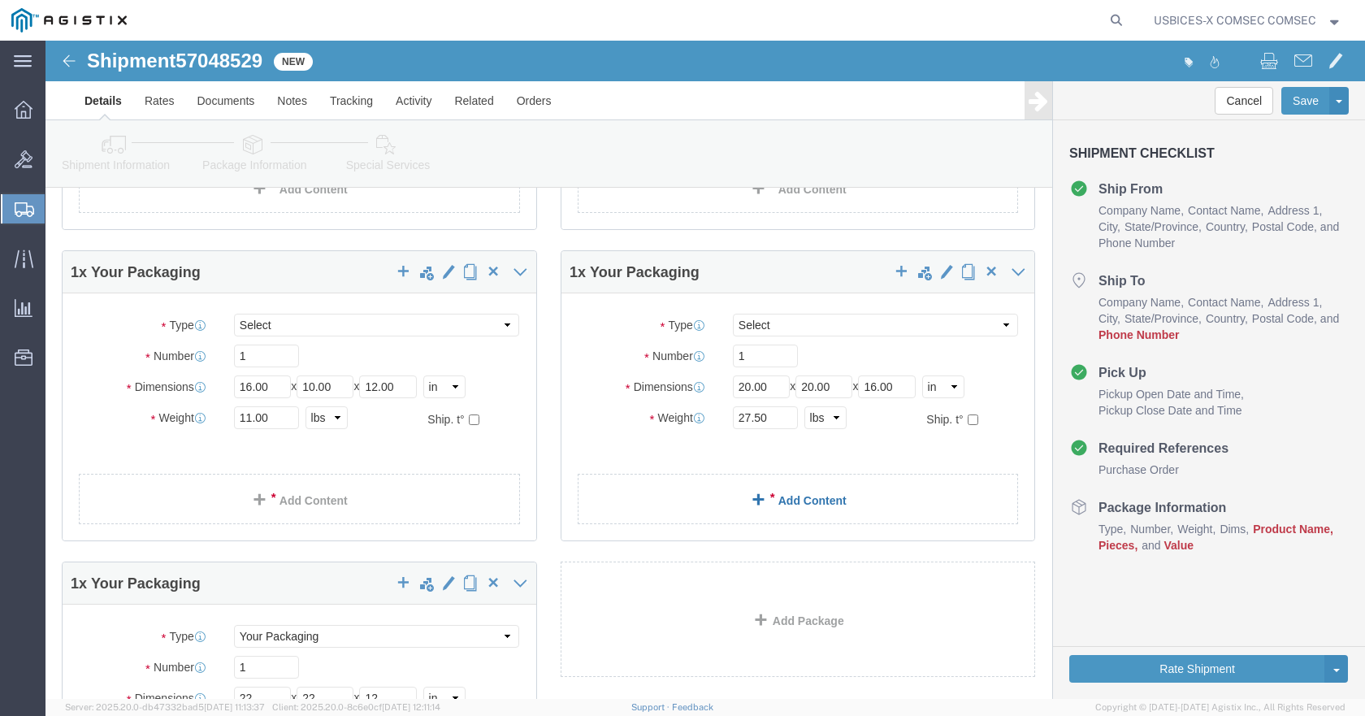
click link "Add Content"
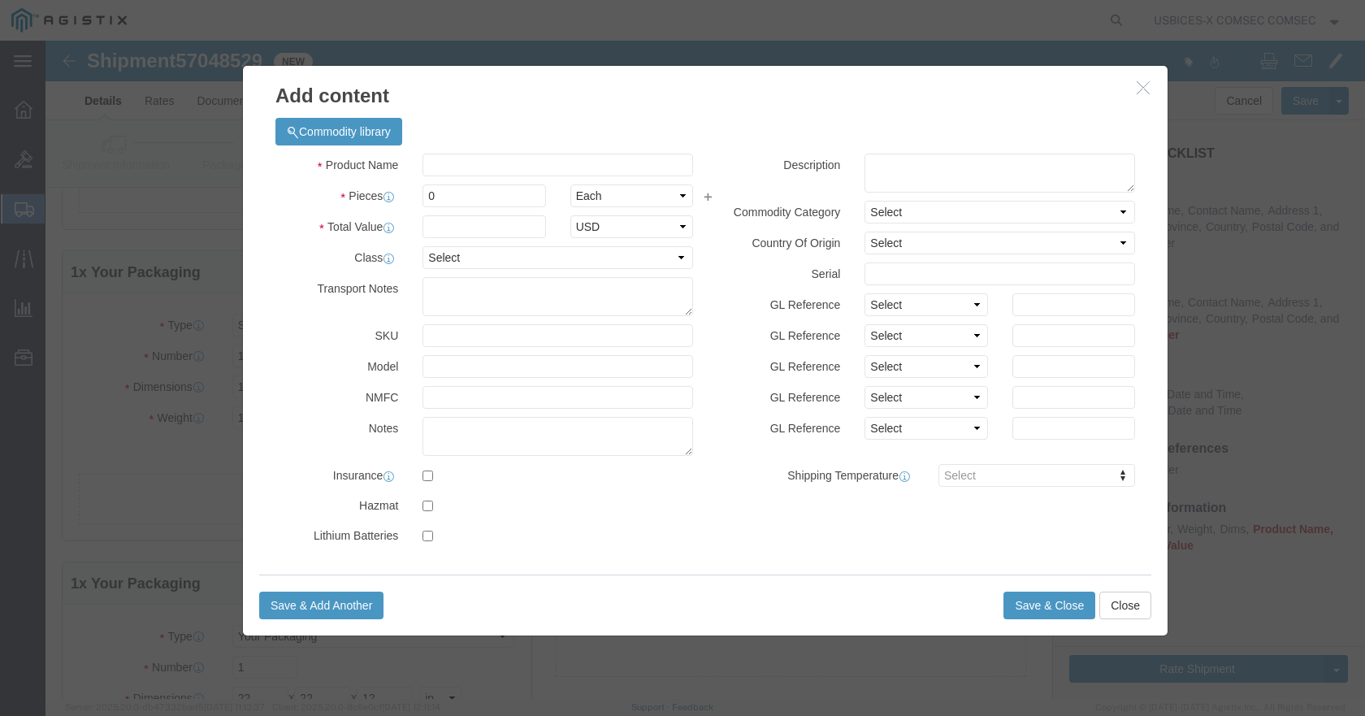
click div "Product Name Pieces 0 Select Bag Barrels 100Board Feet Bottle Box Blister Pack …"
click input "text"
type input "KG"
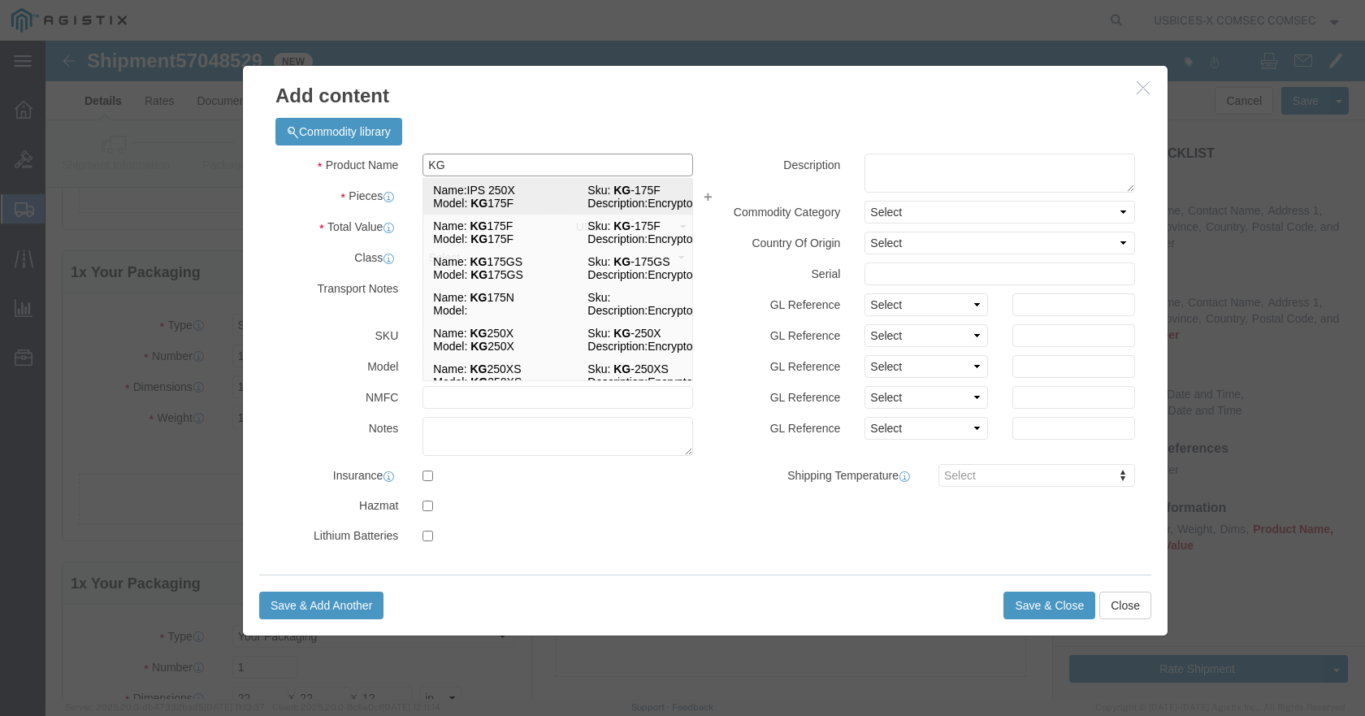
scroll to position [81, 0]
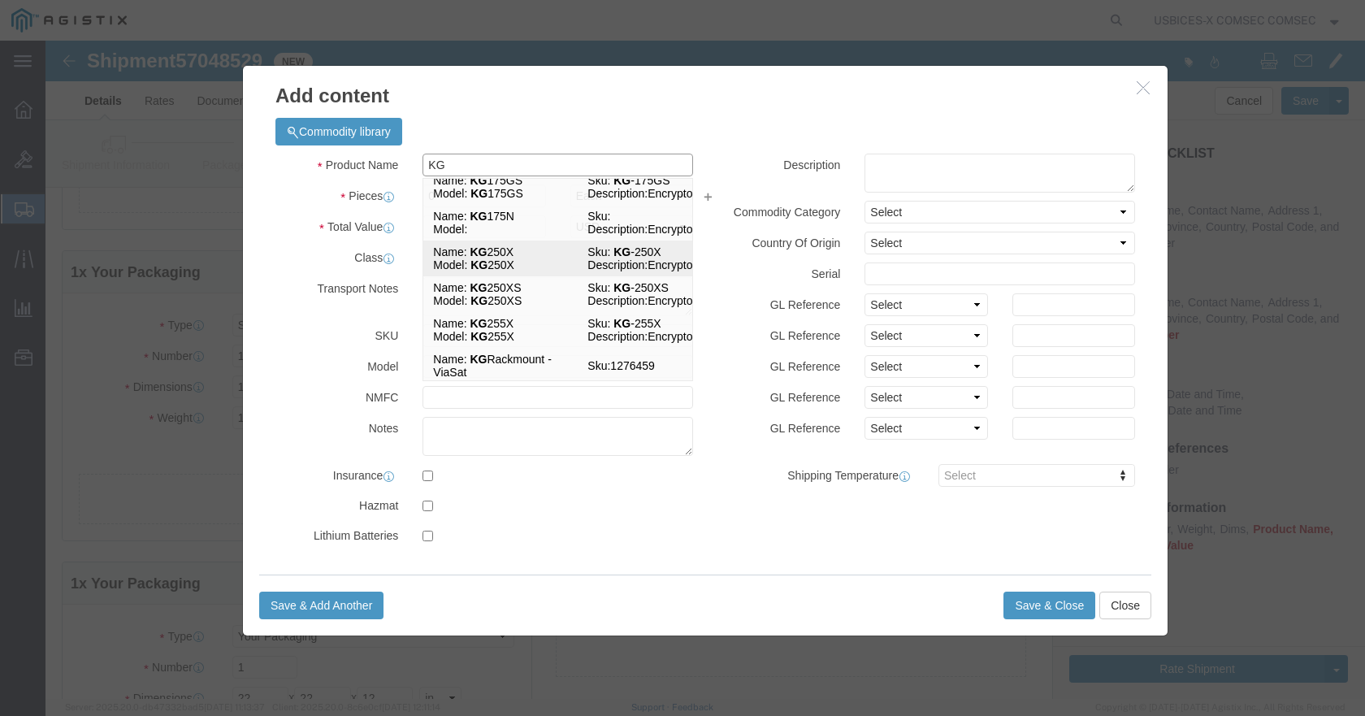
click td "Name: KG 250X"
checkbox input "true"
type input "9300"
select select "USD"
select select "US"
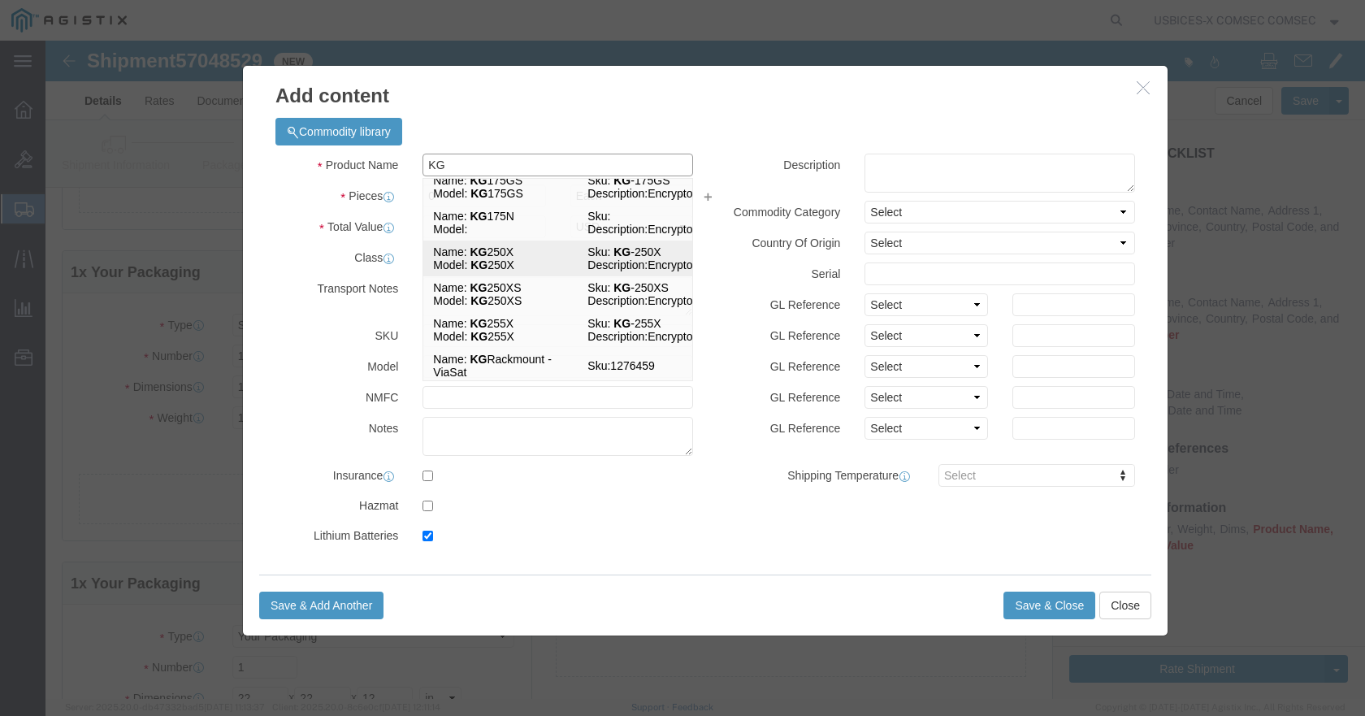
checkbox input "true"
type input "KG 250X"
type input "KG-250X"
type input "KG 250X"
type textarea "Encryptor"
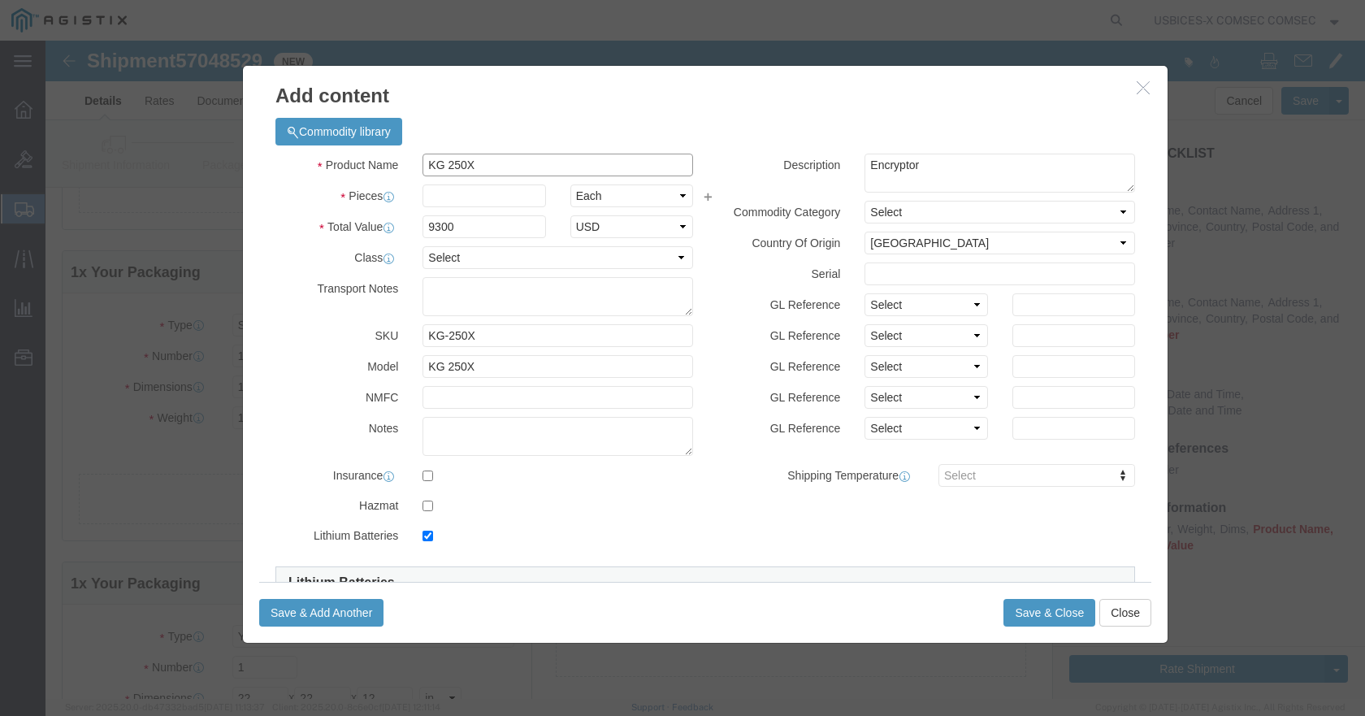
type input "KG 250X"
click input "text"
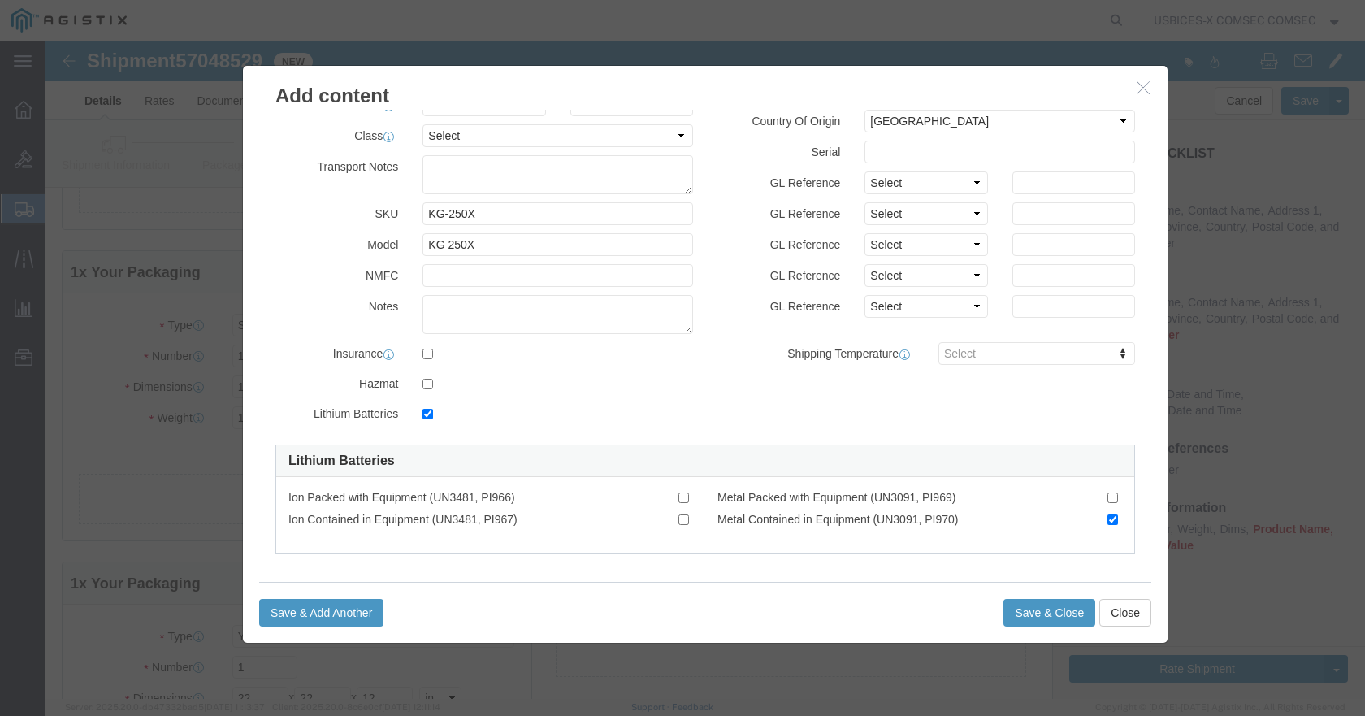
scroll to position [131, 0]
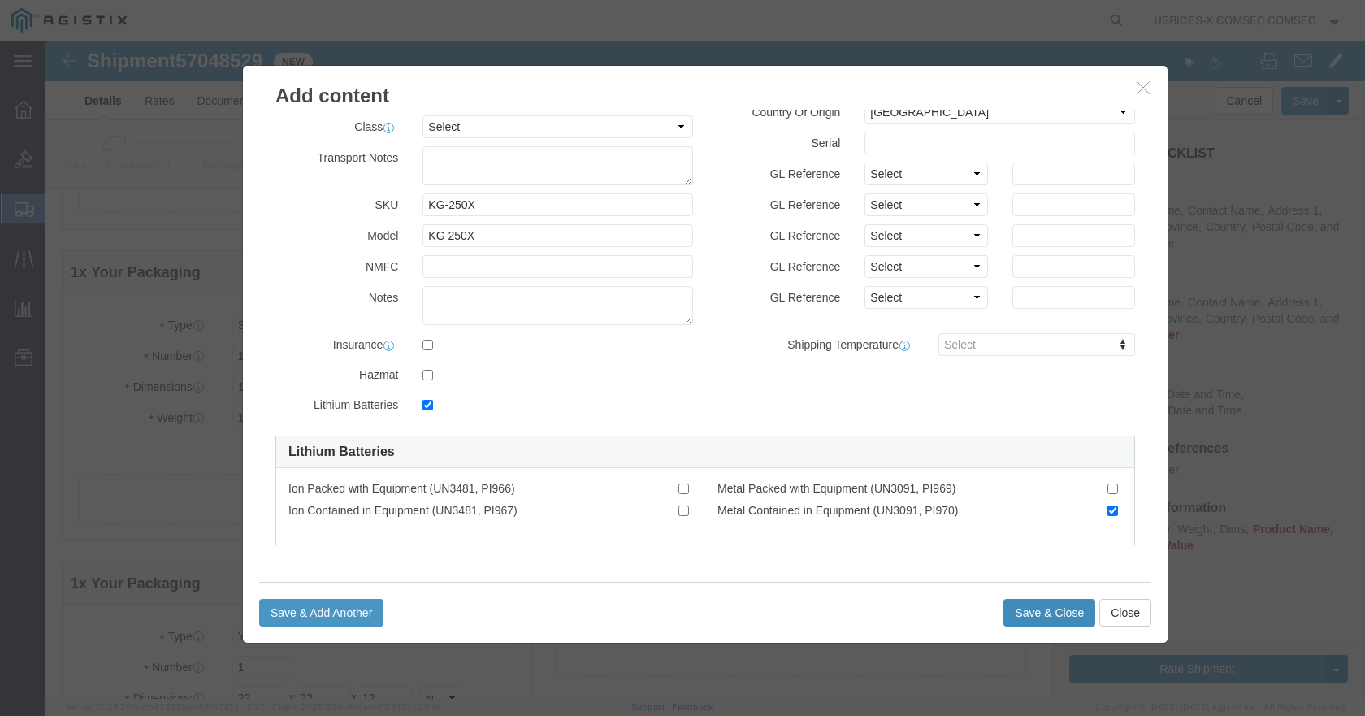
type input "1"
click button "Save & Close"
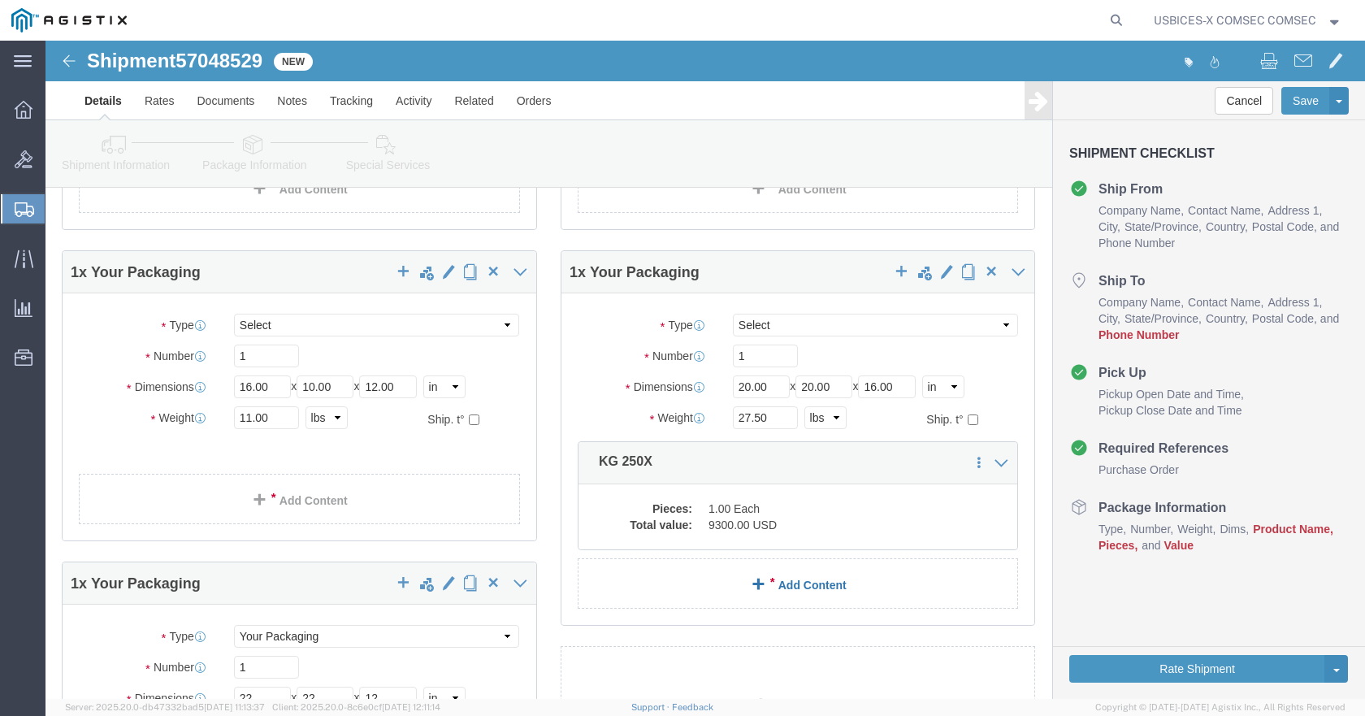
click link "Add Content"
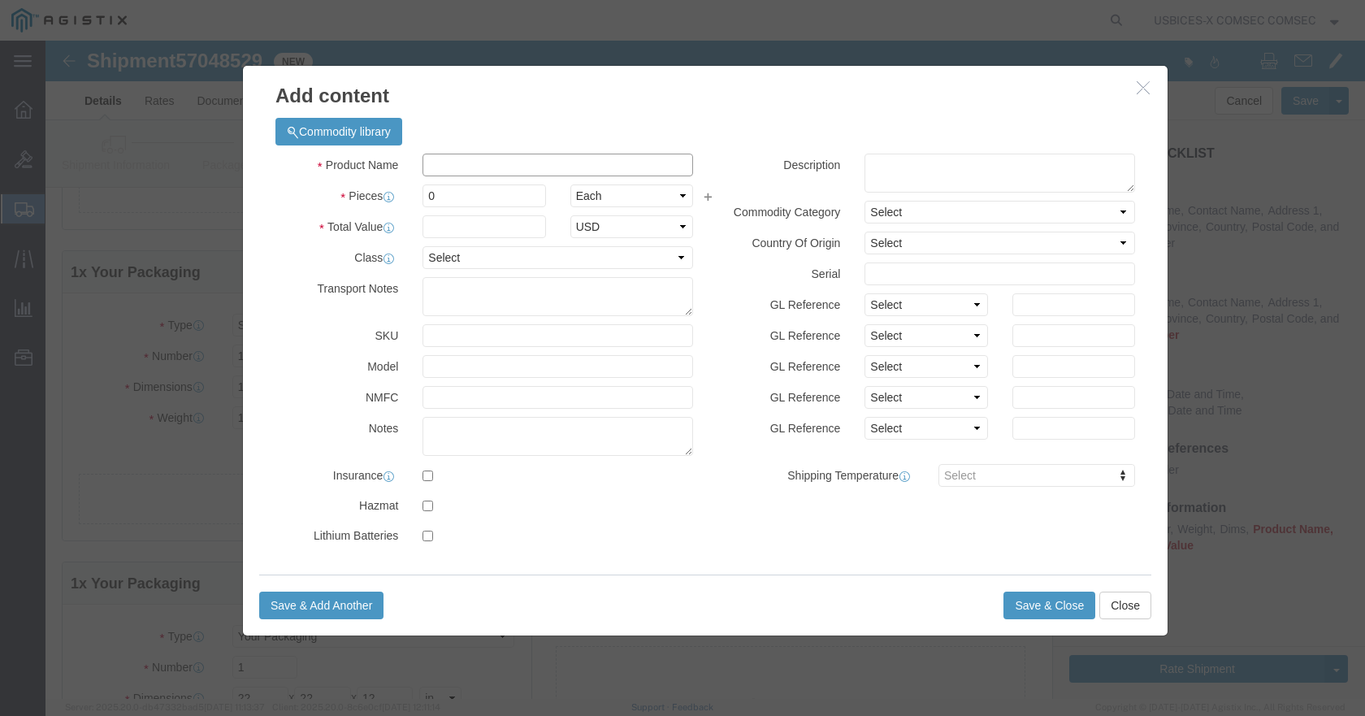
click input "text"
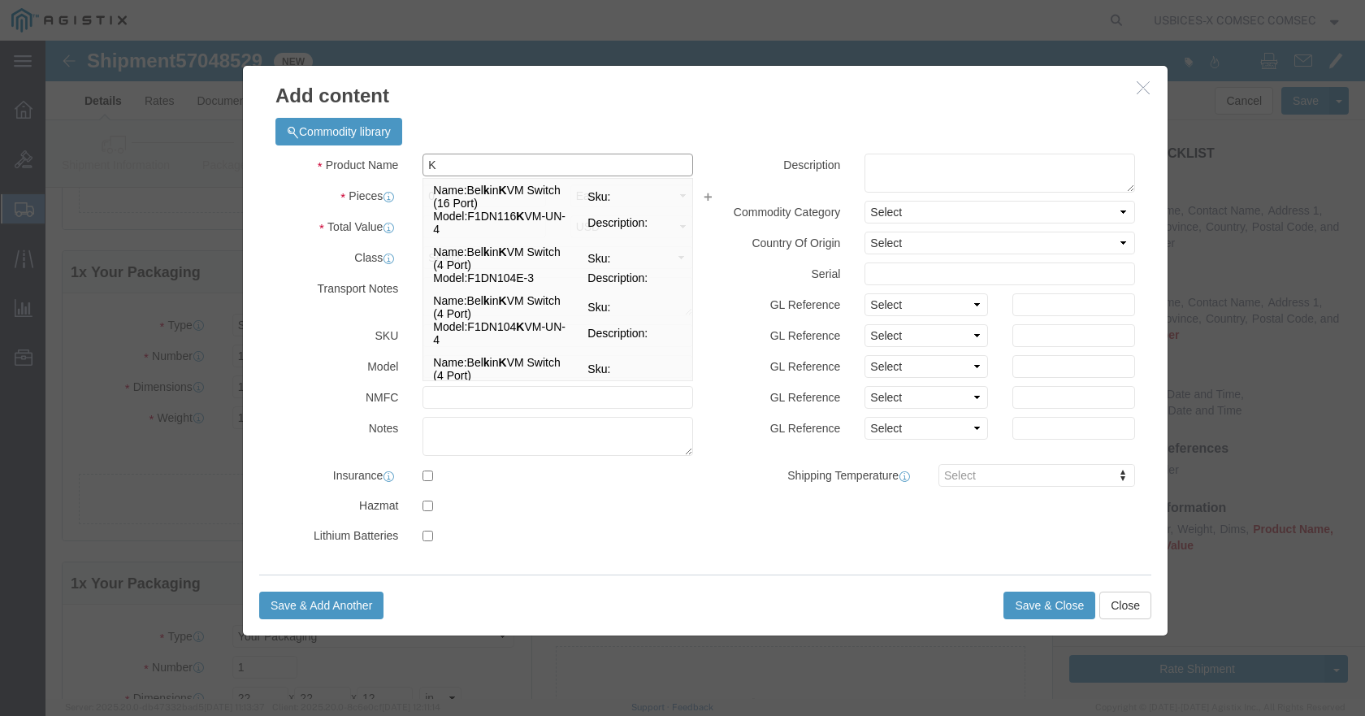
type input "KG"
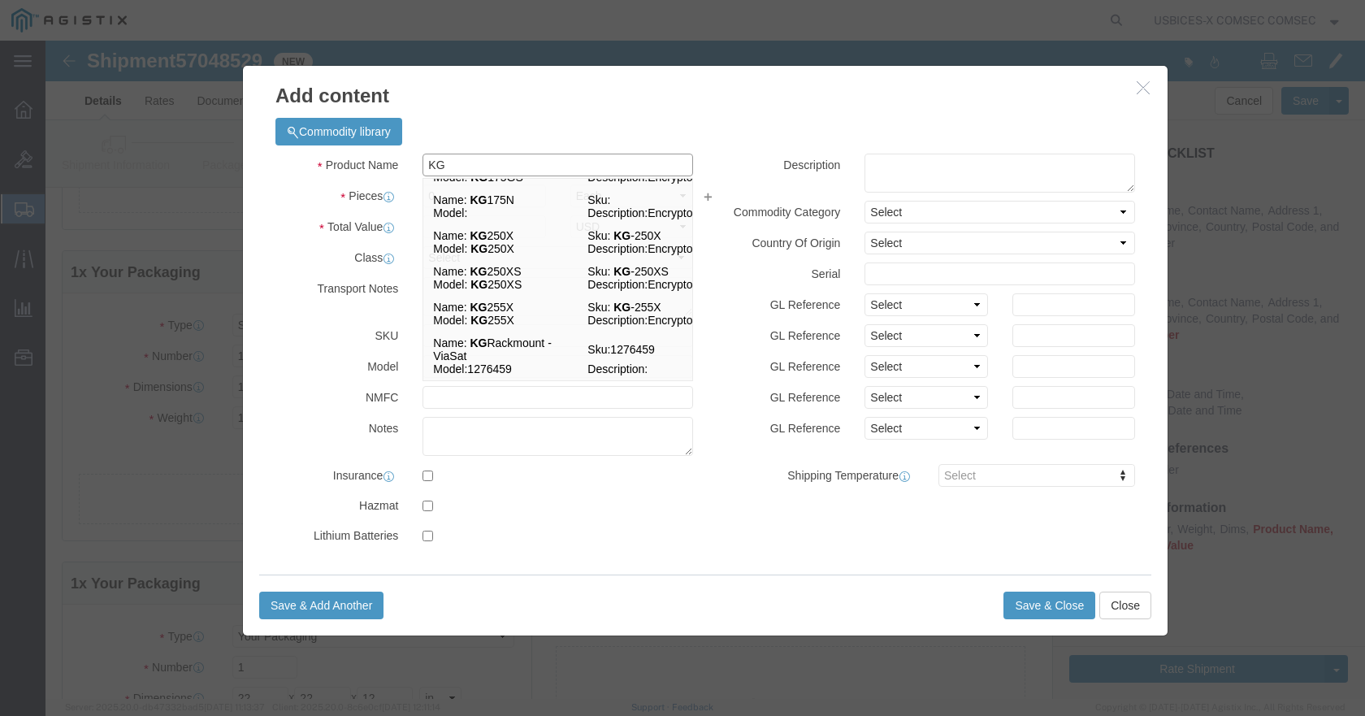
scroll to position [110, 0]
click td "Name: KG 255X"
checkbox input "true"
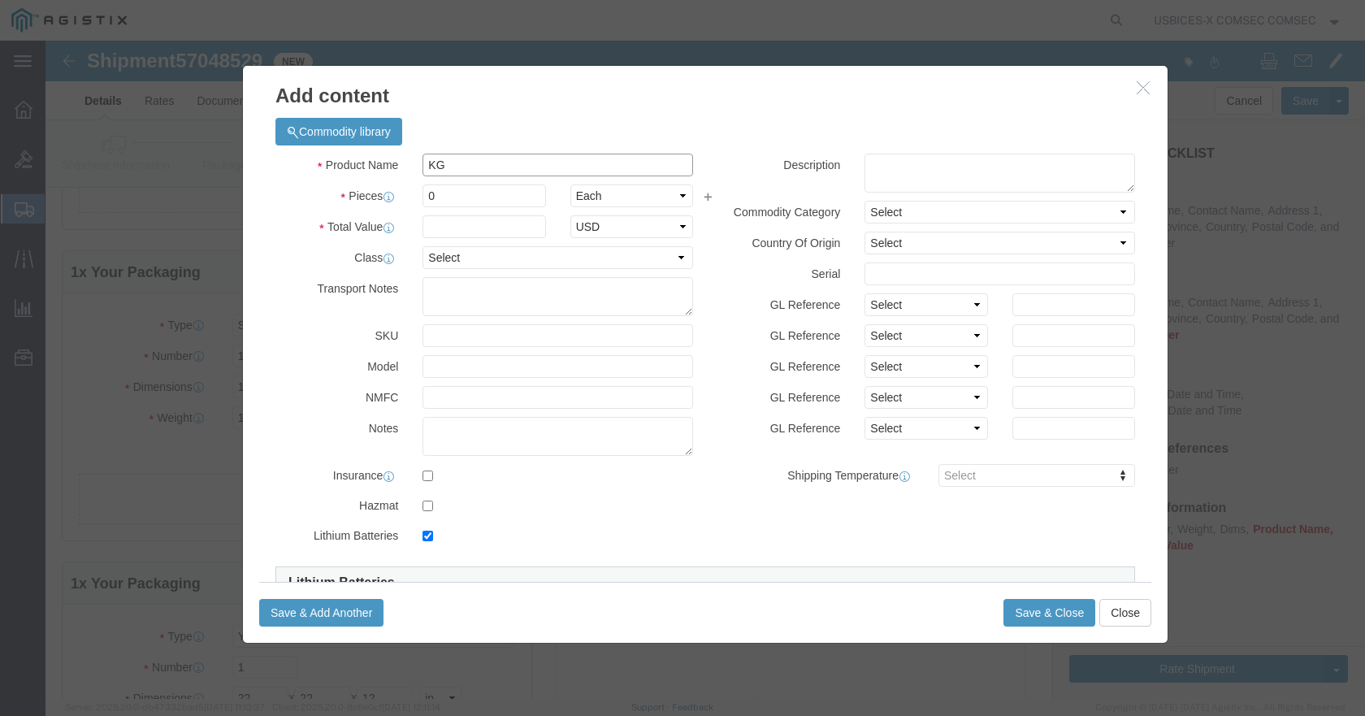
type input "19690"
select select "USD"
select select "US"
checkbox input "true"
type input "KG 255X"
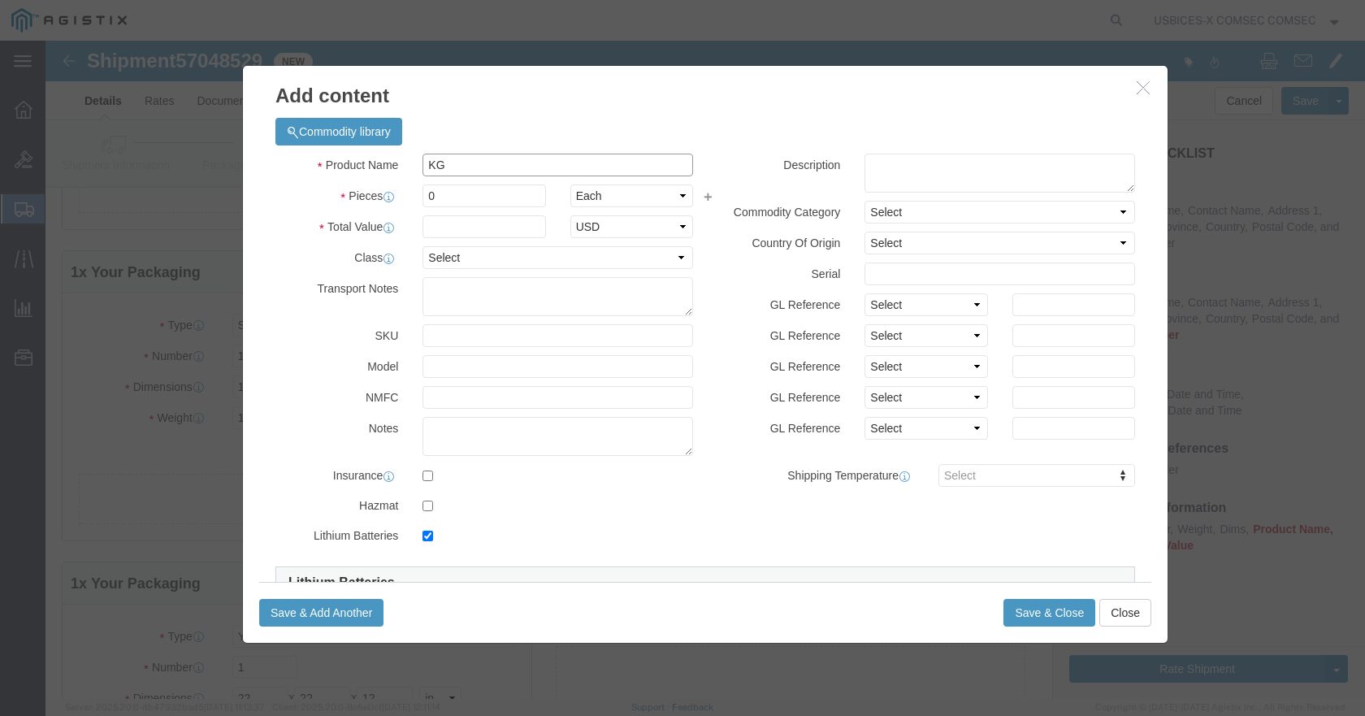
type input "KG-255X"
type input "KG 255X"
type textarea "Encryptor"
type input "KG 255X"
click input "text"
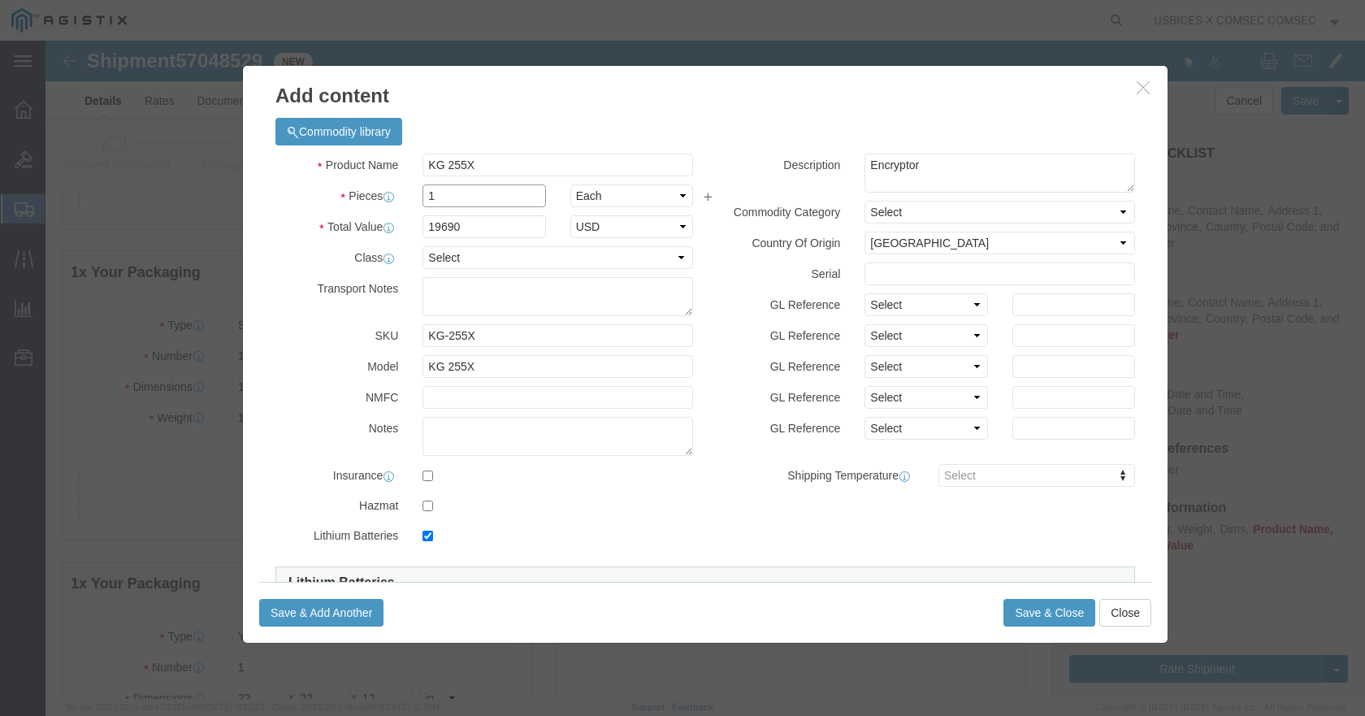
type input "1"
click div "Product Name KG 255X KG Pieces 1 Select Bag Barrels 100Board Feet Bottle Box Bl…"
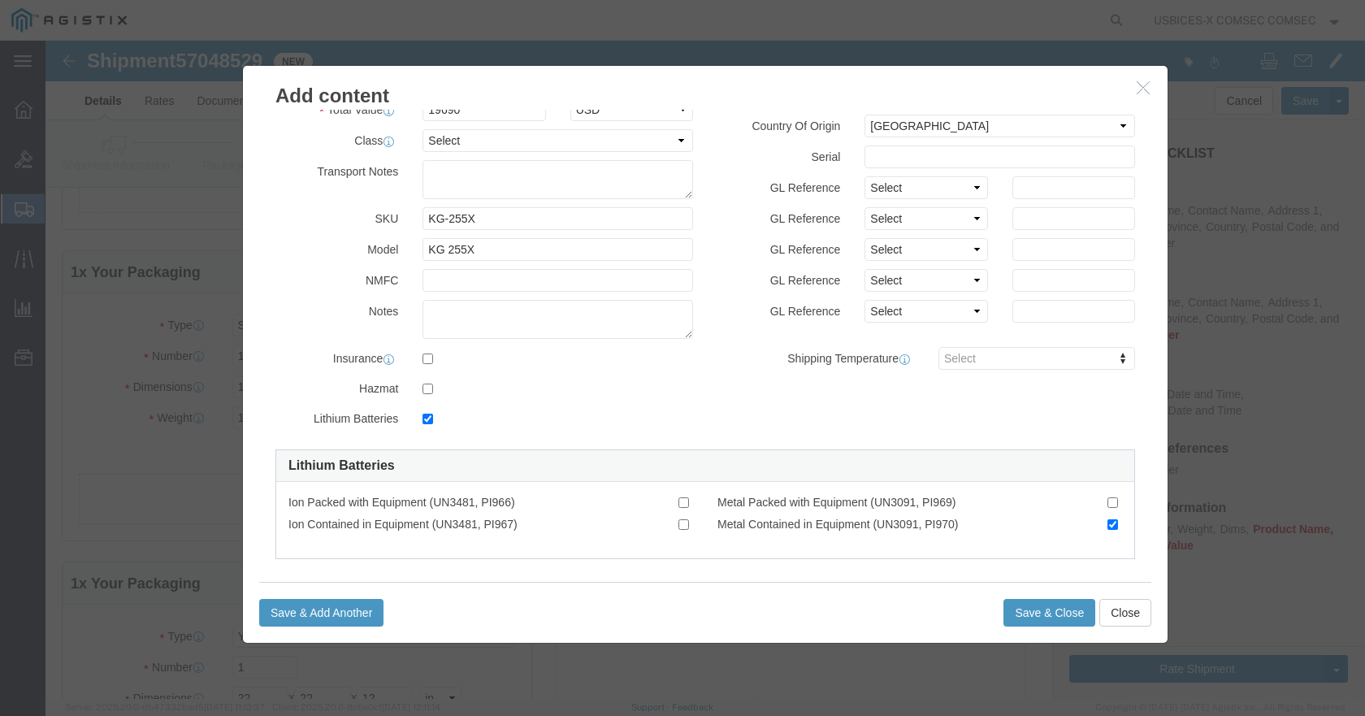
scroll to position [131, 0]
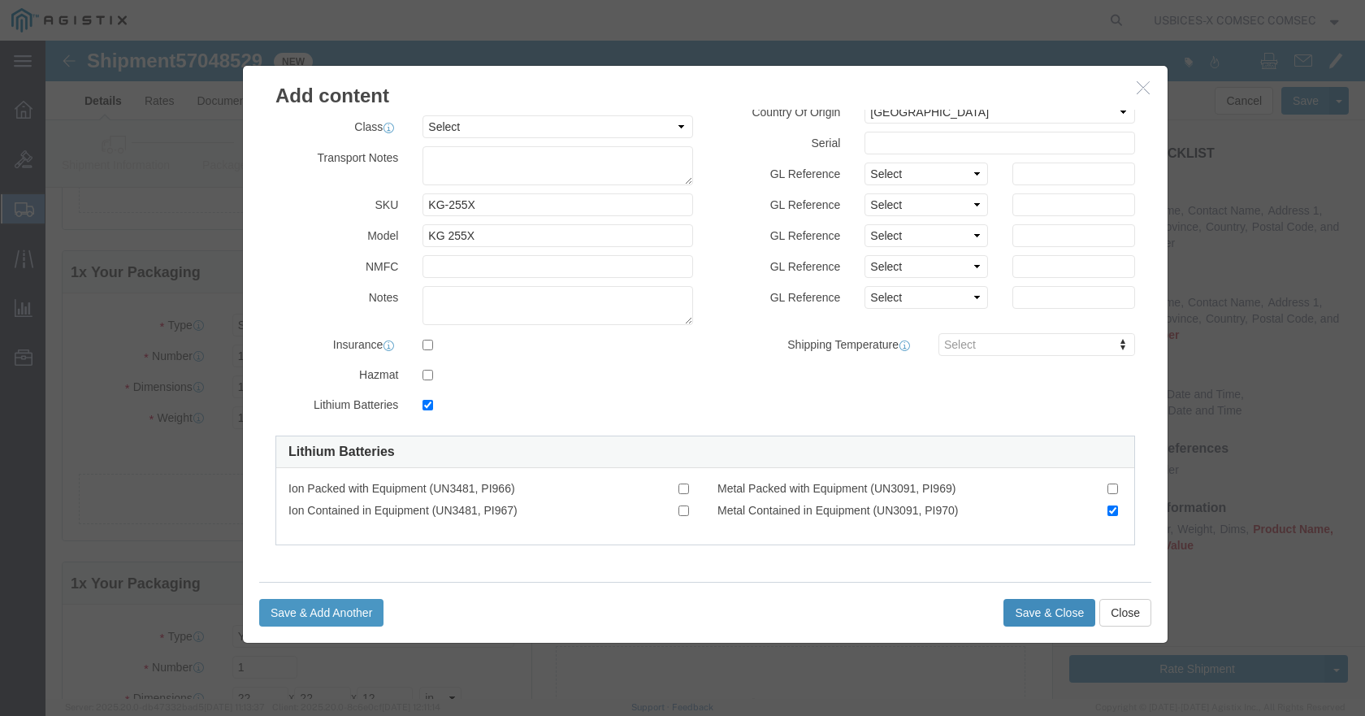
click button "Save & Close"
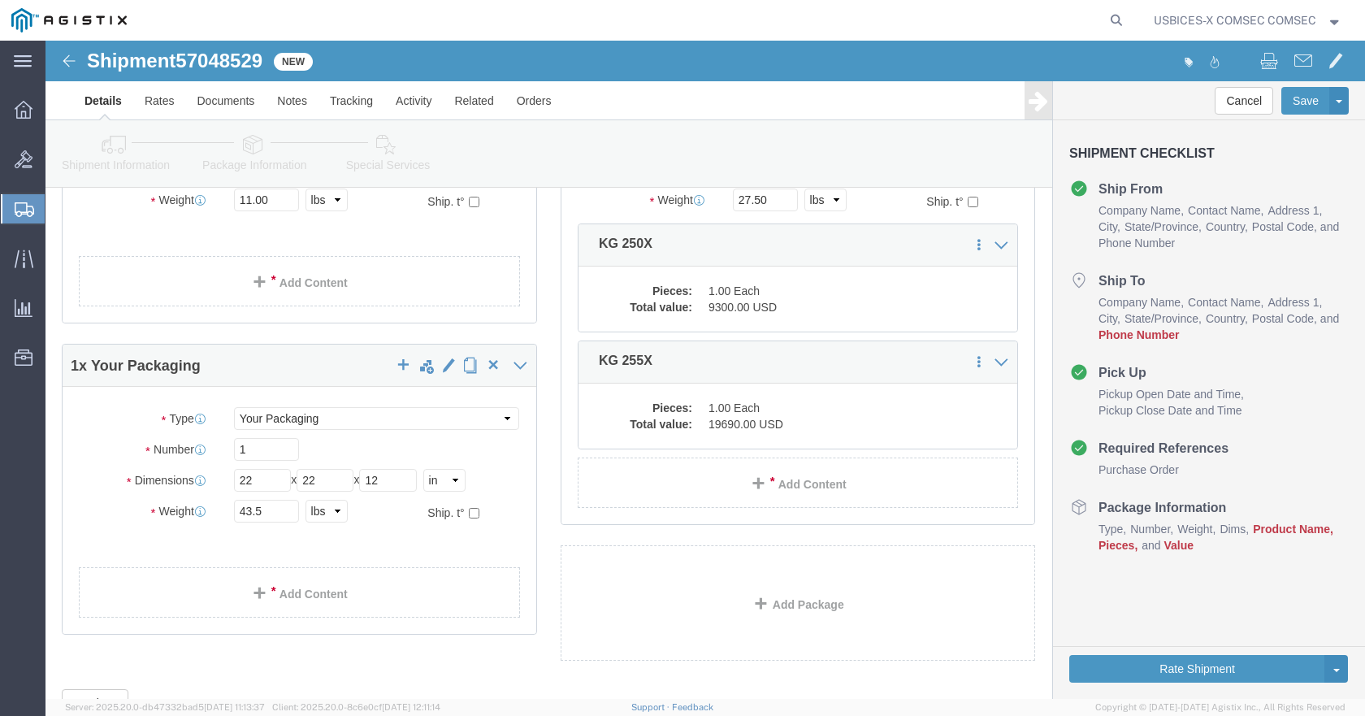
scroll to position [650, 0]
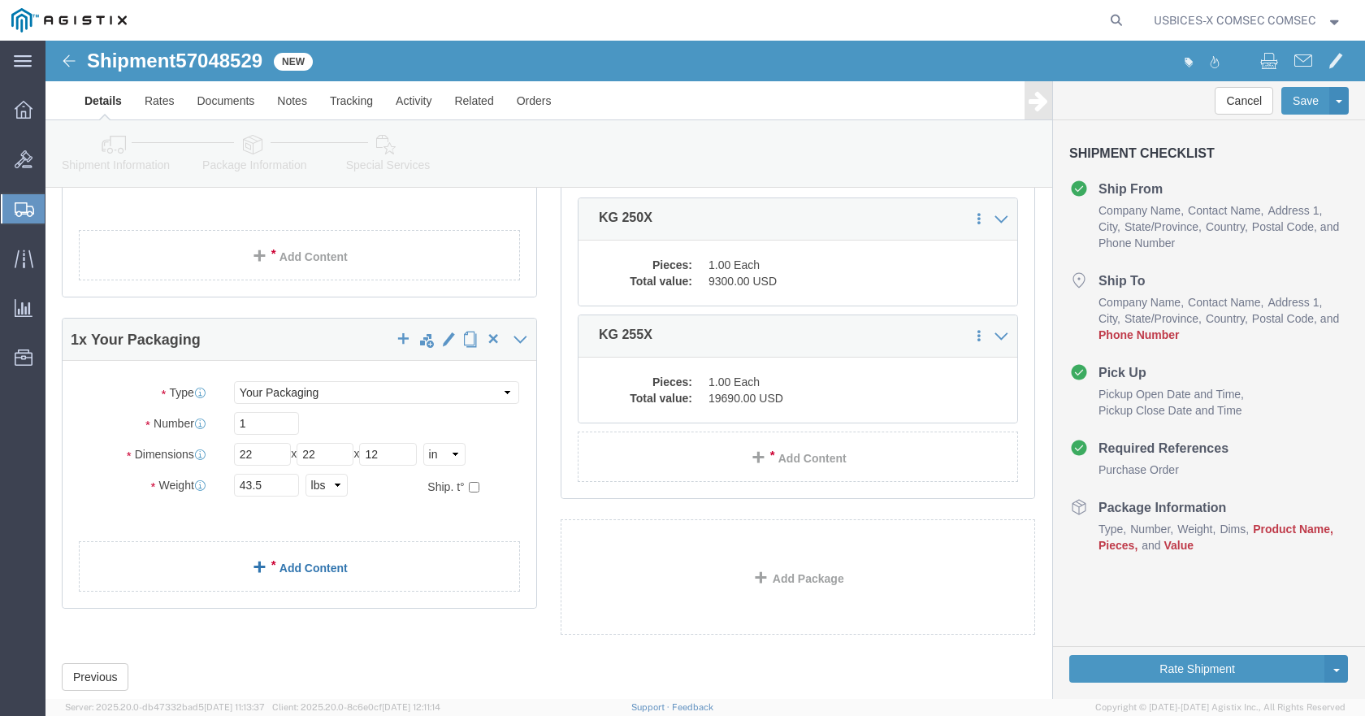
click link "Add Content"
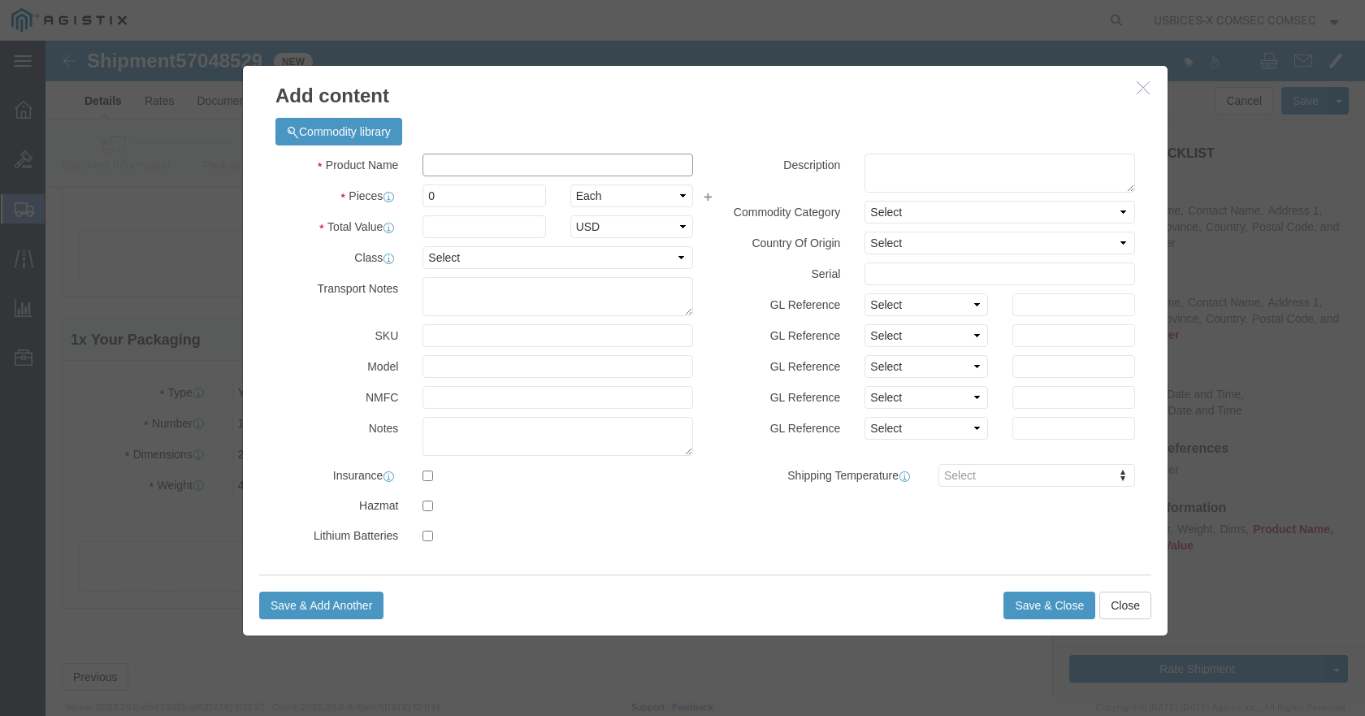
click input "text"
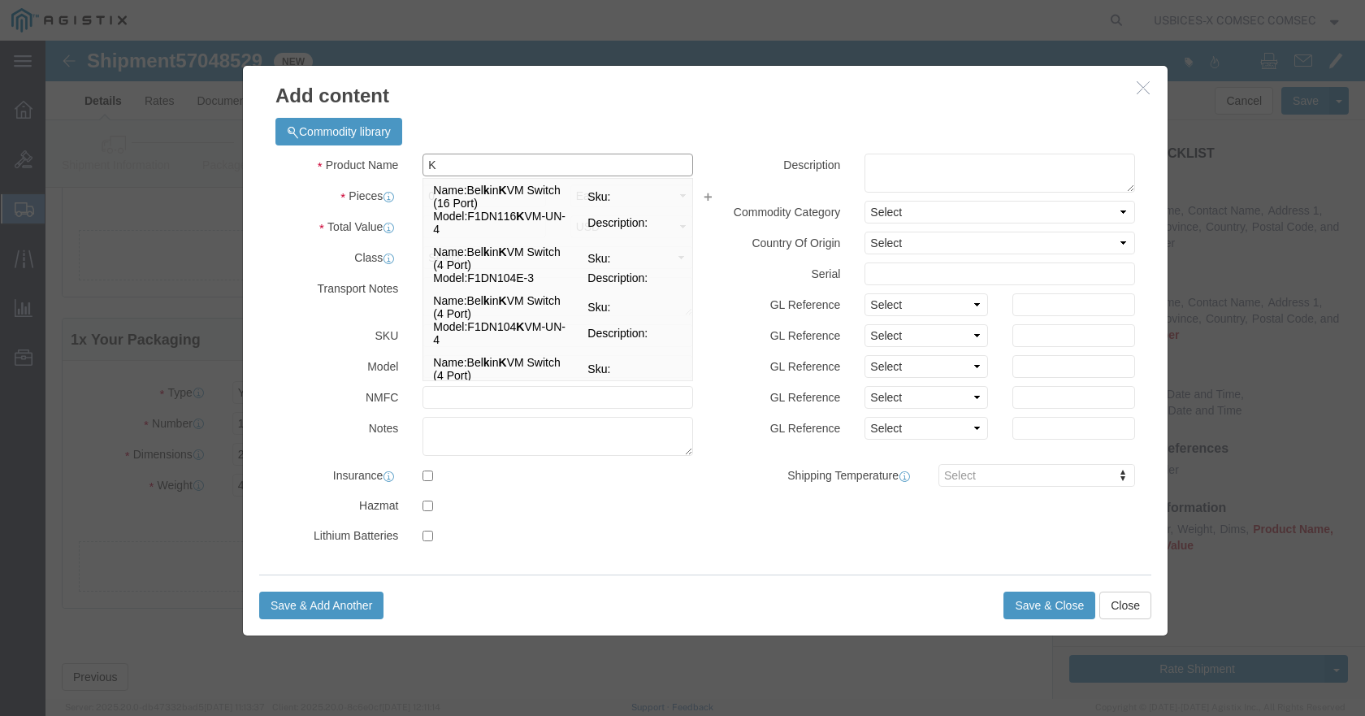
type input "KG"
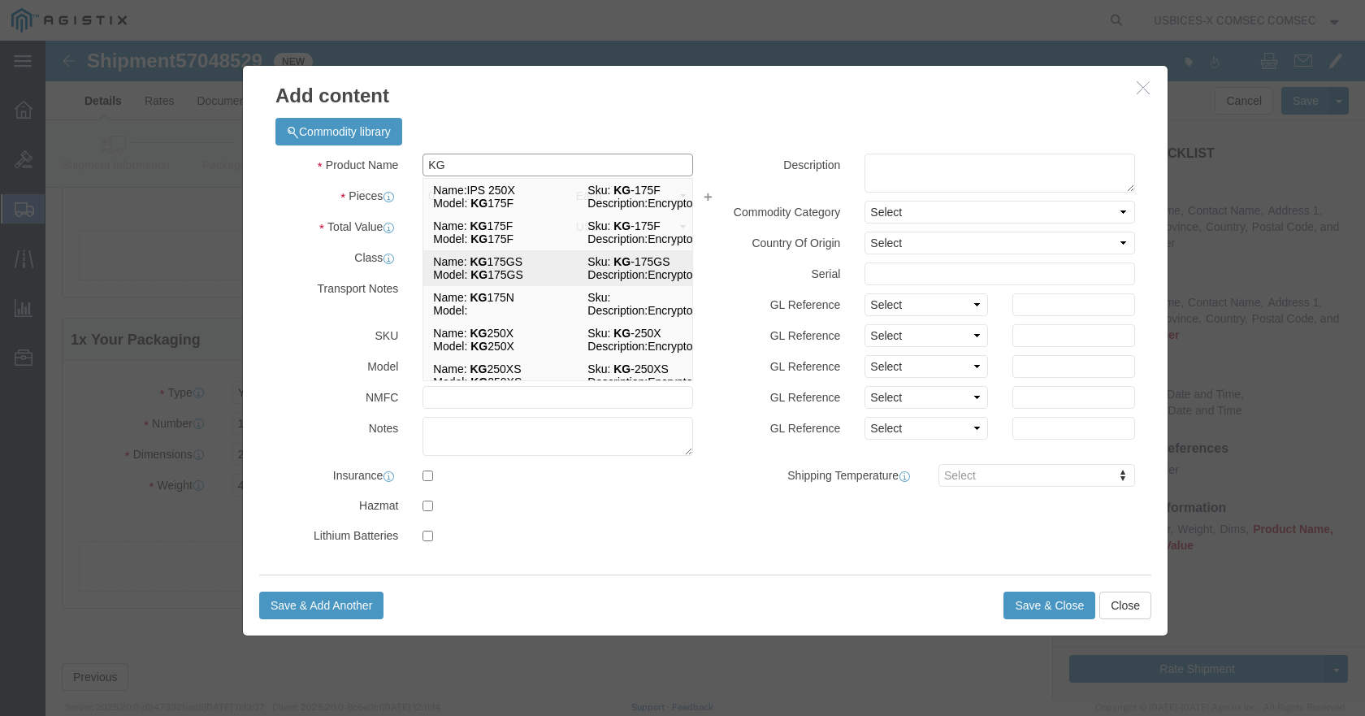
click td "Name: KG 175GS"
checkbox input "true"
type input "20900"
select select "USD"
select select "US"
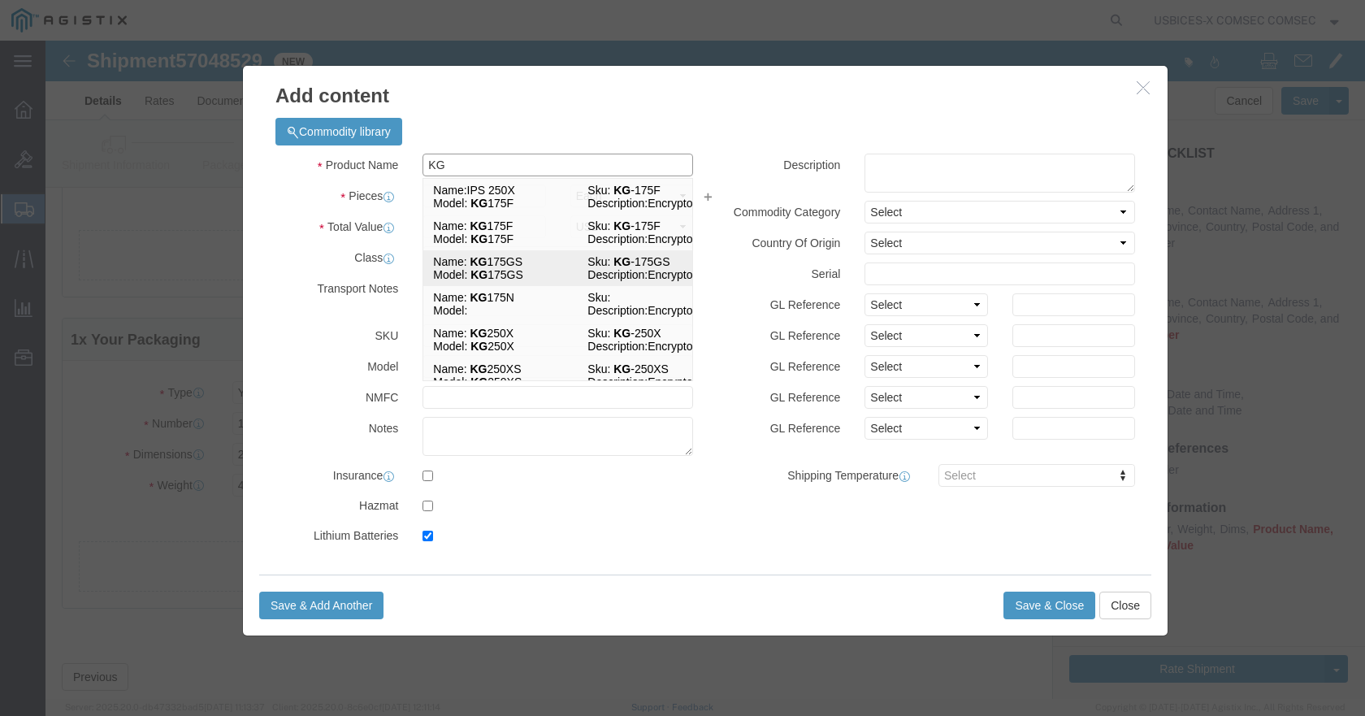
checkbox input "true"
type input "KG 175GS"
type input "KG-175GS"
type input "KG 175GS"
type textarea "Encryptor"
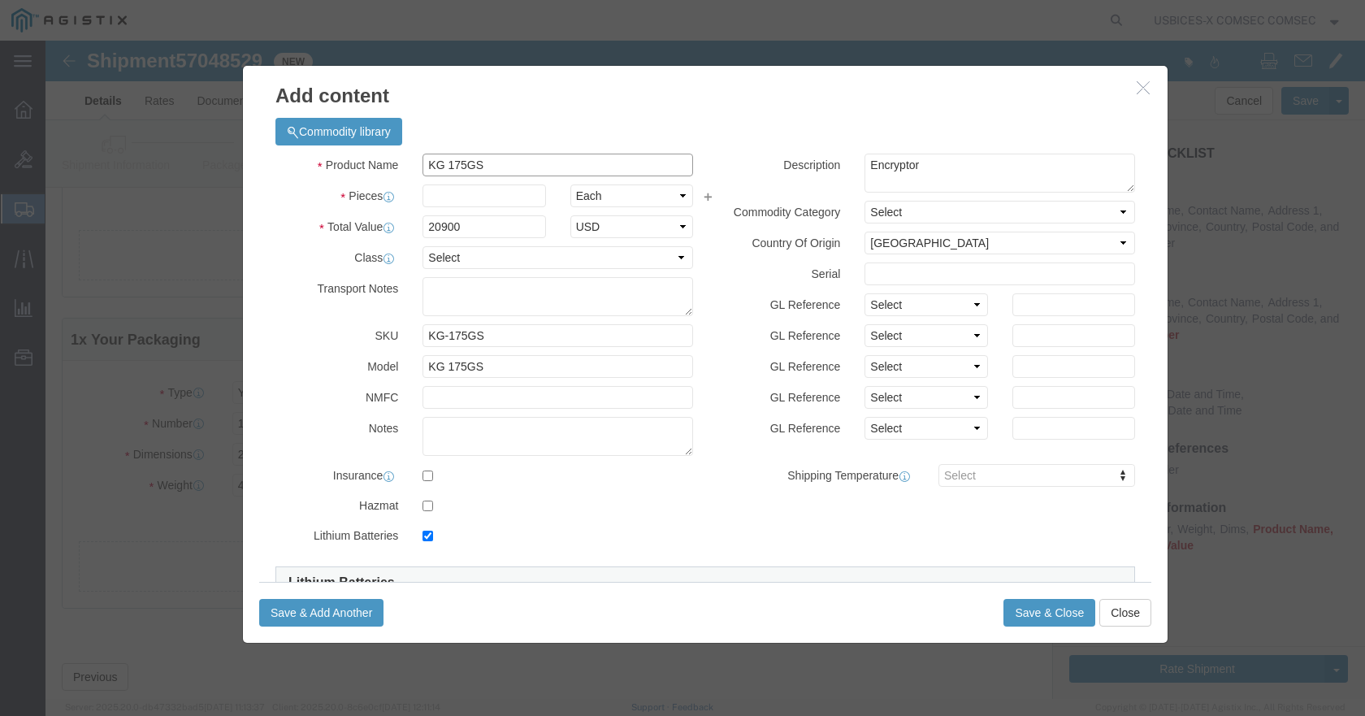
type input "KG 175GS"
click input "text"
type input "2"
type input "41800"
click label "NMFC"
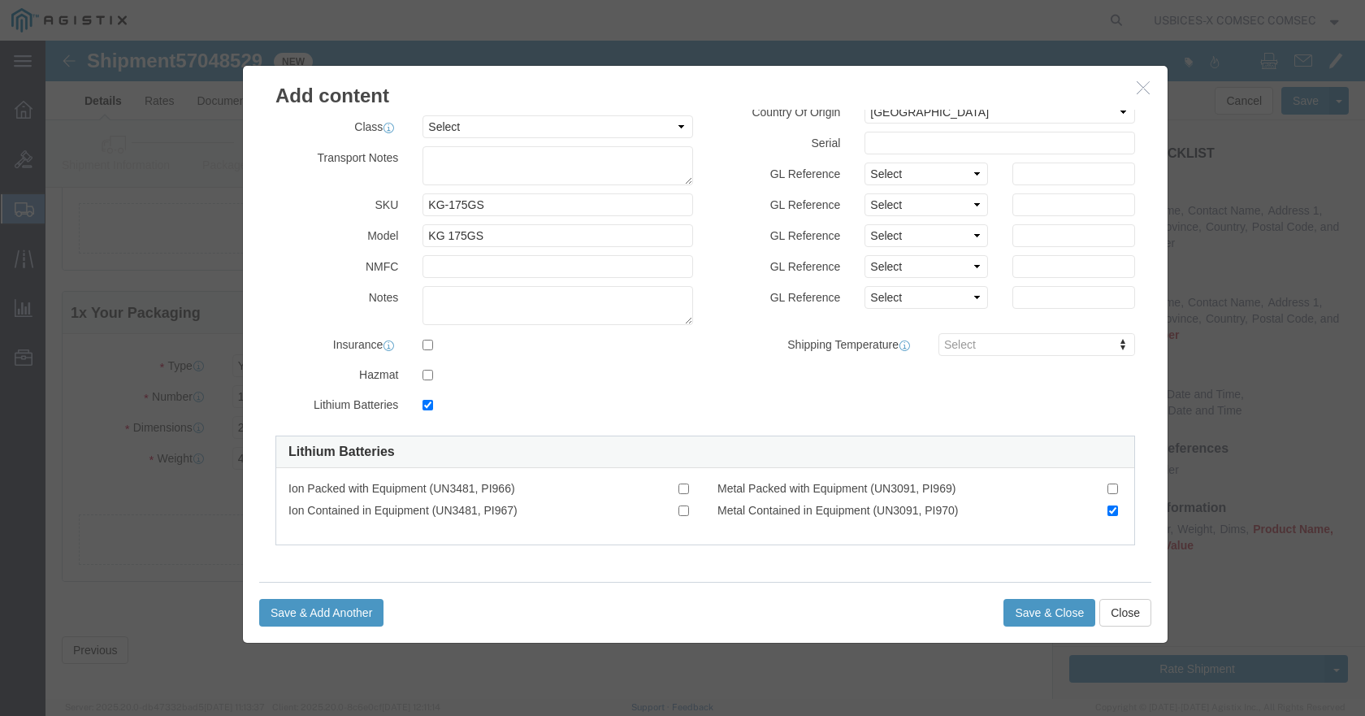
scroll to position [692, 0]
click button "Save & Close"
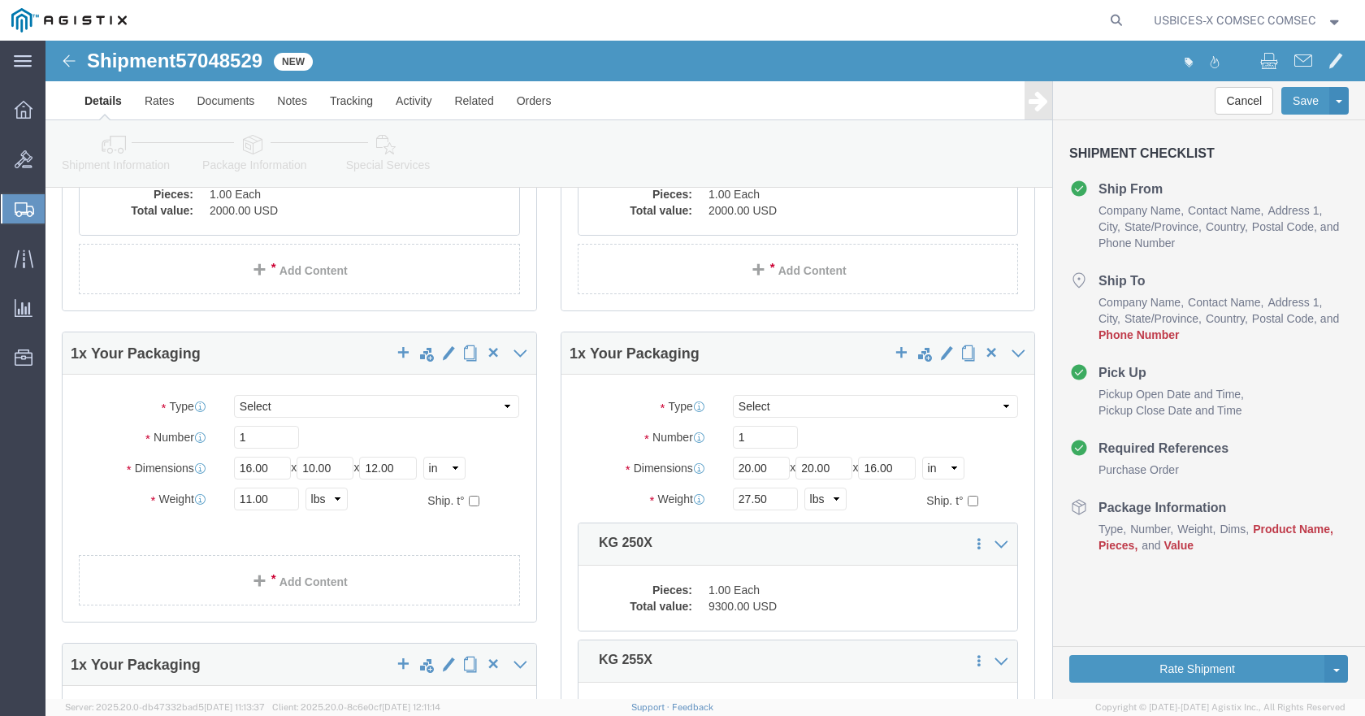
scroll to position [406, 0]
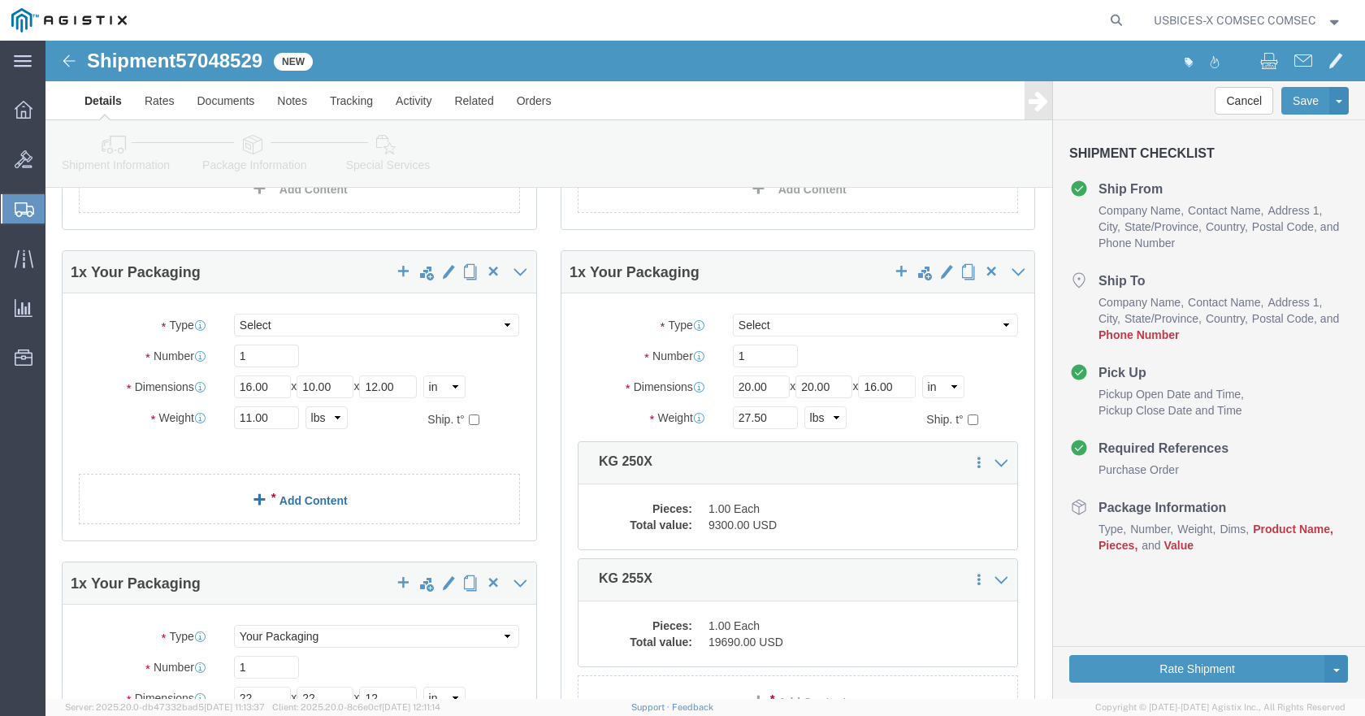
click link "Add Content"
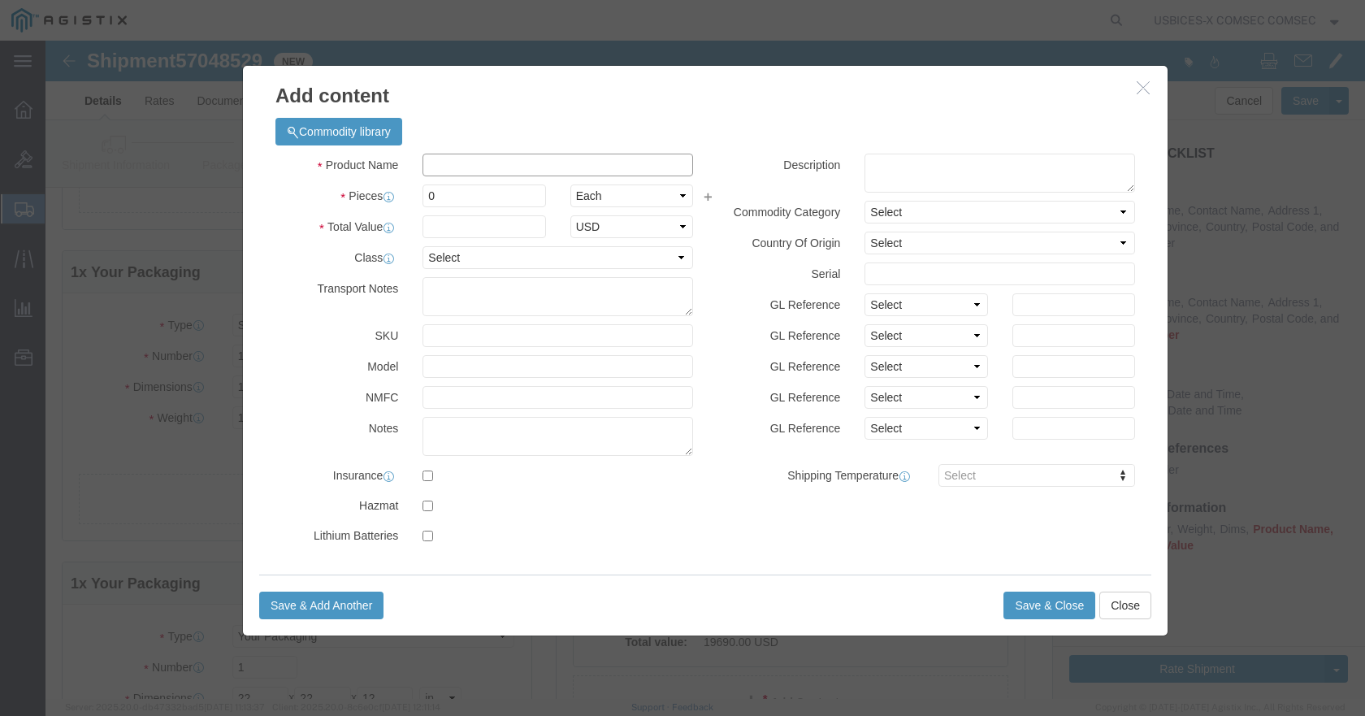
click input "text"
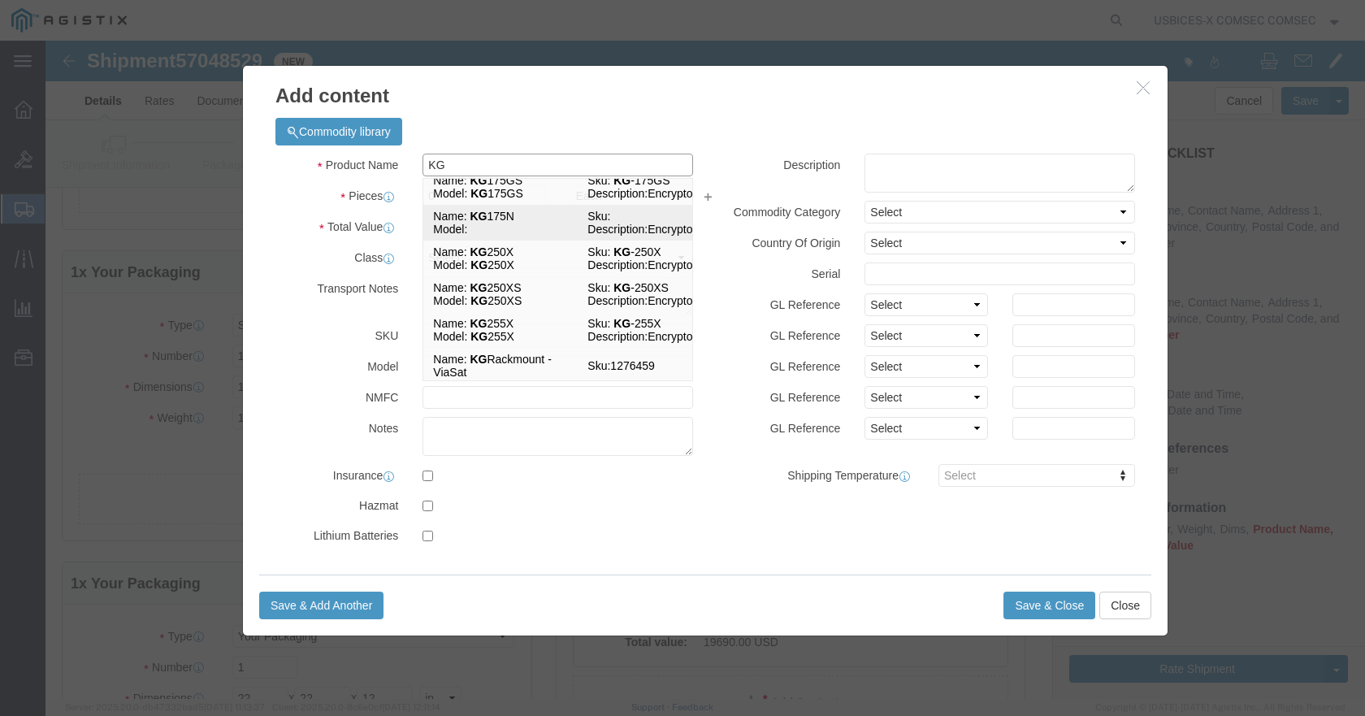
scroll to position [110, 0]
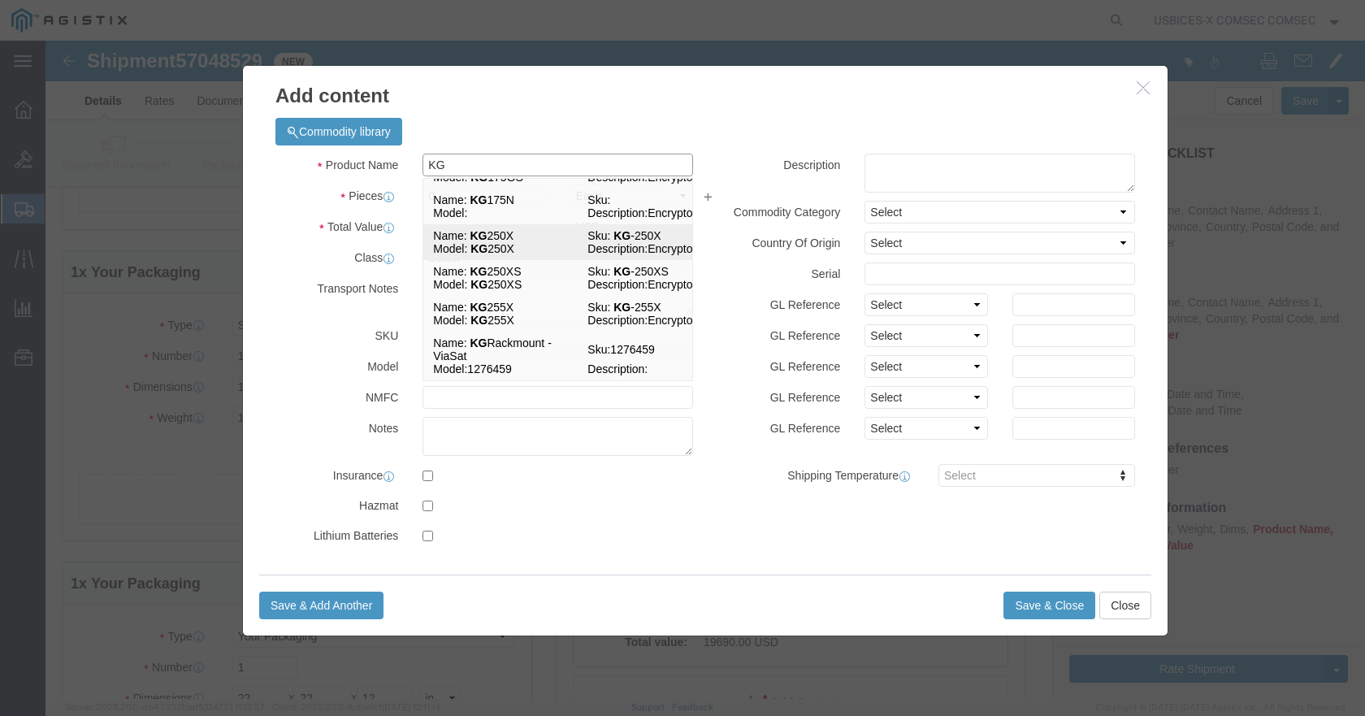
type input "K"
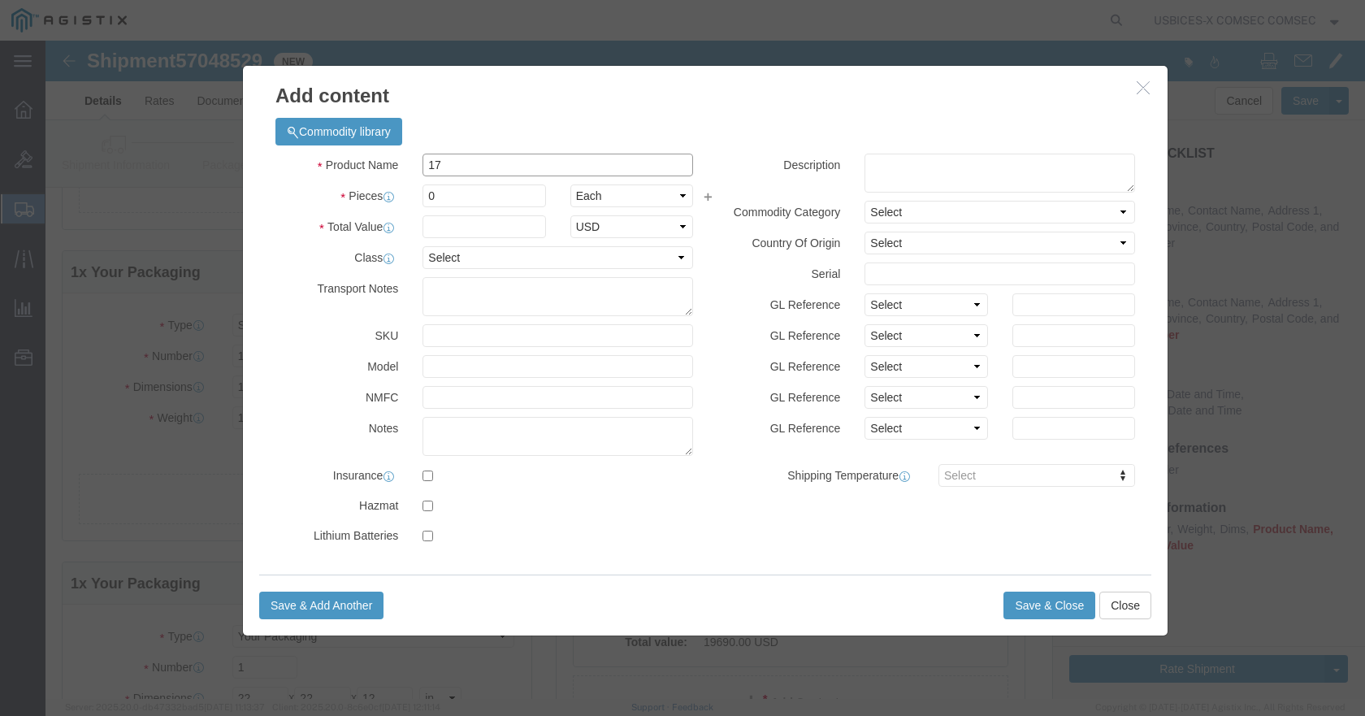
type input "175"
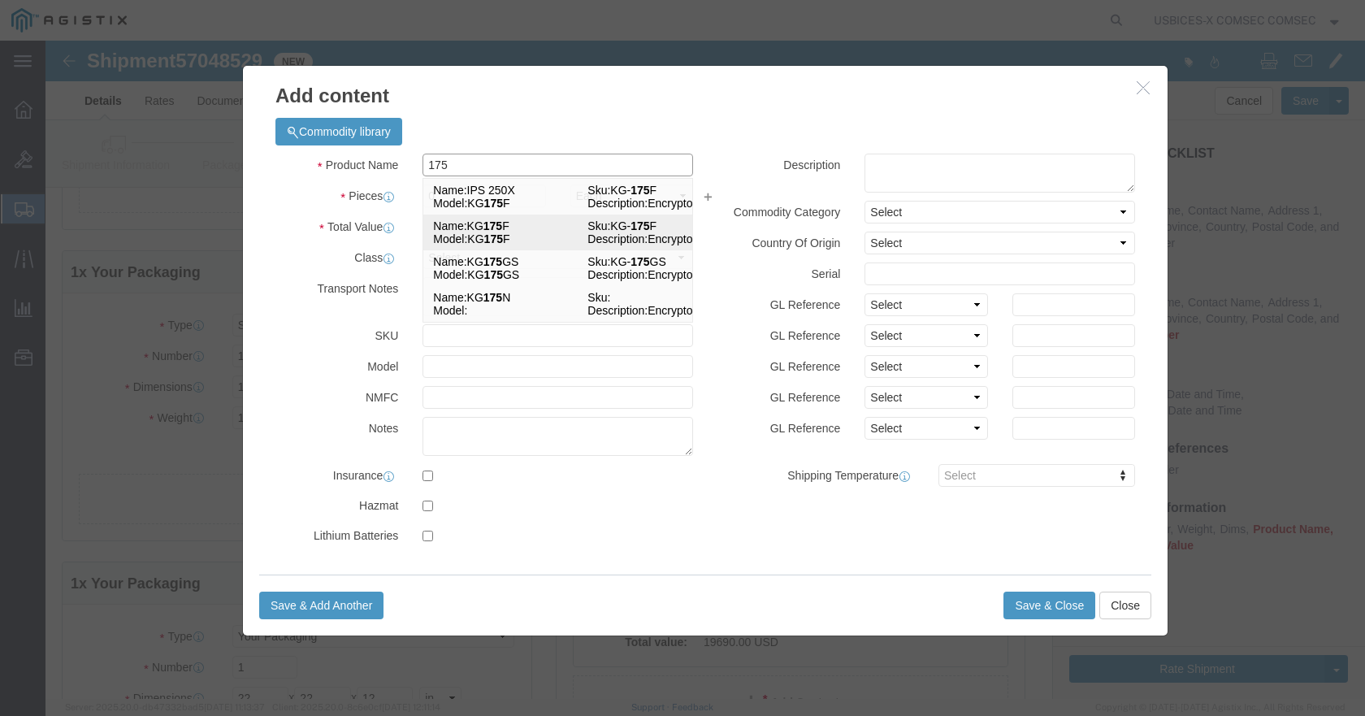
click strong "175"
checkbox input "true"
select select "USD"
select select "92.5"
select select "US"
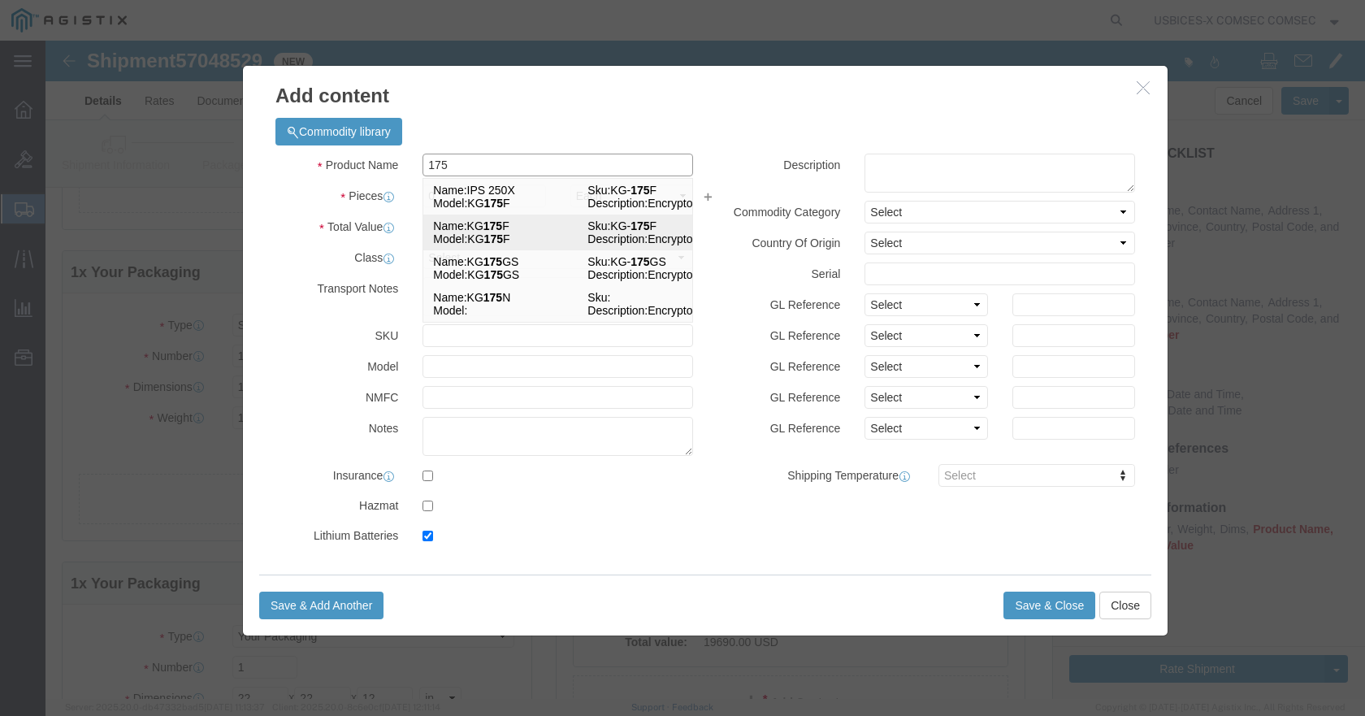
checkbox input "true"
type input "KG 175F"
type input "KG-175F"
type input "KG 175F"
type textarea "Encryptor"
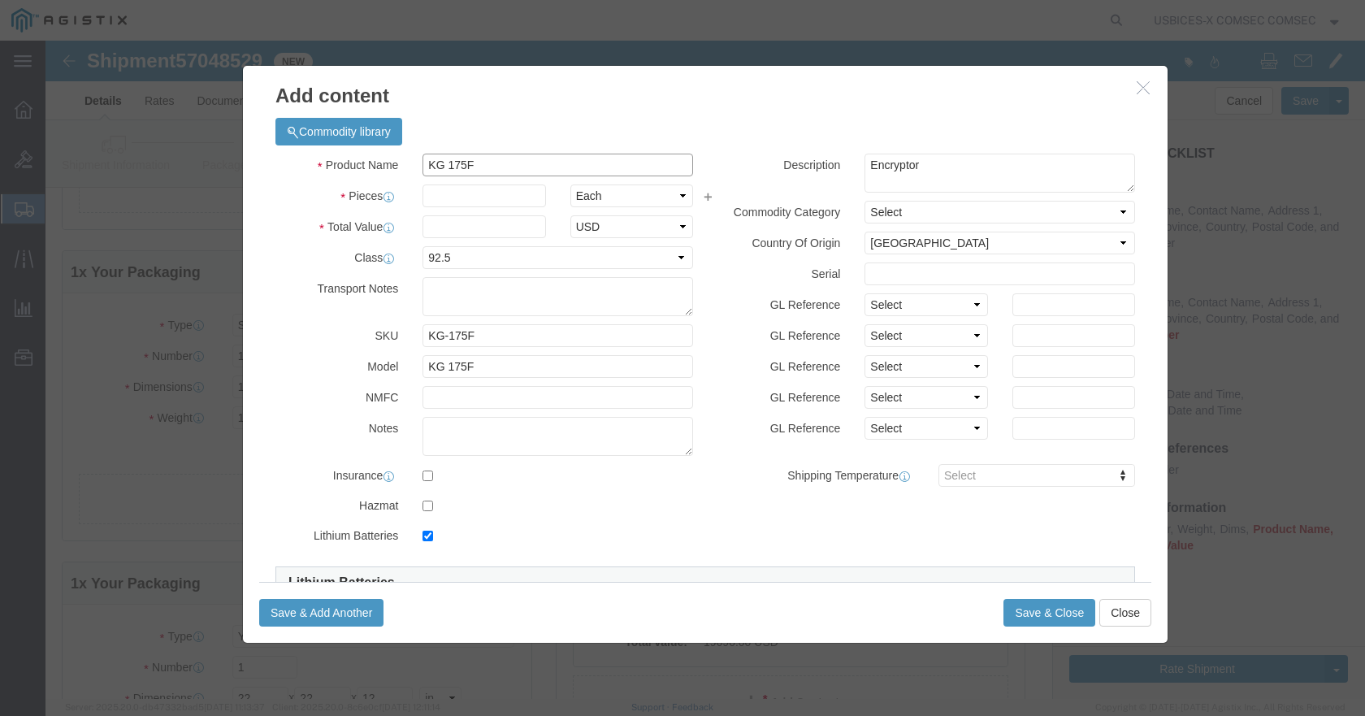
type input "KG 175F"
click textarea "Encryptor"
click input "text"
type input "1"
click textarea "Encryptor"
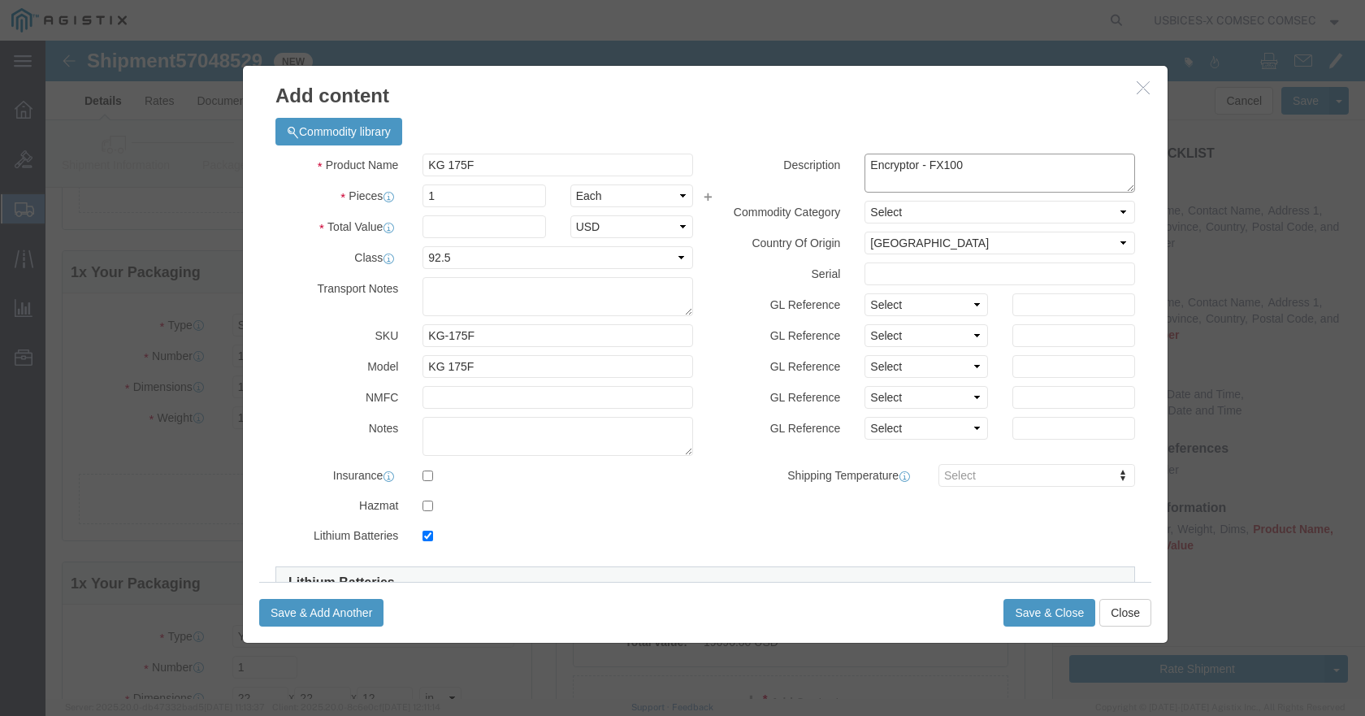
drag, startPoint x: 931, startPoint y: 123, endPoint x: 874, endPoint y: 122, distance: 57.7
click textarea "Encryptor - FX100"
drag, startPoint x: 885, startPoint y: 122, endPoint x: 858, endPoint y: 135, distance: 29.8
click textarea "Encryptor - FX100"
drag, startPoint x: 935, startPoint y: 124, endPoint x: 868, endPoint y: 132, distance: 67.1
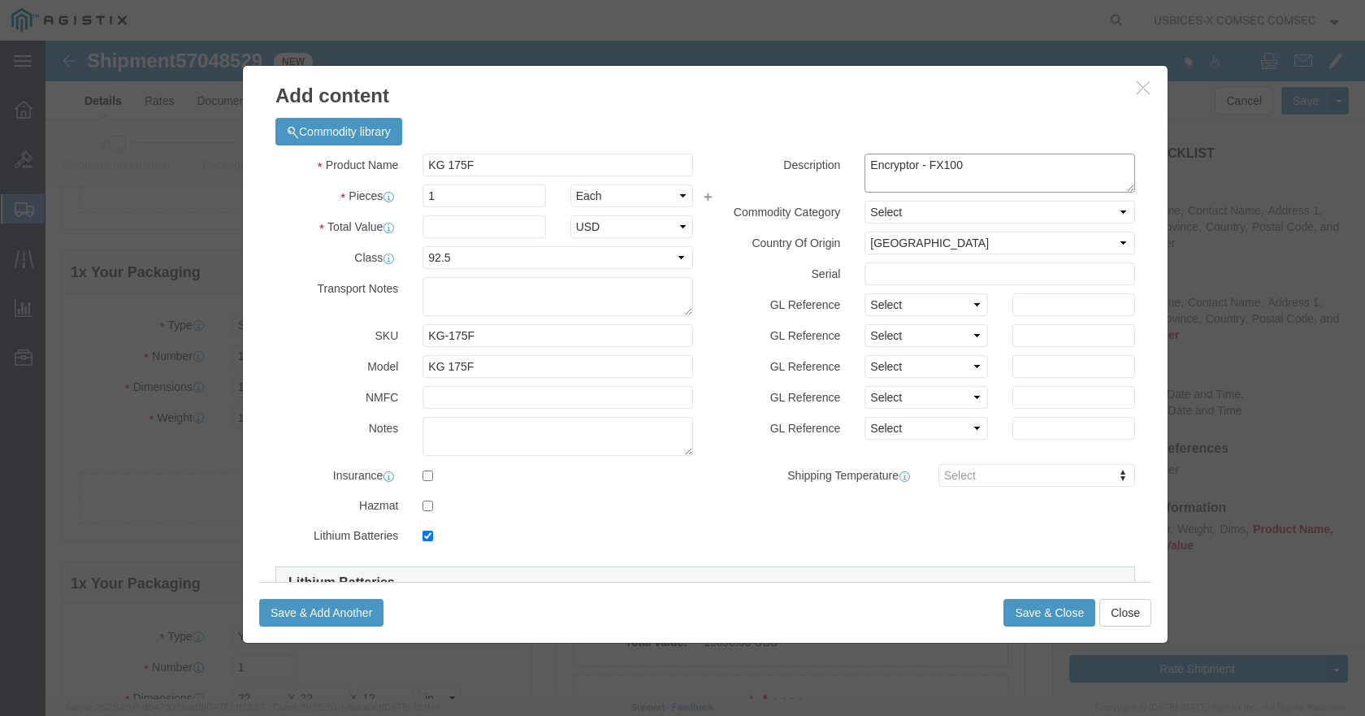
click textarea "Encryptor - FX100"
type textarea "Encryptor -"
click textarea
paste textarea "FX100"
type textarea "FX100"
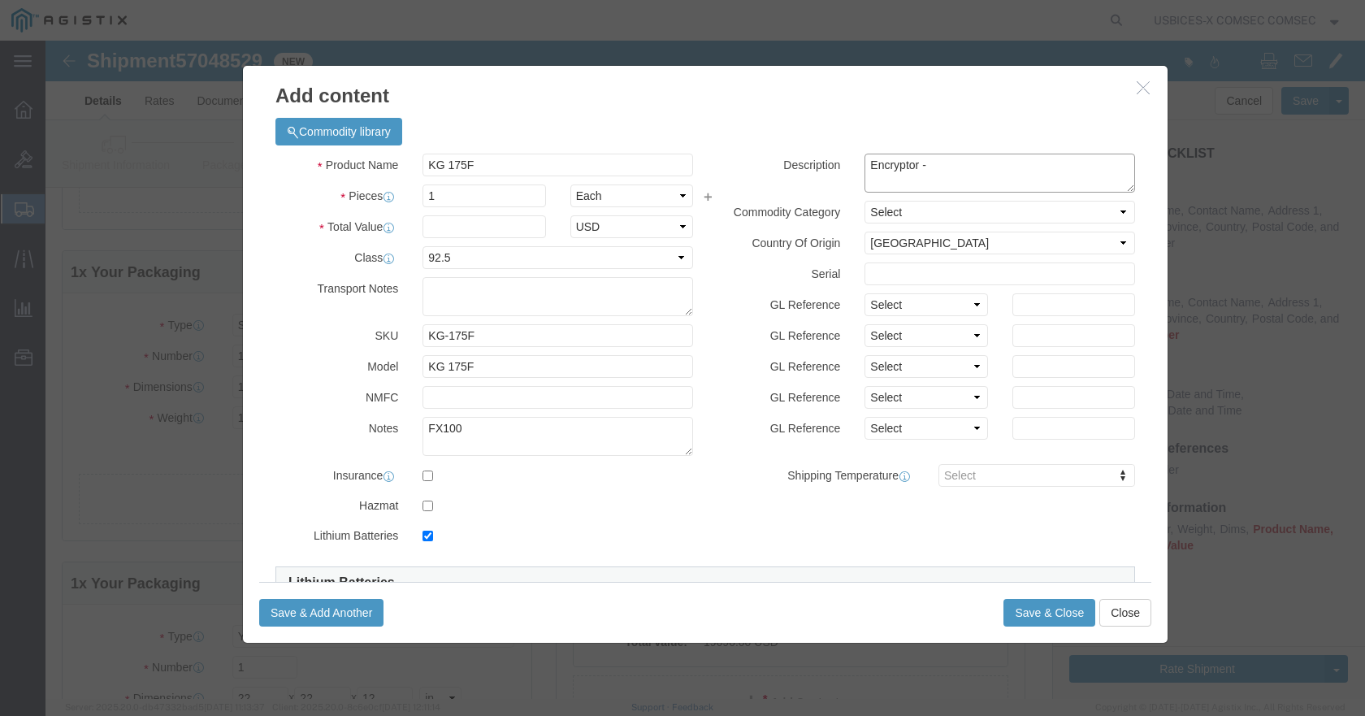
click textarea "Encryptor -"
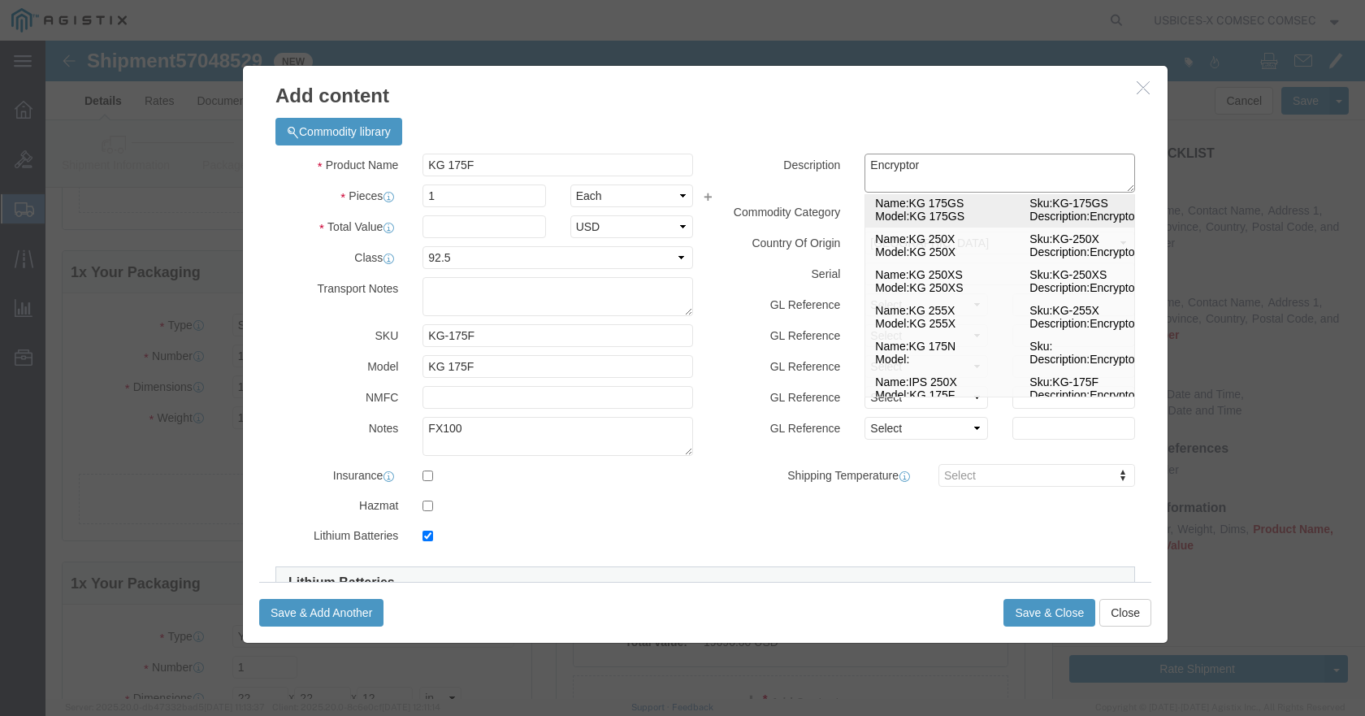
scroll to position [61, 0]
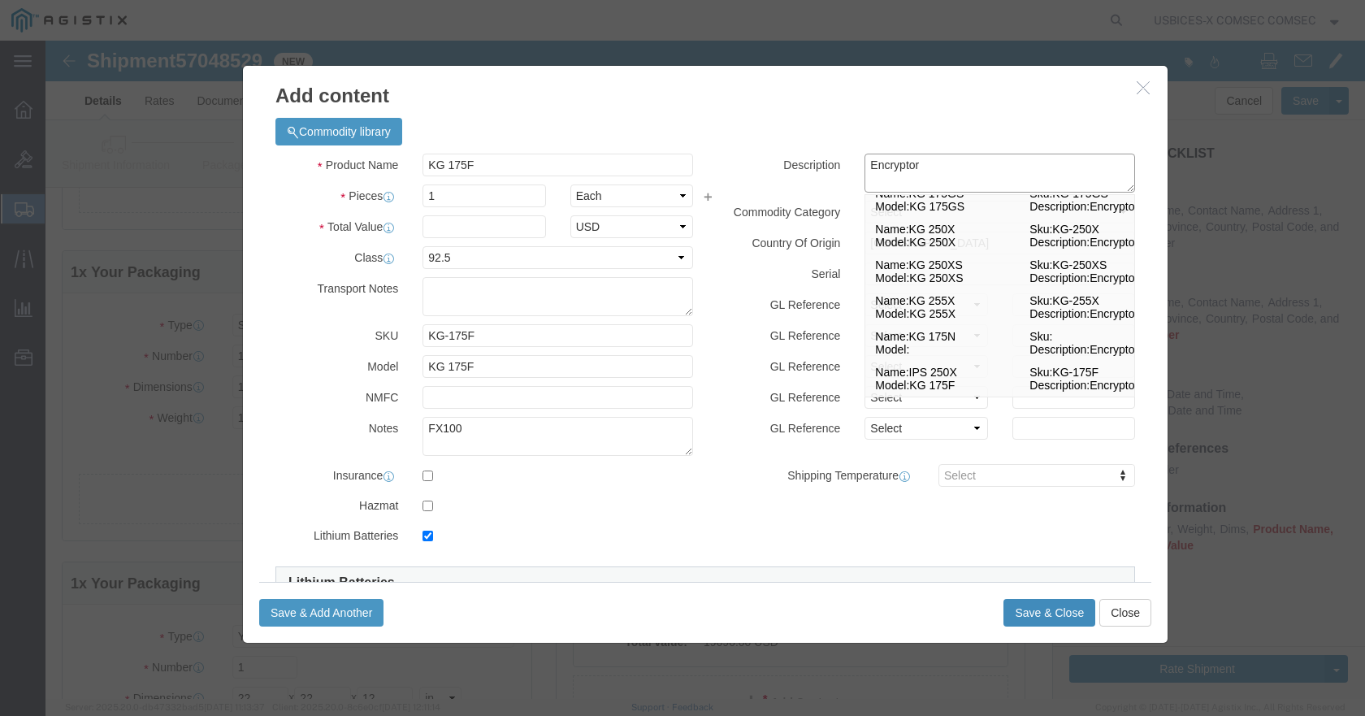
type textarea "Encryptor"
click button "Save & Close"
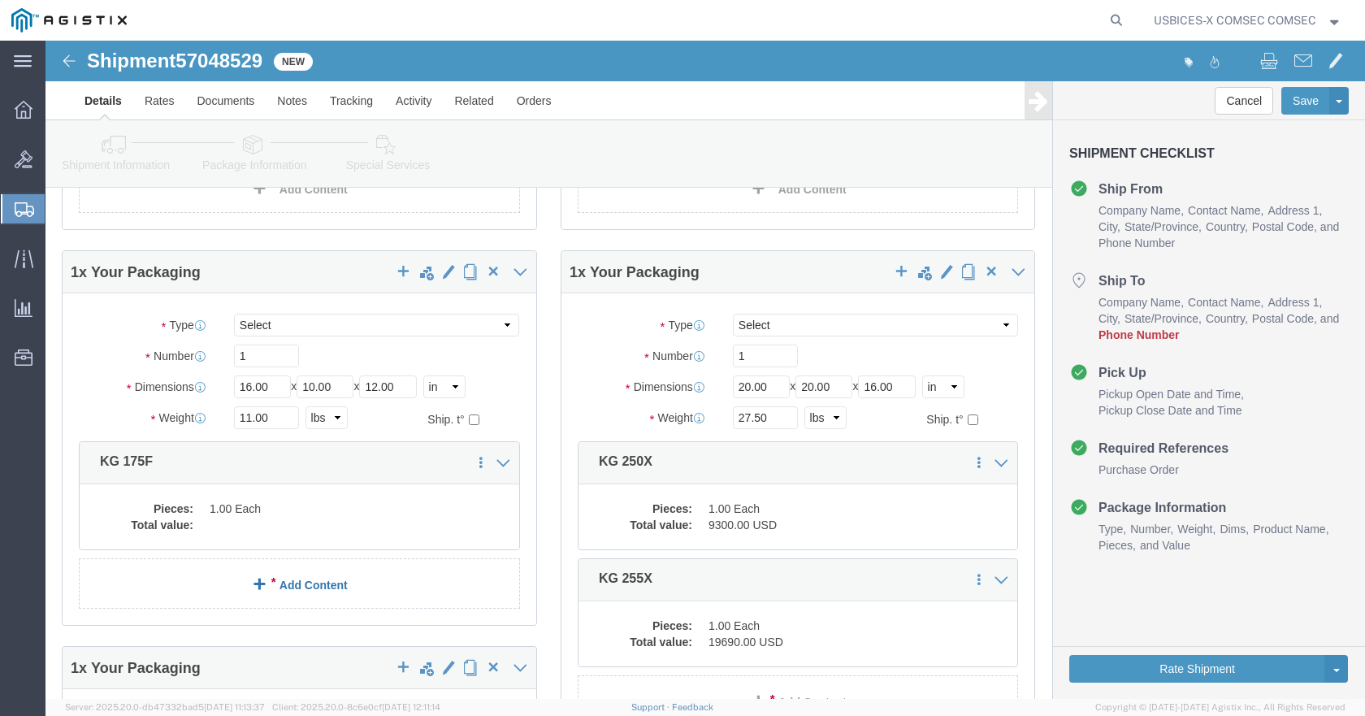
click link "Add Content"
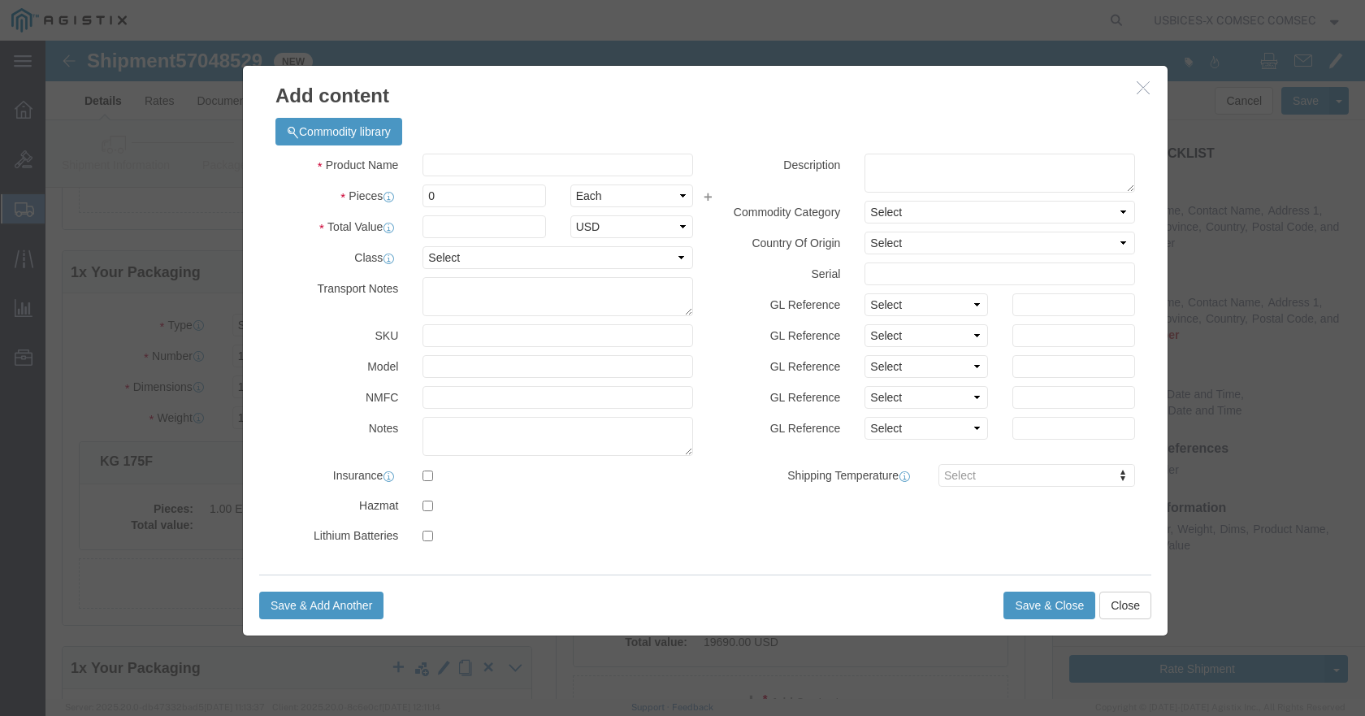
click icon "button"
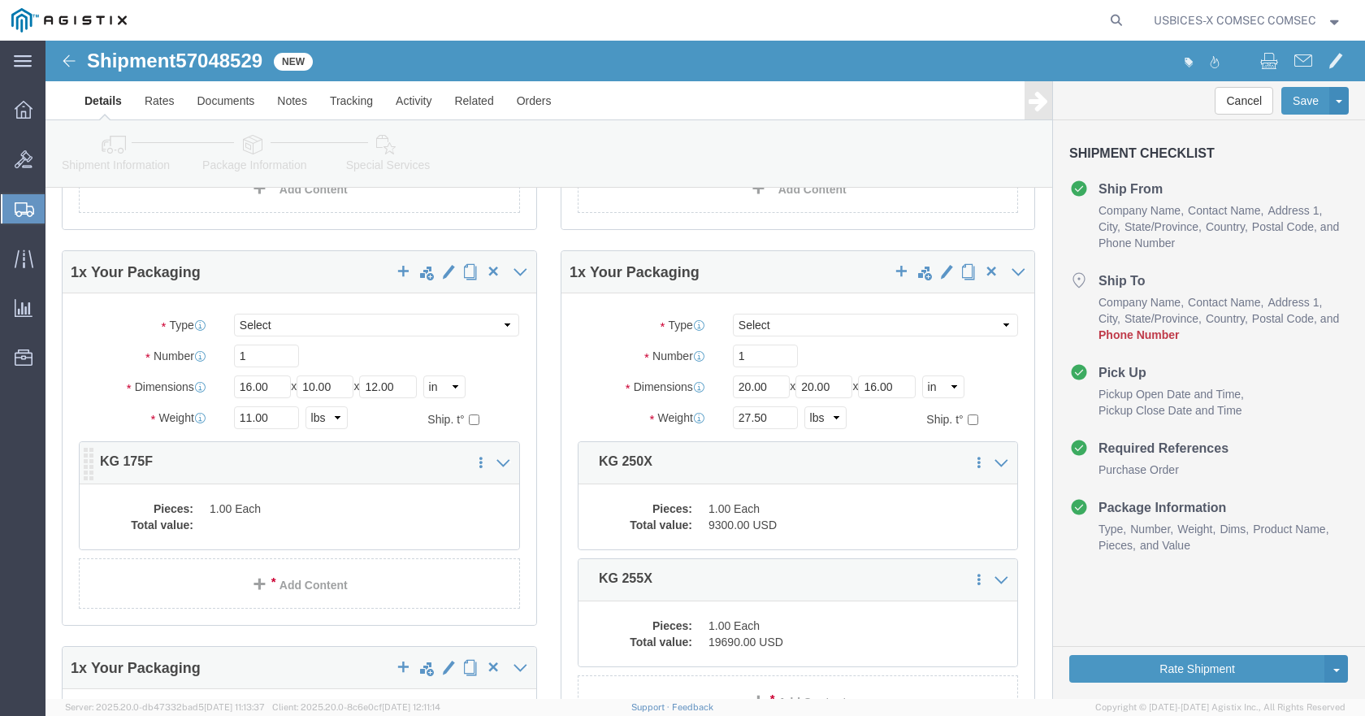
click dd "1.00 Each"
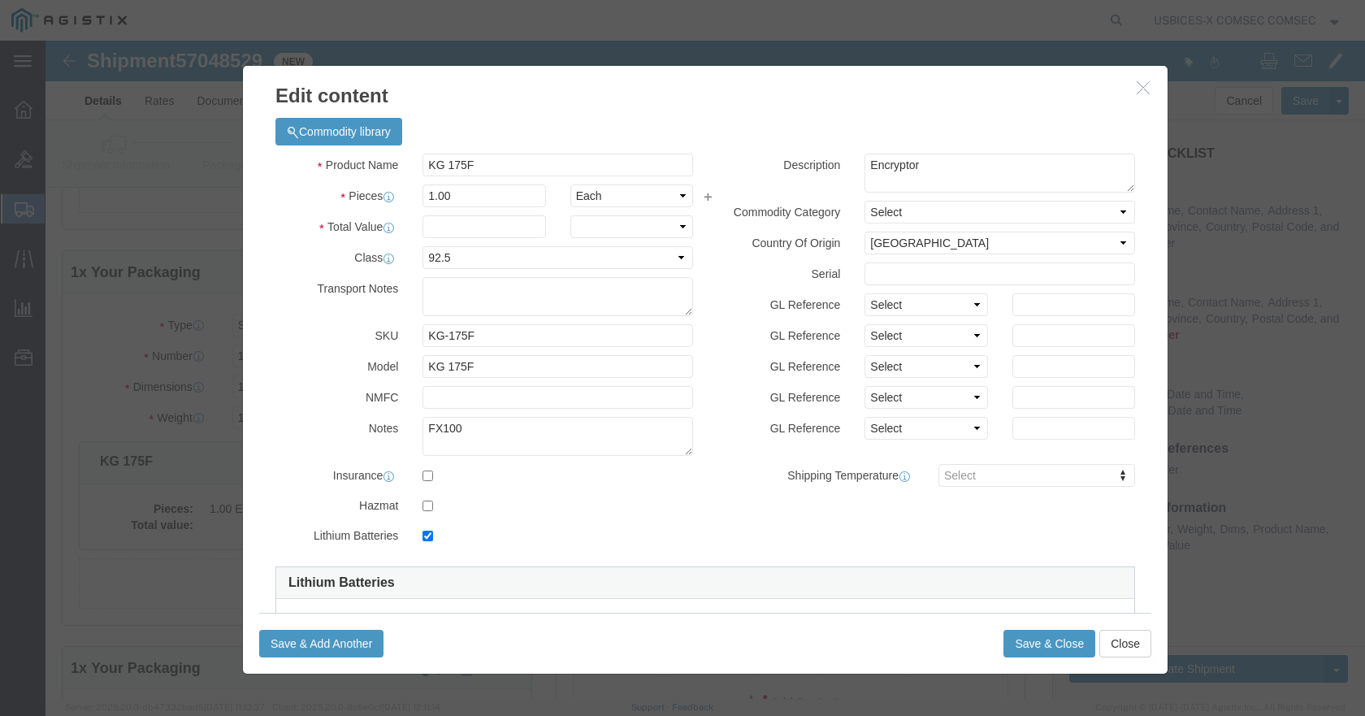
checkbox input "true"
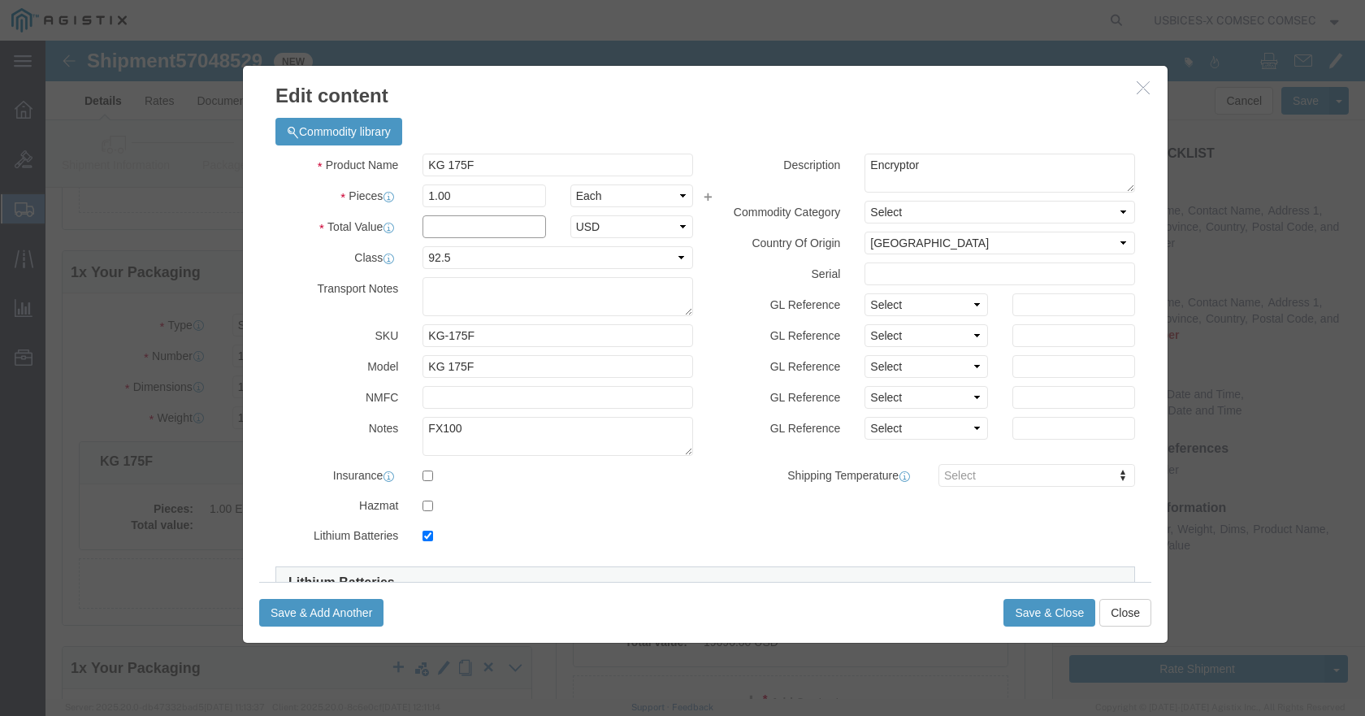
click input "text"
click input "KG 175F"
click input "text"
click input "KG 175F"
type input "K"
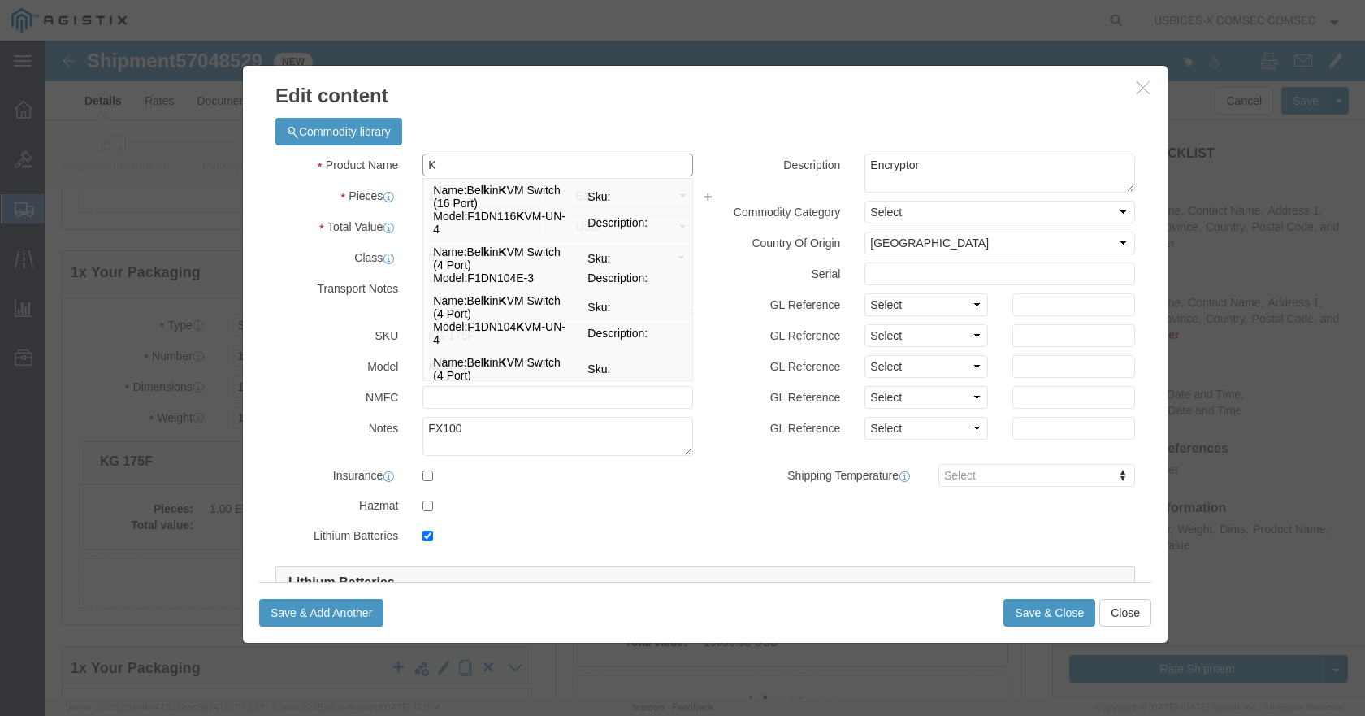
type input "KG"
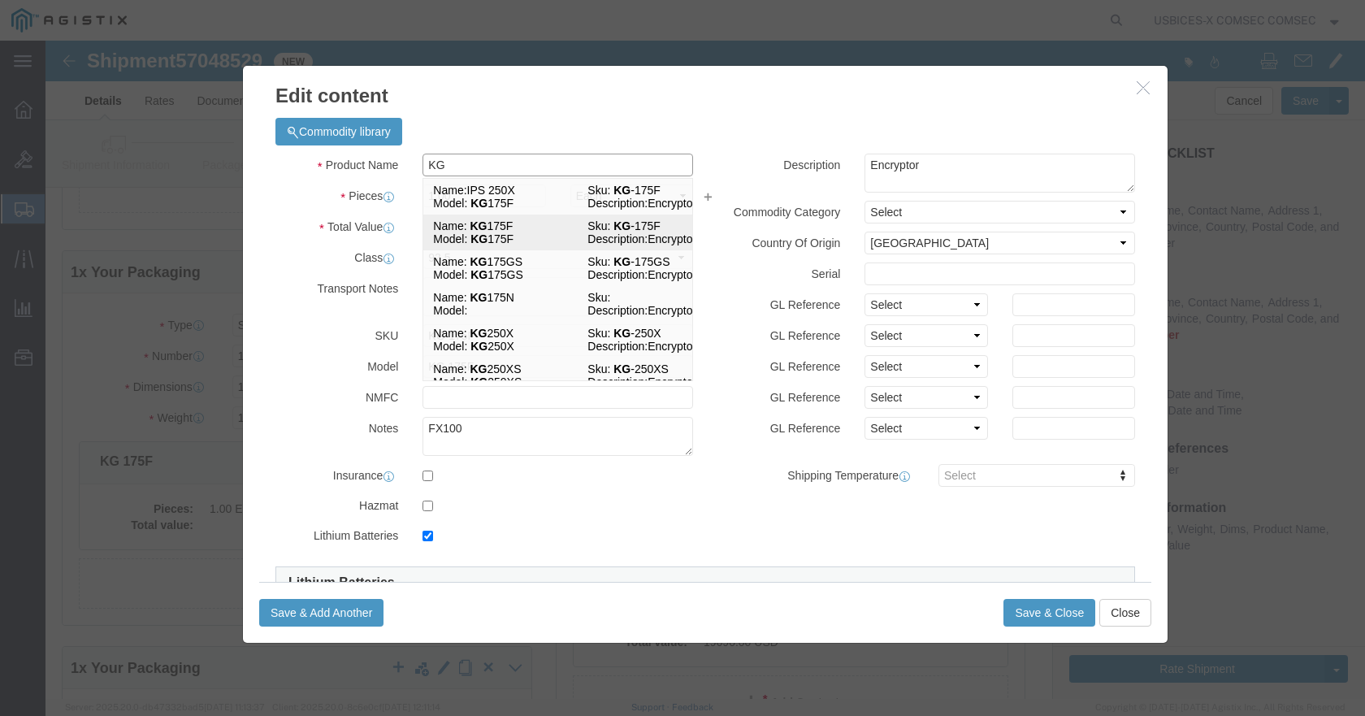
click td "Name: KG 175F"
select select "USD"
type input "KG 175F"
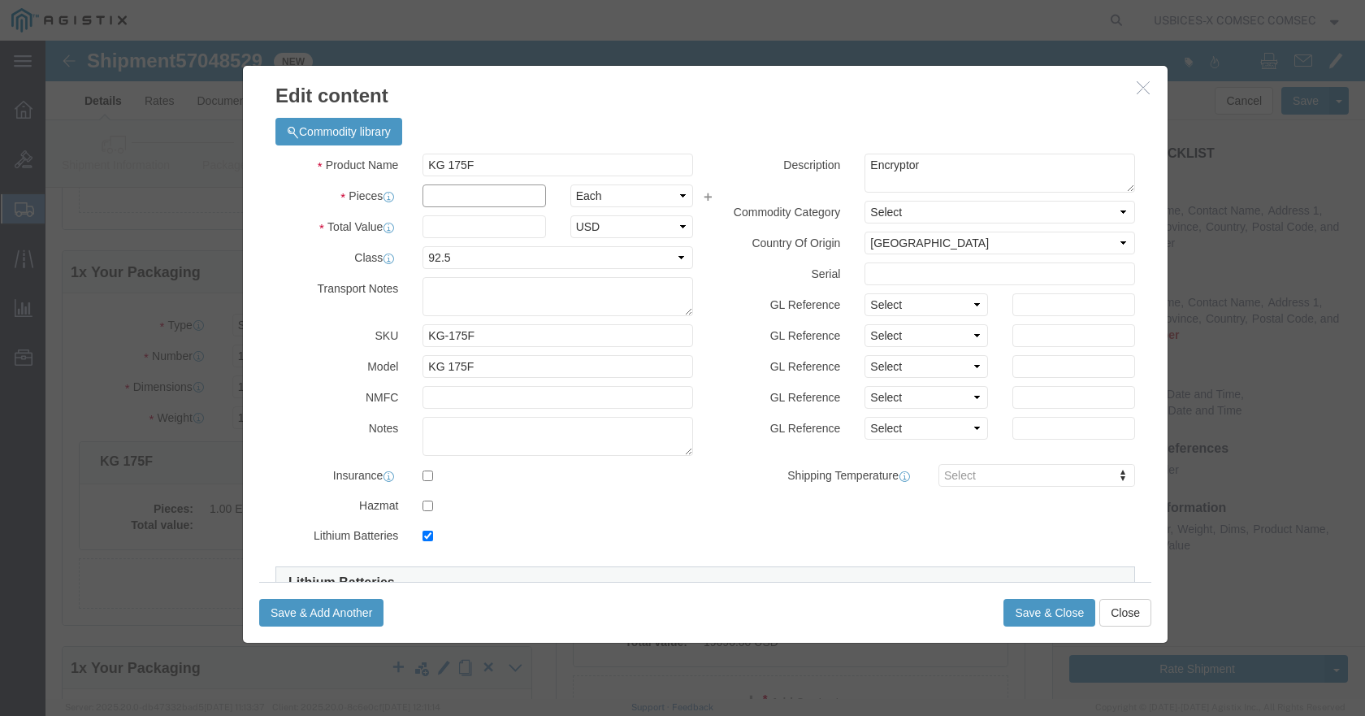
click input "text"
type input "1"
click label "Class"
click icon "button"
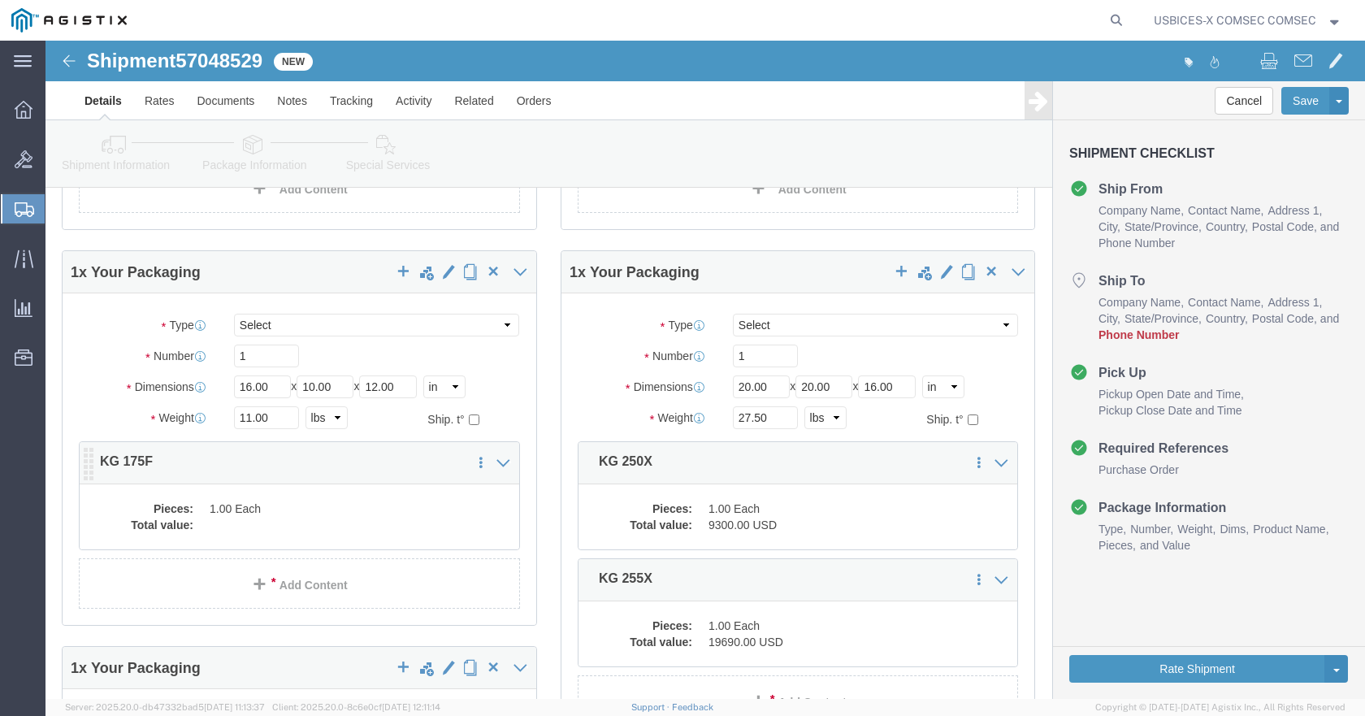
click dd "1.00 Each"
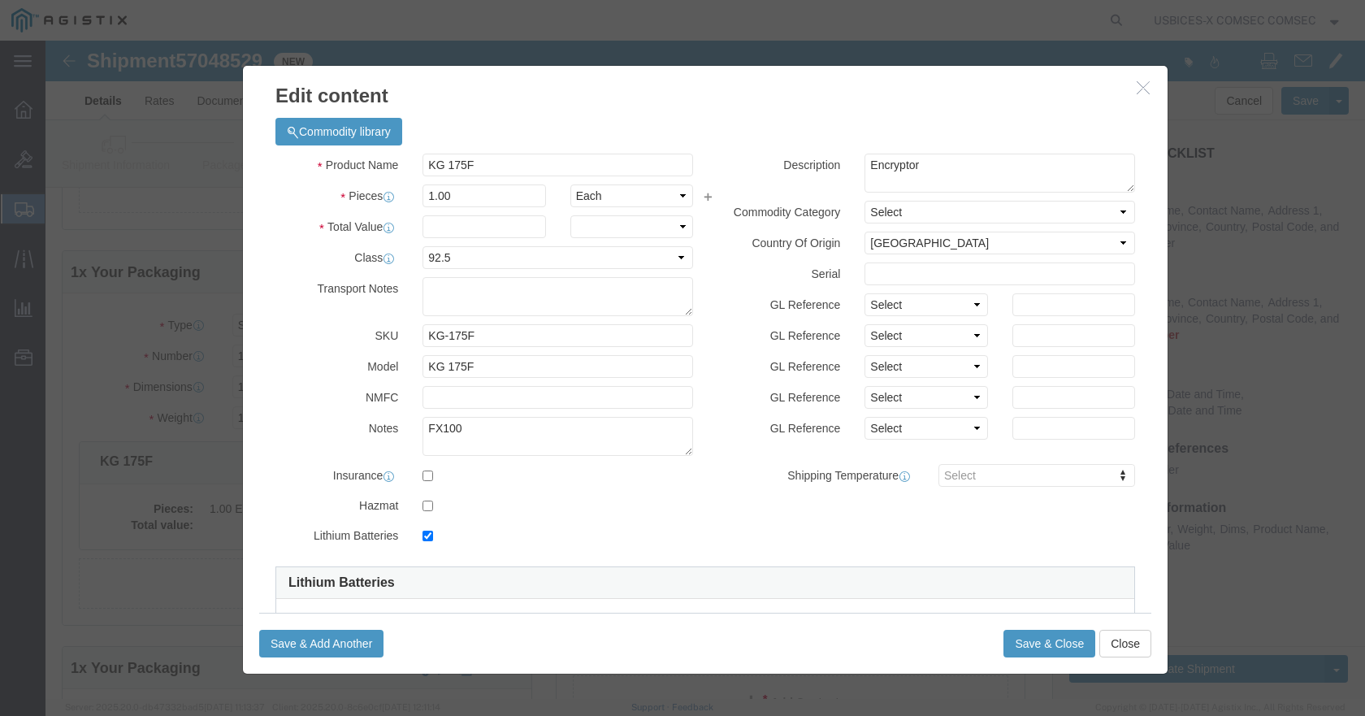
checkbox input "true"
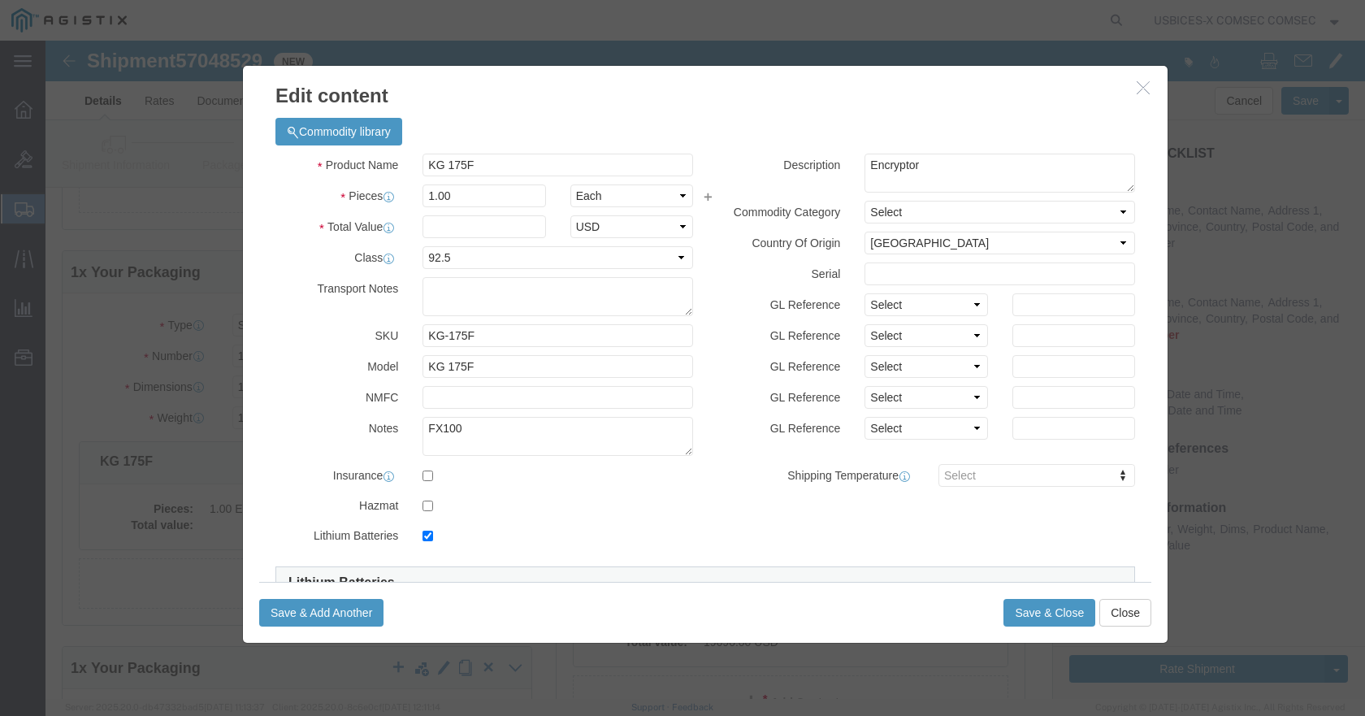
click icon "button"
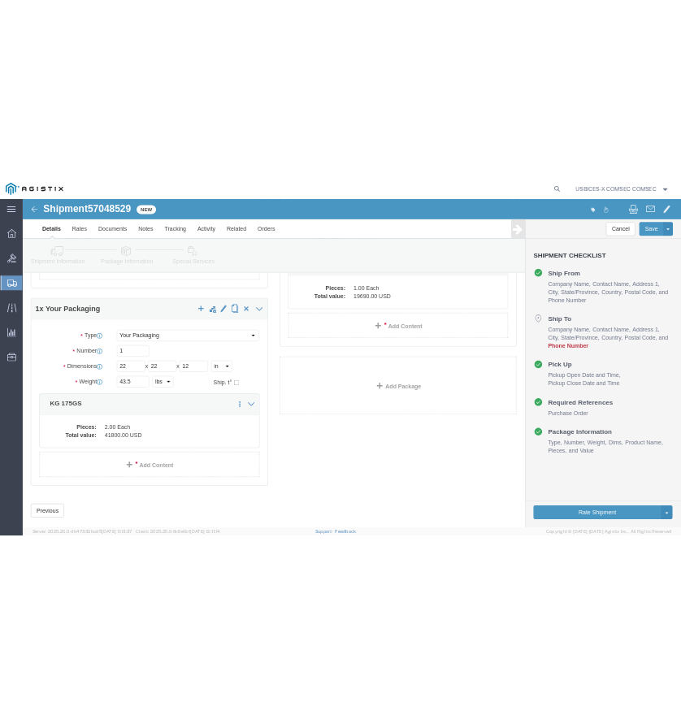
scroll to position [843, 0]
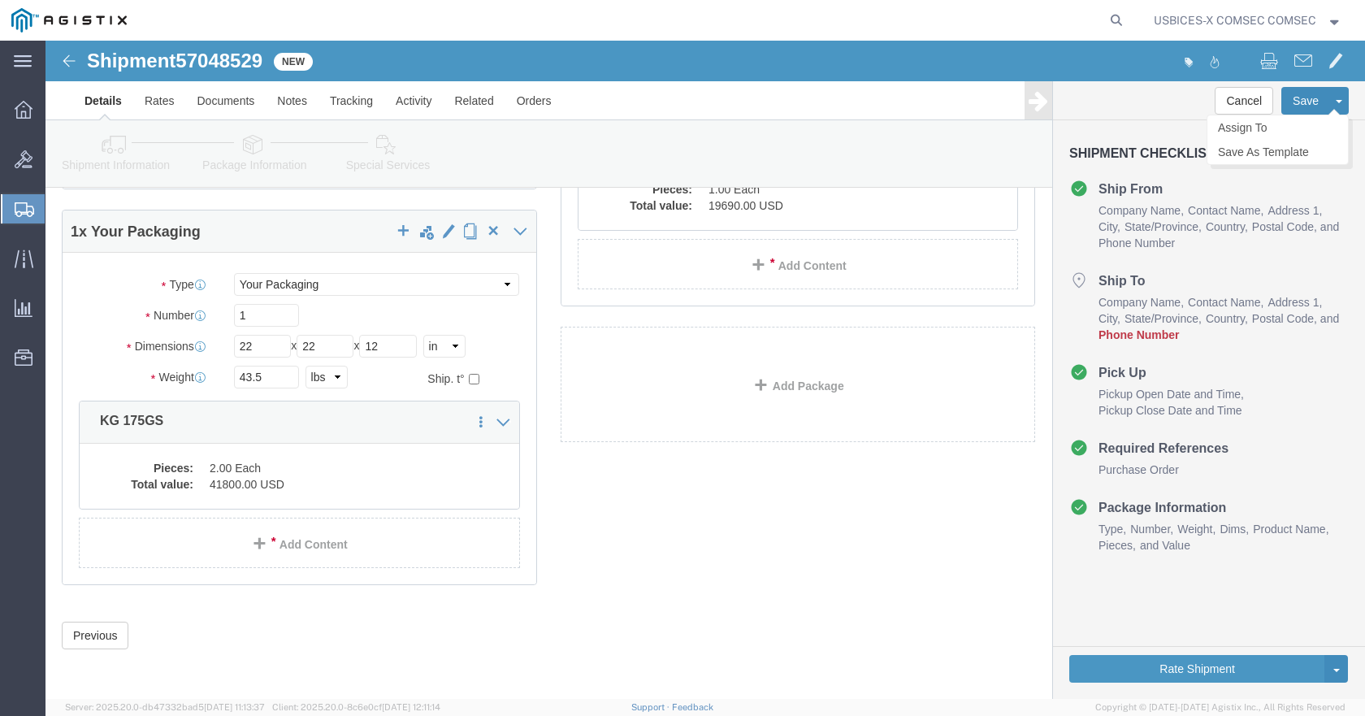
click button "Save"
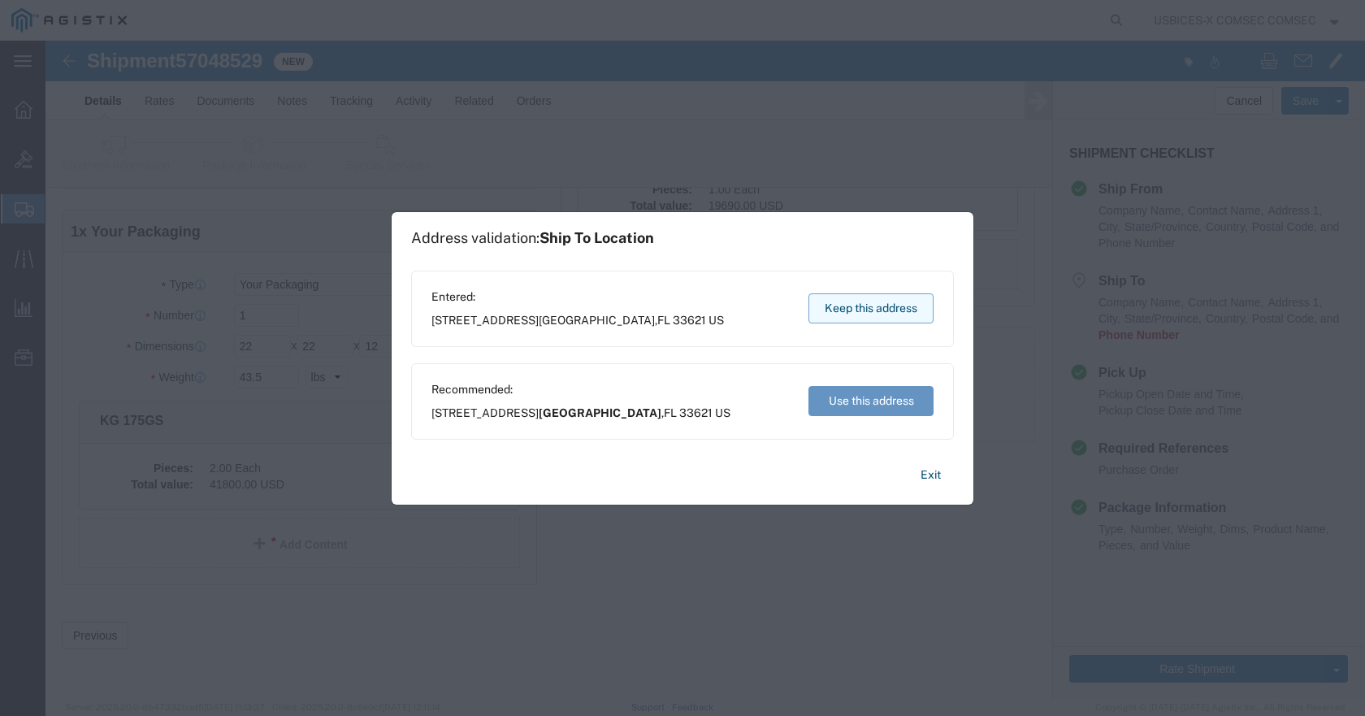
click at [892, 303] on button "Keep this address" at bounding box center [871, 308] width 125 height 30
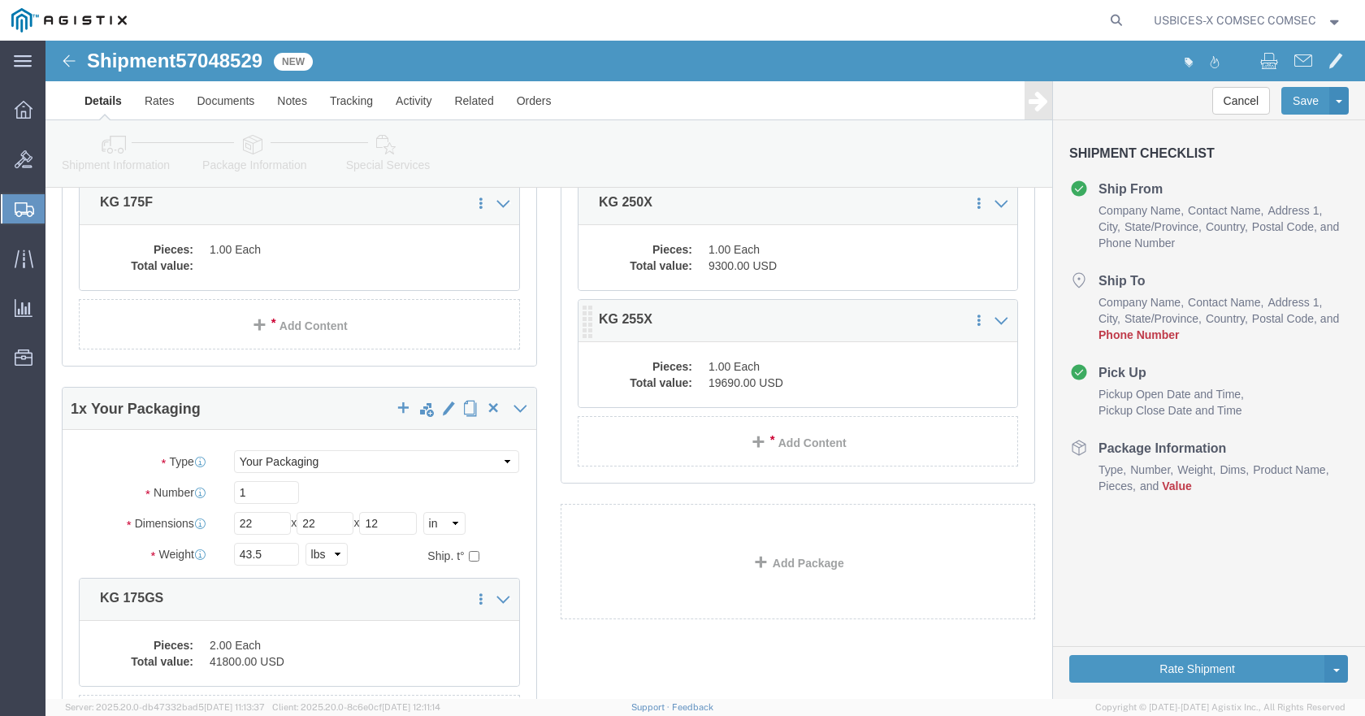
scroll to position [664, 0]
